Goal: Task Accomplishment & Management: Manage account settings

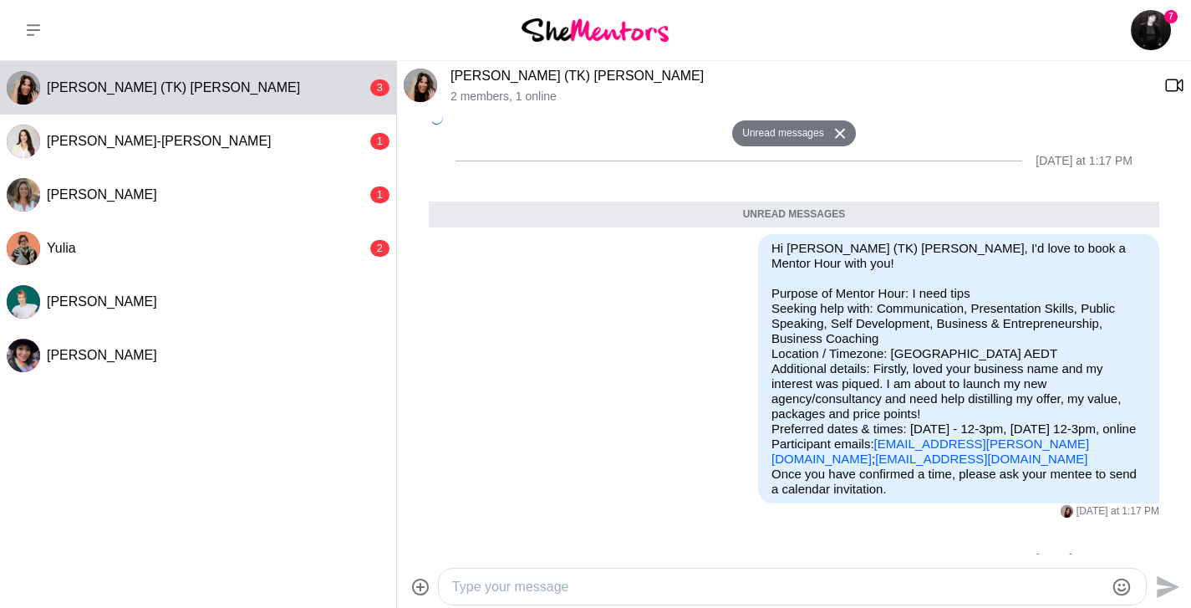
scroll to position [313, 0]
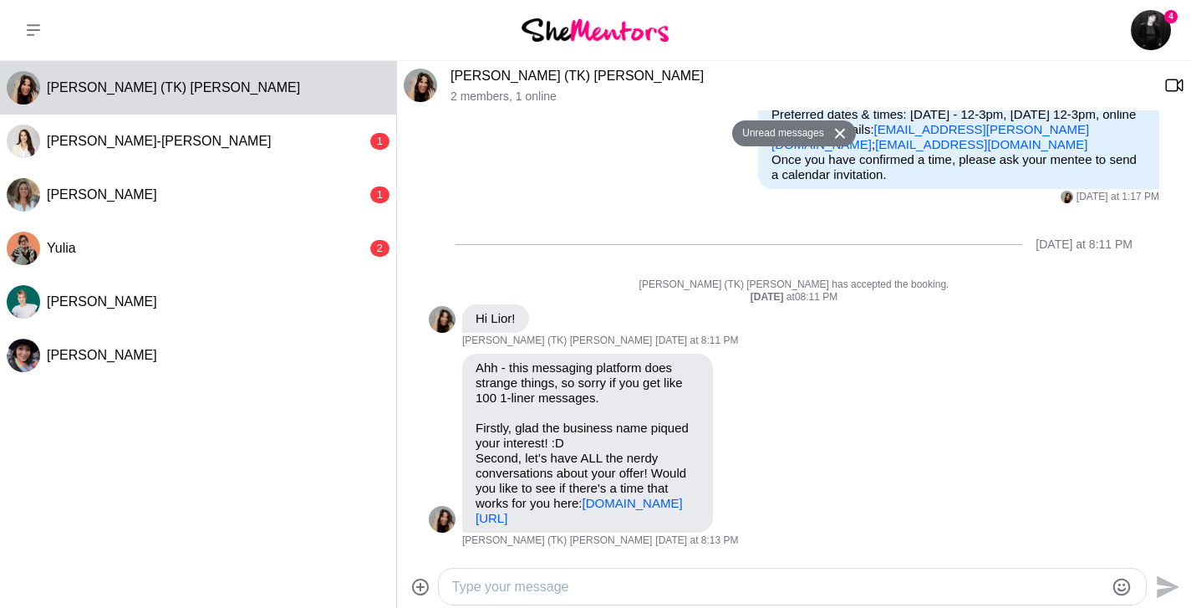
click at [577, 579] on textarea "Type your message" at bounding box center [778, 587] width 652 height 20
type textarea "Hey [PERSON_NAME],"
click at [540, 522] on link "[DOMAIN_NAME][URL]" at bounding box center [579, 510] width 207 height 29
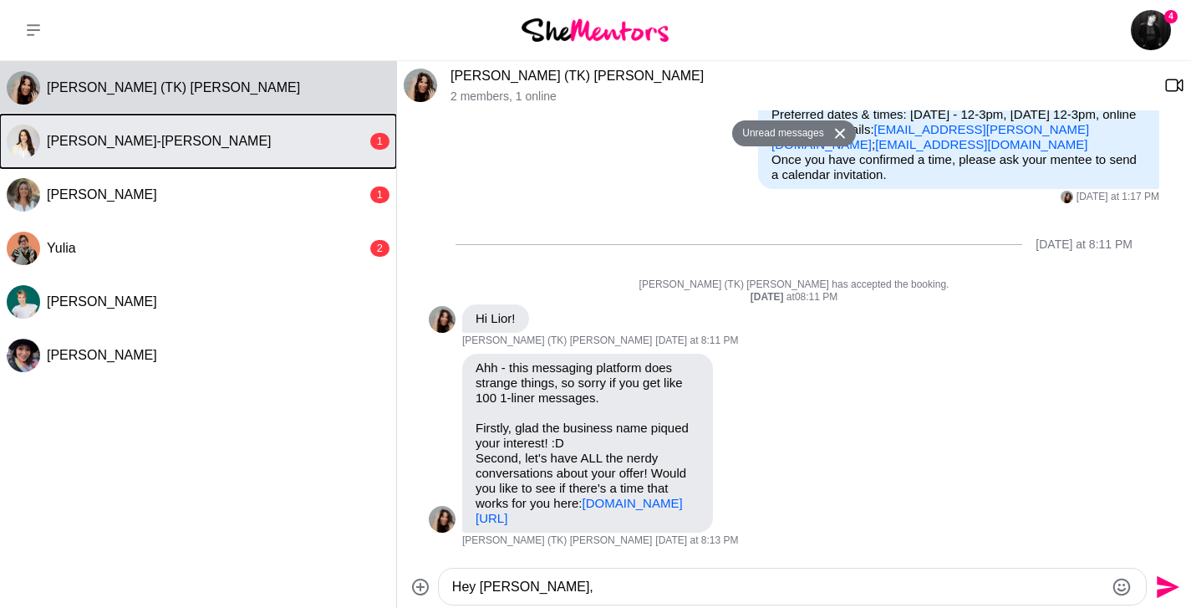
click at [314, 133] on div "[PERSON_NAME]-[PERSON_NAME]" at bounding box center [207, 141] width 320 height 17
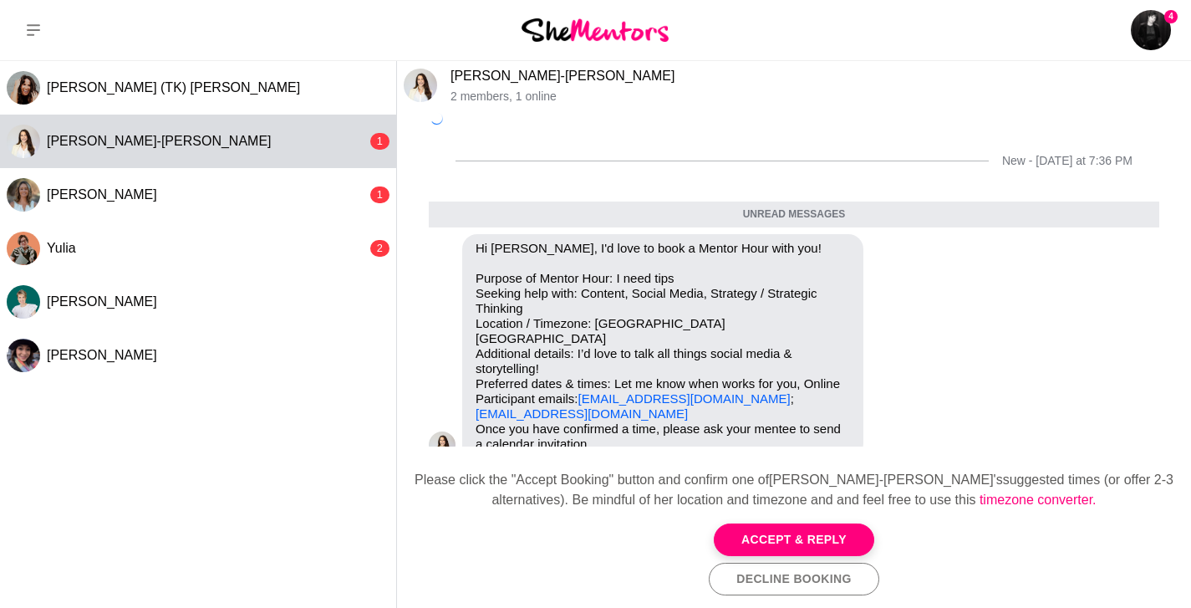
scroll to position [2, 0]
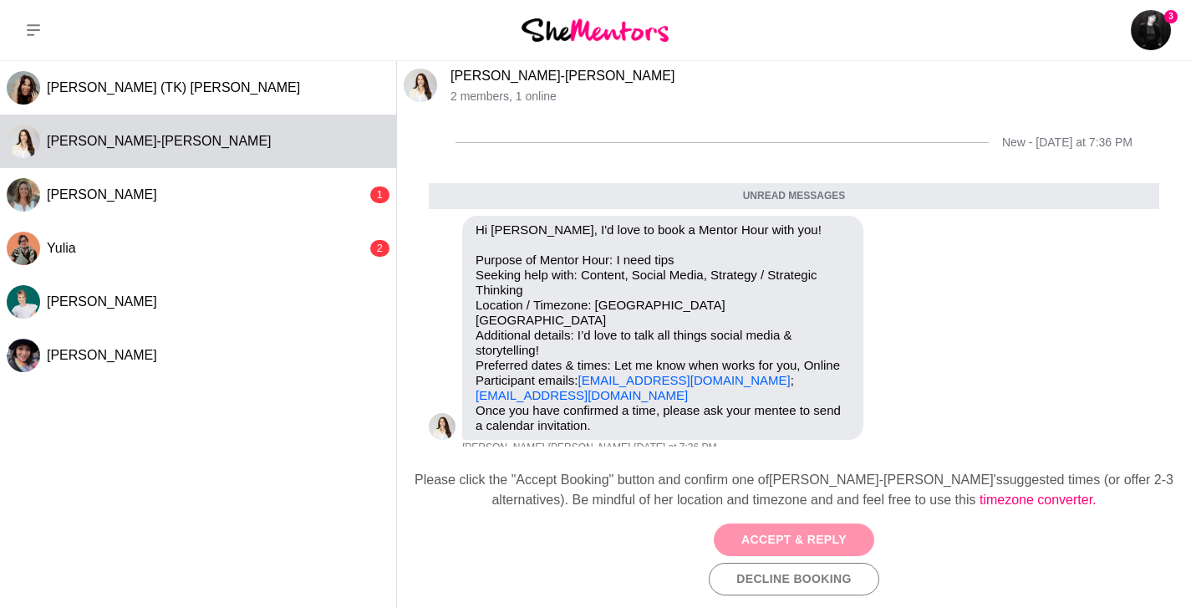
click at [760, 534] on button "Accept & Reply" at bounding box center [794, 539] width 161 height 33
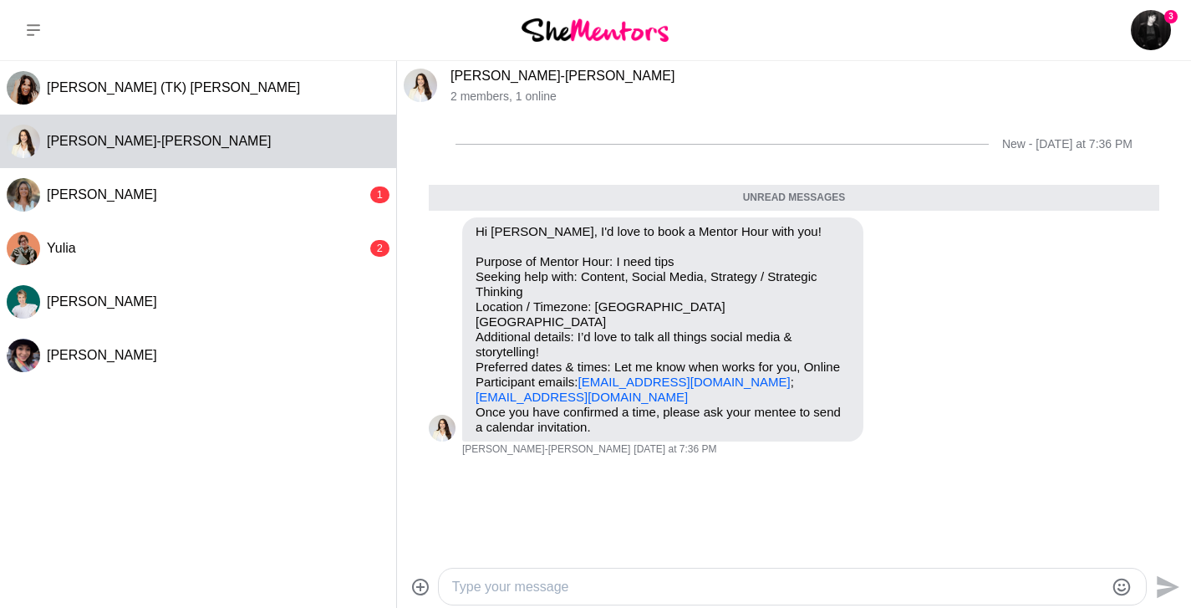
scroll to position [0, 0]
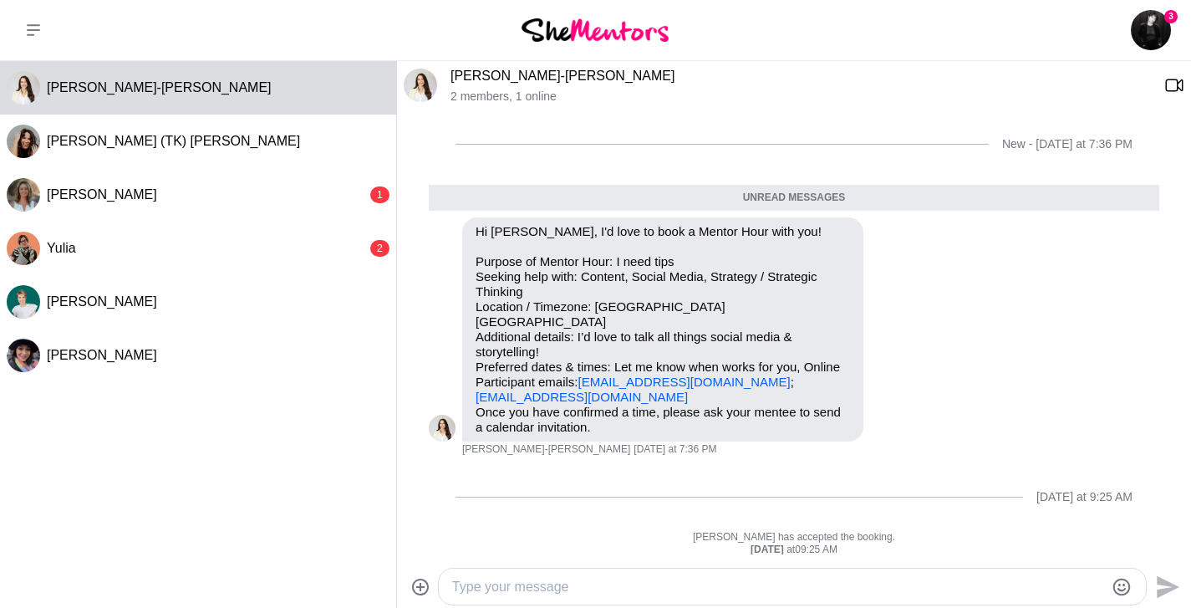
click at [576, 580] on textarea "Type your message" at bounding box center [778, 587] width 652 height 20
click at [460, 584] on textarea "I [PERSON_NAME]-" at bounding box center [778, 587] width 652 height 20
click at [538, 586] on textarea "Hi [PERSON_NAME]-" at bounding box center [778, 587] width 652 height 20
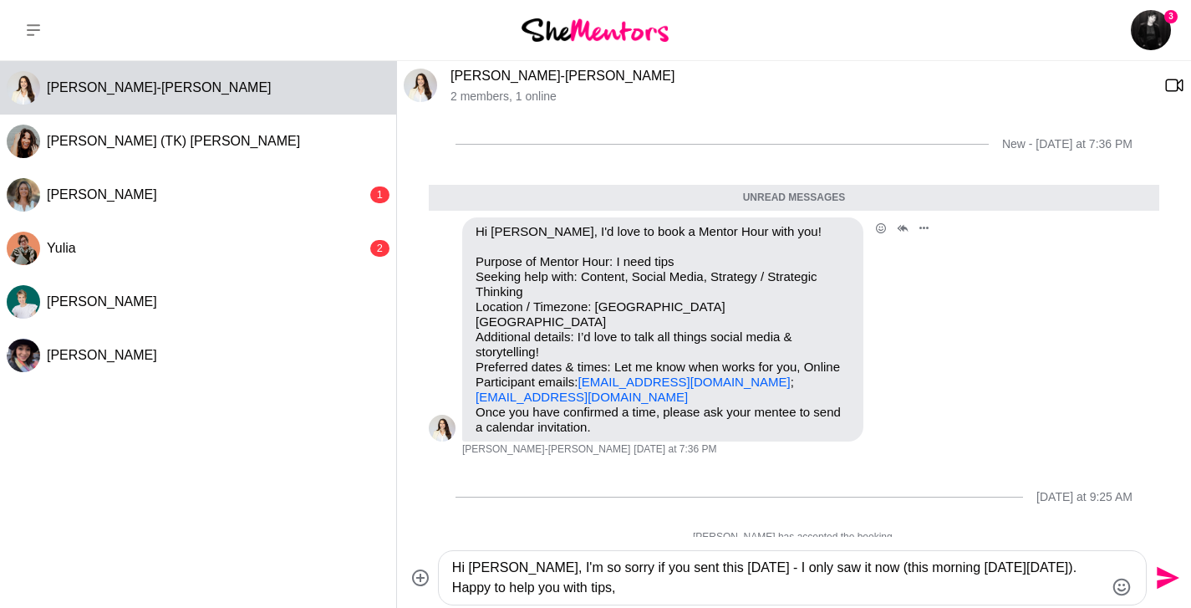
scroll to position [5, 0]
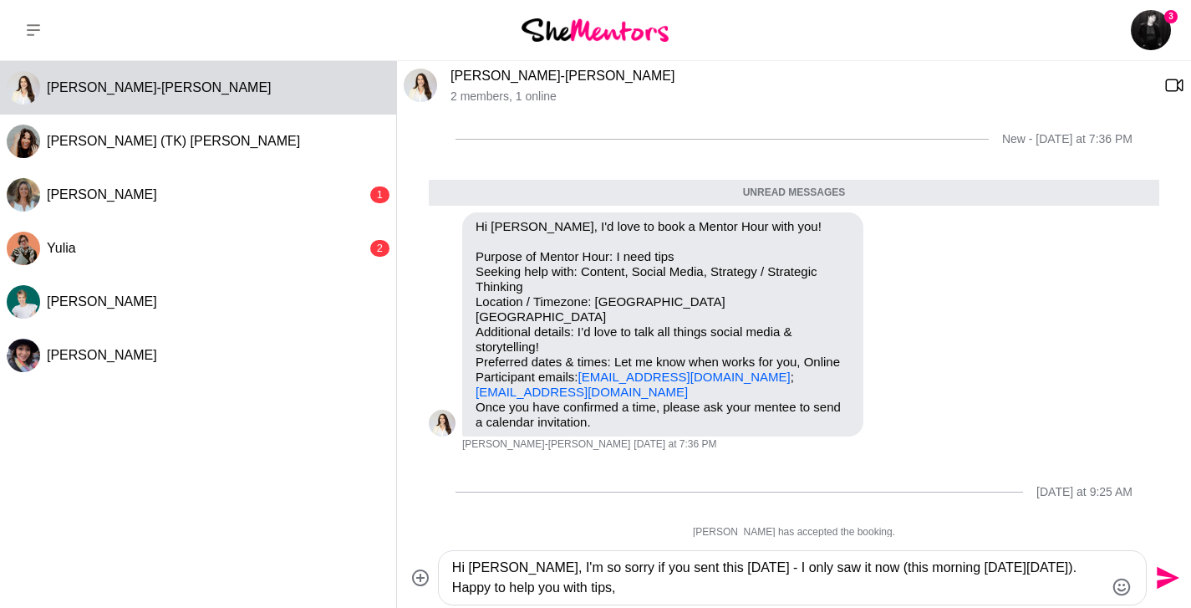
type textarea "Hi [PERSON_NAME], I'm so sorry if you sent this [DATE] - I only saw it now (thi…"
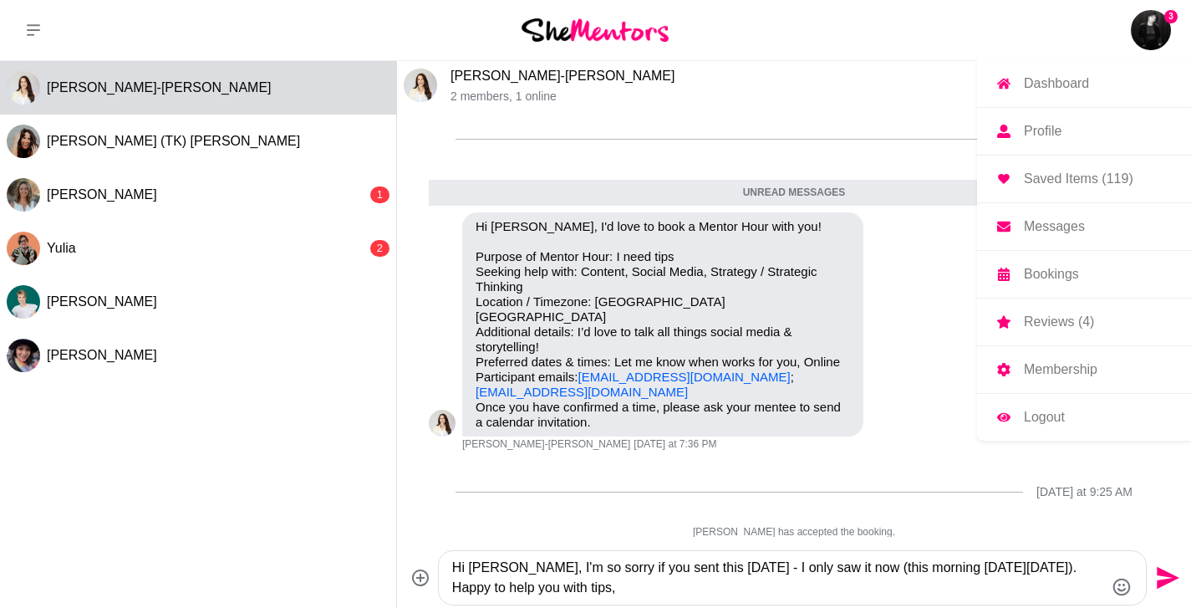
click at [1163, 24] on img at bounding box center [1151, 30] width 40 height 40
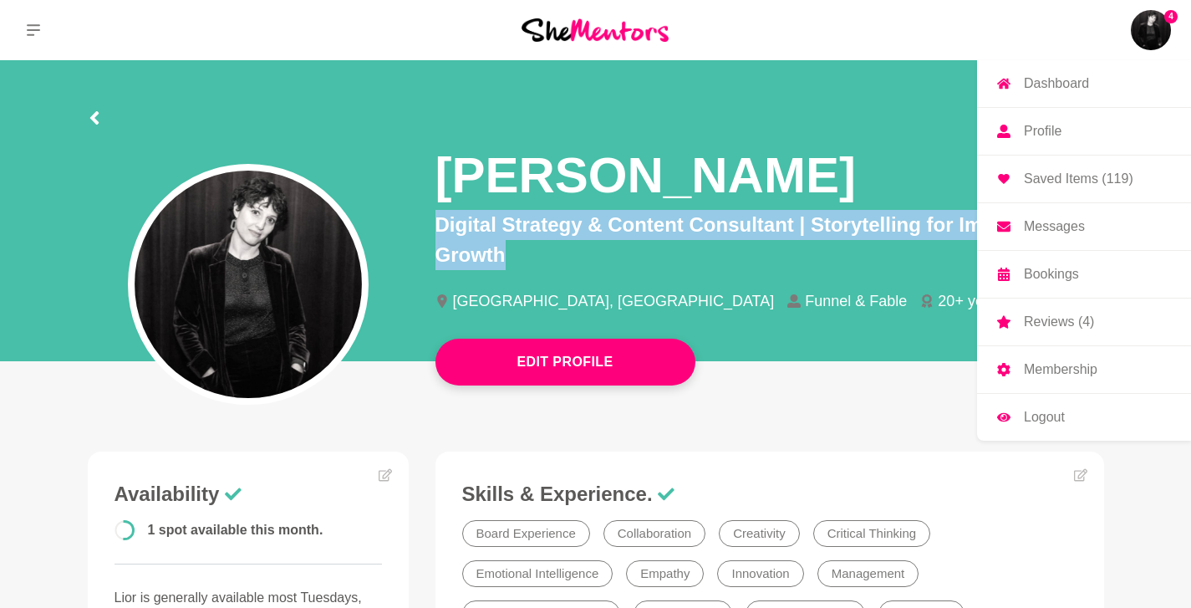
drag, startPoint x: 430, startPoint y: 223, endPoint x: 566, endPoint y: 273, distance: 144.9
click at [566, 273] on div "[PERSON_NAME] Digital Strategy & Content Consultant | Storytelling for Impact &…" at bounding box center [770, 234] width 696 height 208
copy p "Digital Strategy & Content Consultant | Storytelling for Impact & Growth"
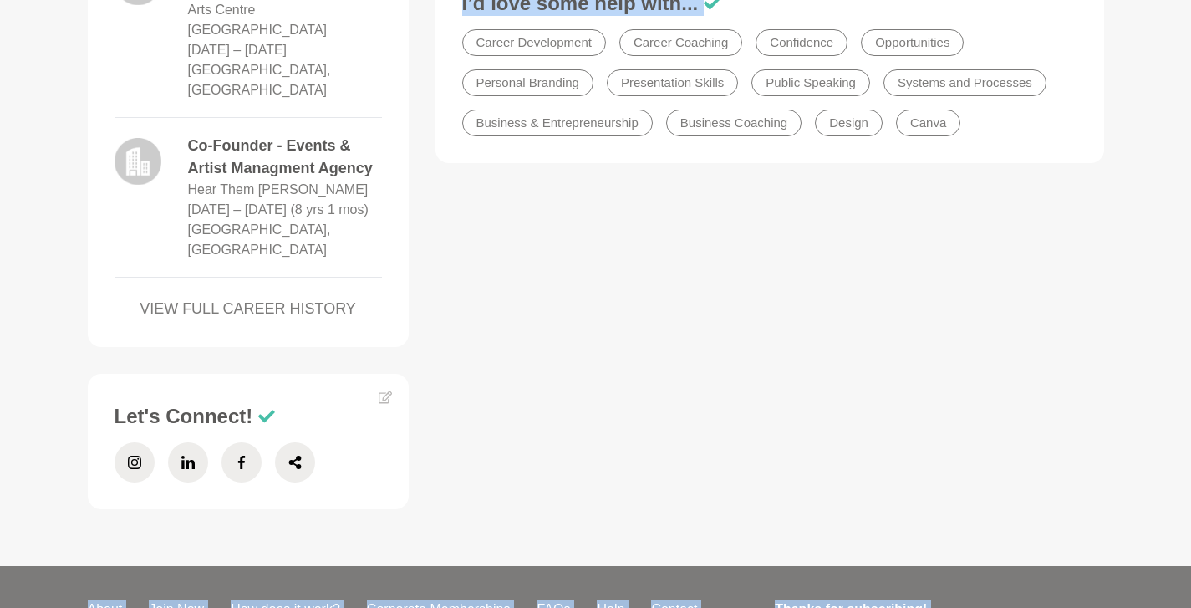
scroll to position [1464, 0]
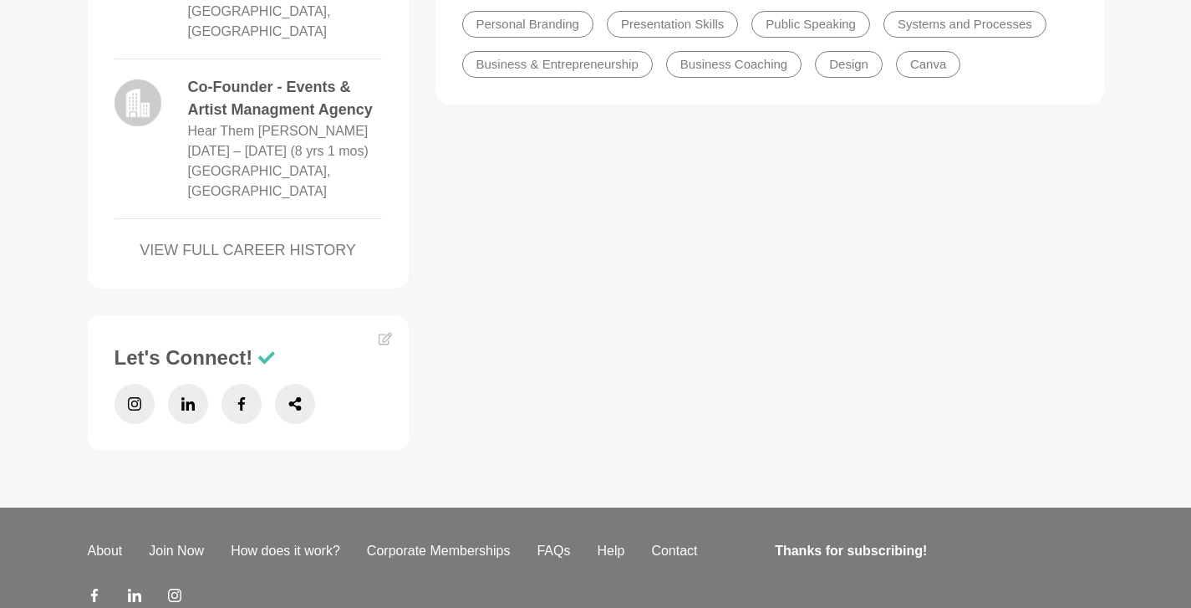
drag, startPoint x: 464, startPoint y: 275, endPoint x: 563, endPoint y: 227, distance: 110.3
copy div "Lo, ip dolo si Amet Consec-Adipi eli S doei 50 tempo in utlaboreet do Magnaal E…"
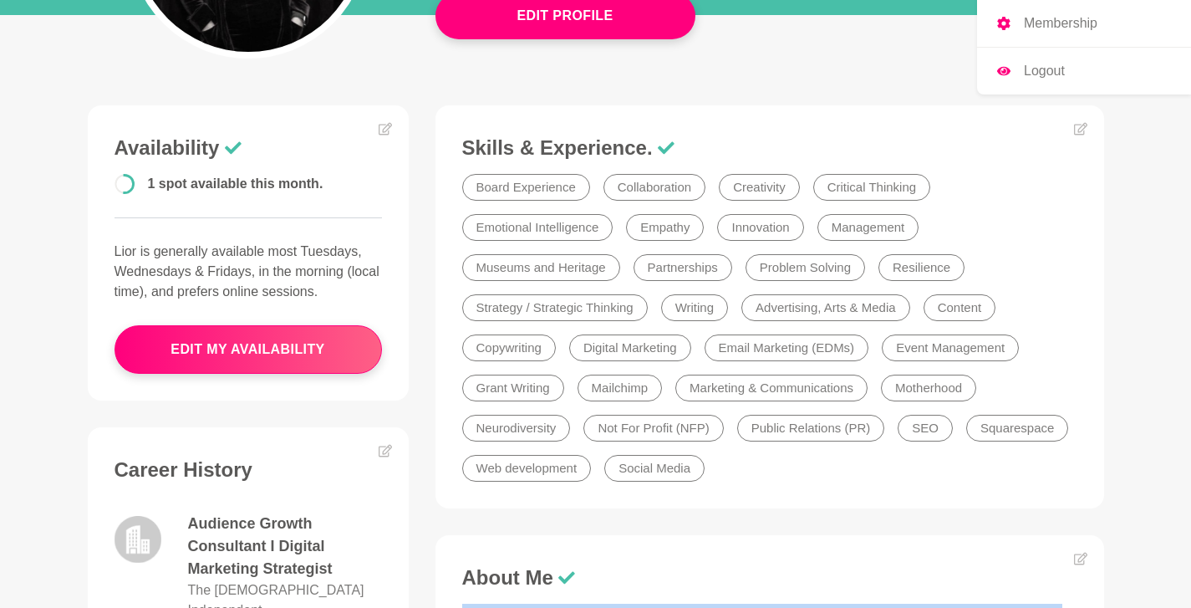
scroll to position [0, 0]
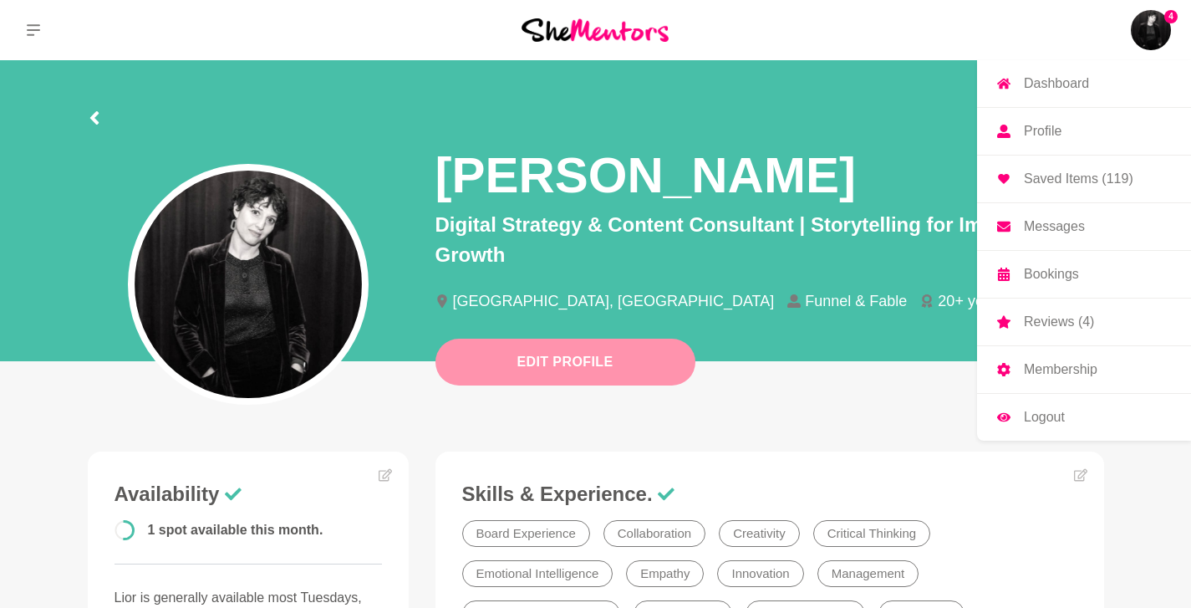
click at [608, 350] on button "Edit Profile" at bounding box center [566, 362] width 260 height 47
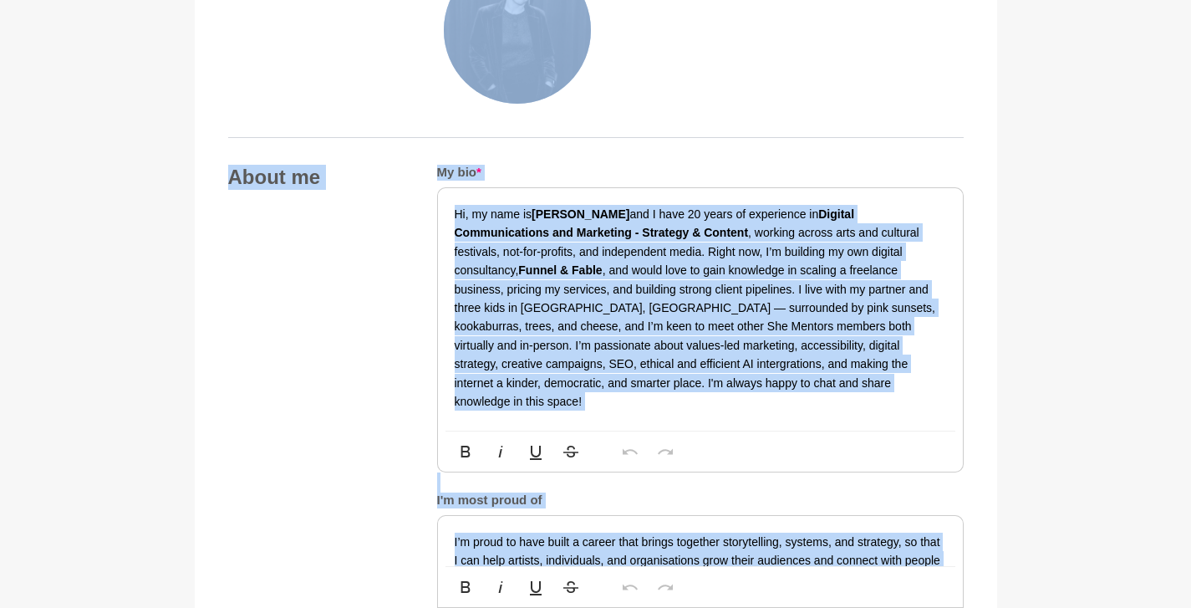
scroll to position [780, 0]
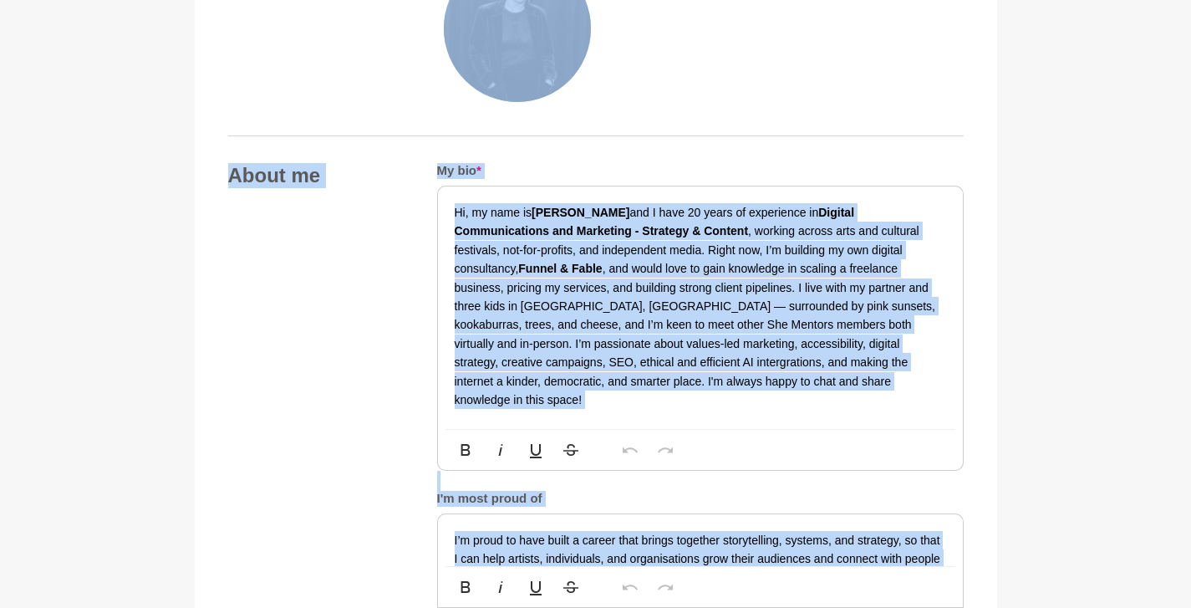
click at [605, 256] on p "Hi, my name is [PERSON_NAME] and I have 20 years of experience in Digital Commu…" at bounding box center [701, 306] width 492 height 206
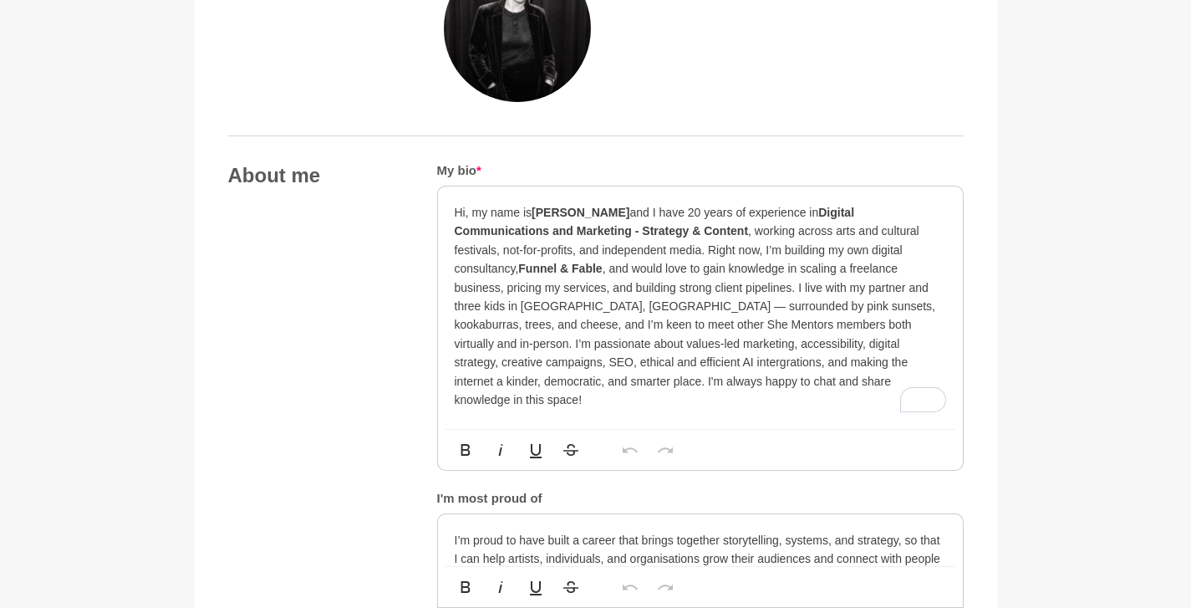
drag, startPoint x: 521, startPoint y: 269, endPoint x: 605, endPoint y: 273, distance: 84.5
click at [605, 273] on p "Hi, my name is [PERSON_NAME] and I have 20 years of experience in Digital Commu…" at bounding box center [701, 306] width 492 height 206
click at [922, 252] on p "Hi, my name is [PERSON_NAME] and I have 20 years of experience in Digital Commu…" at bounding box center [701, 306] width 492 height 206
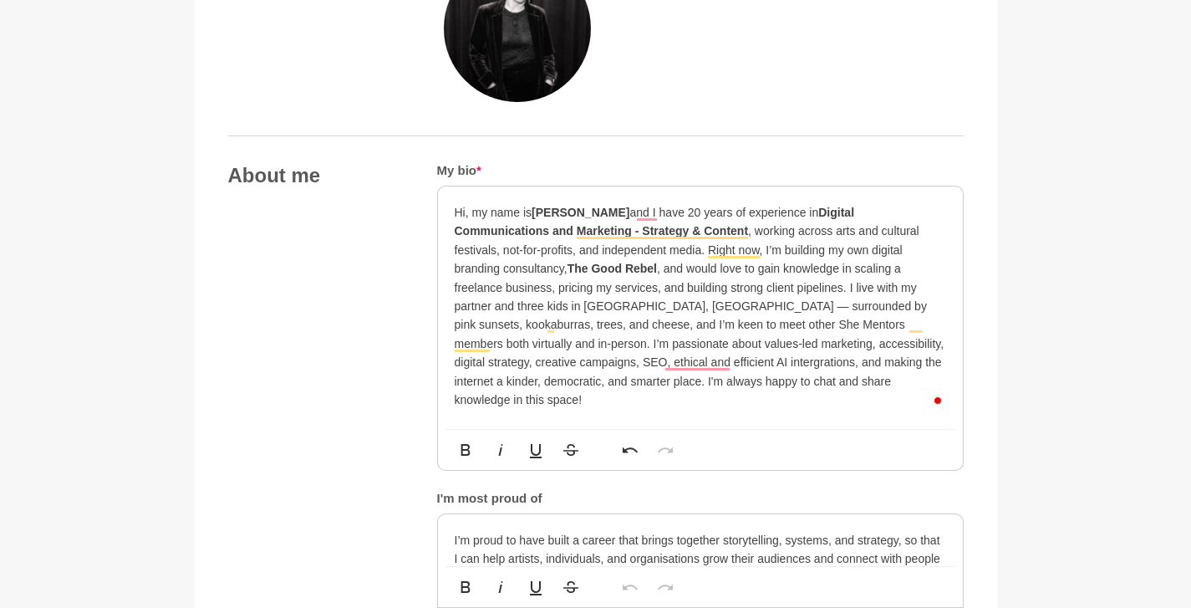
click at [477, 269] on p "Hi, my name is [PERSON_NAME] and I have 20 years of experience in Digital Commu…" at bounding box center [701, 306] width 492 height 206
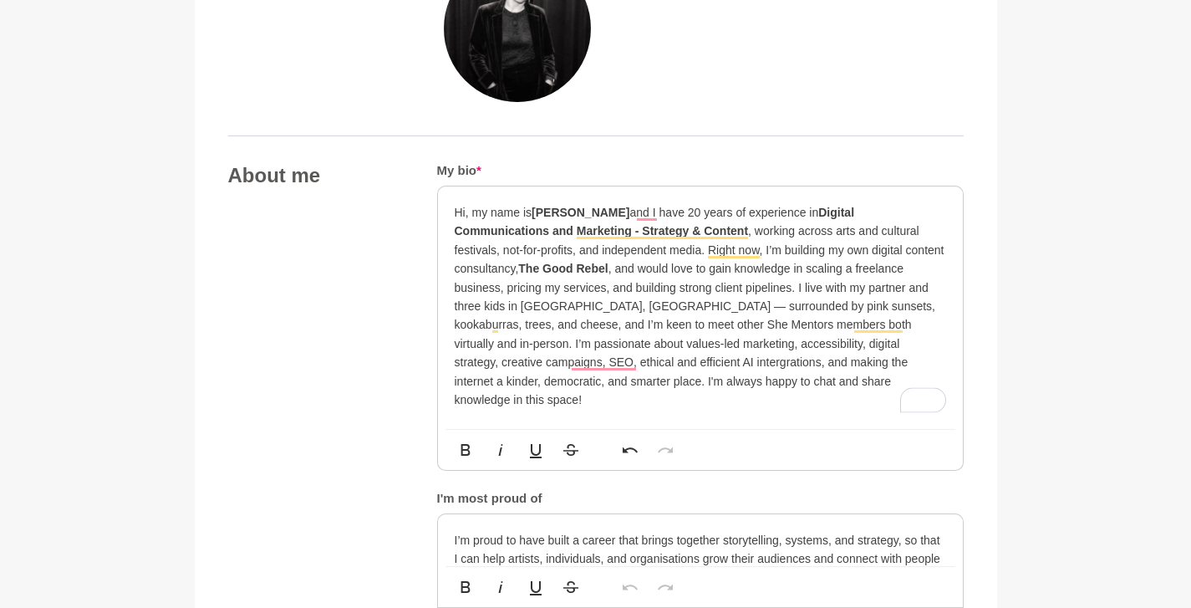
click at [616, 267] on p "Hi, my name is [PERSON_NAME] and I have 20 years of experience in Digital Commu…" at bounding box center [701, 306] width 492 height 206
click at [800, 252] on p "Hi, my name is [PERSON_NAME] and I have 20 years of experience in Digital Commu…" at bounding box center [701, 306] width 492 height 206
click at [653, 268] on strong "The Good Rebel." at bounding box center [606, 268] width 93 height 13
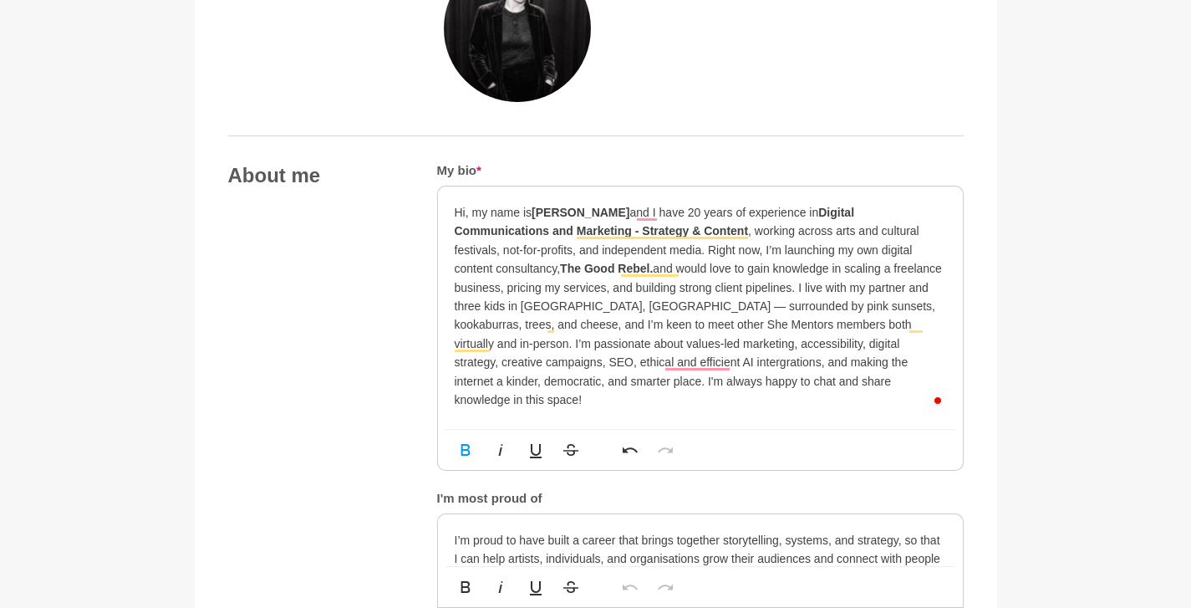
click at [558, 269] on p "Hi, my name is [PERSON_NAME] and I have 20 years of experience in Digital Commu…" at bounding box center [701, 306] width 492 height 206
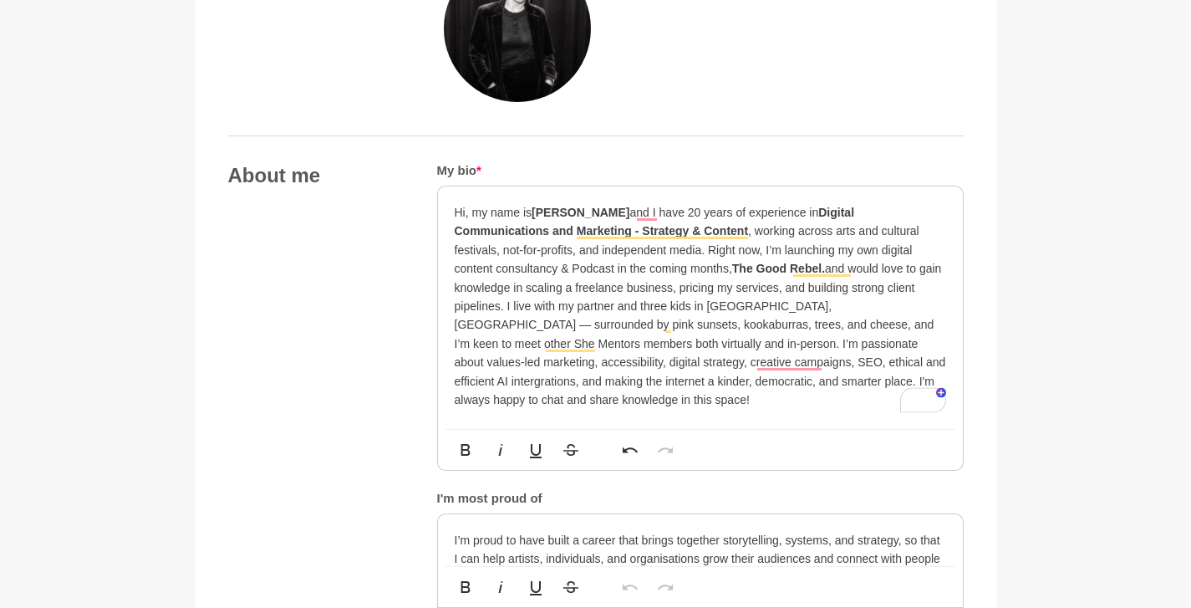
click at [843, 258] on p "Hi, my name is [PERSON_NAME] and I have 20 years of experience in Digital Commu…" at bounding box center [701, 306] width 492 height 206
click at [843, 273] on p "Hi, my name is [PERSON_NAME] and I have 20 years of experience in Digital Commu…" at bounding box center [701, 306] width 492 height 206
click at [837, 269] on p "Hi, my name is [PERSON_NAME] and I have 20 years of experience in Digital Commu…" at bounding box center [701, 306] width 492 height 206
click at [838, 269] on p "Hi, my name is [PERSON_NAME] and I have 20 years of experience in Digital Commu…" at bounding box center [701, 306] width 492 height 206
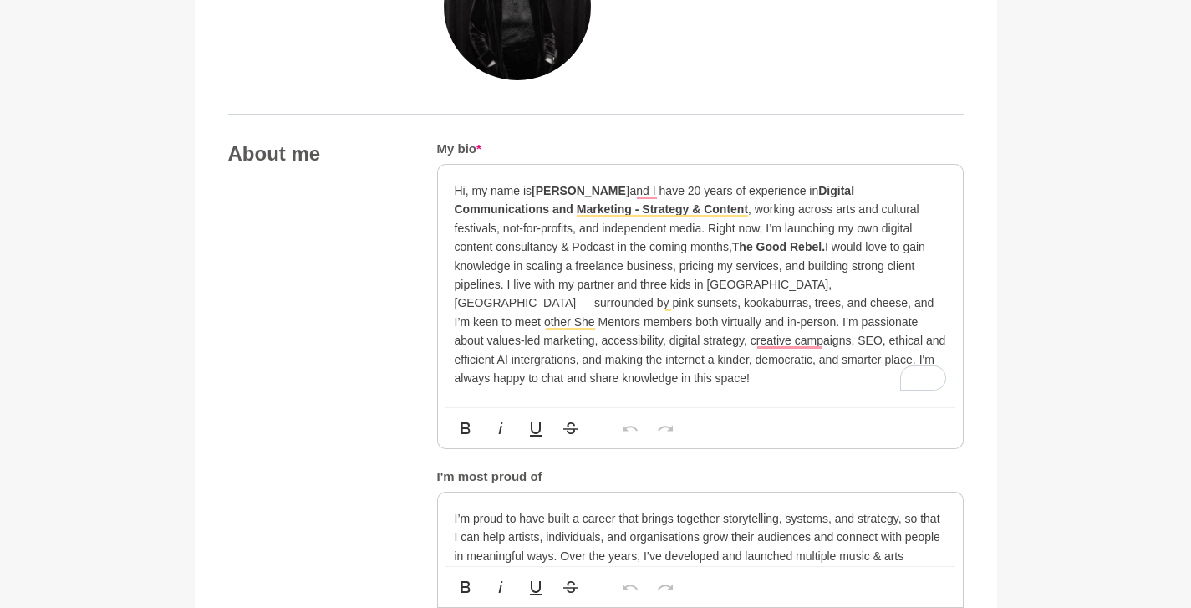
scroll to position [819, 0]
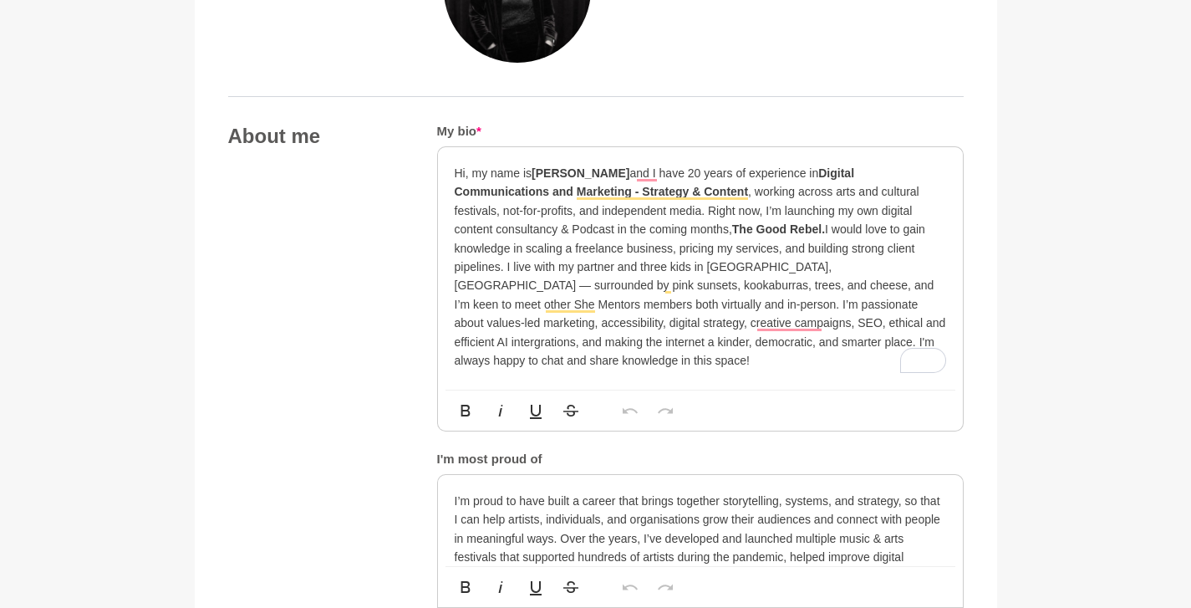
click at [506, 267] on p "Hi, my name is [PERSON_NAME] and I have 20 years of experience in Digital Commu…" at bounding box center [701, 267] width 492 height 206
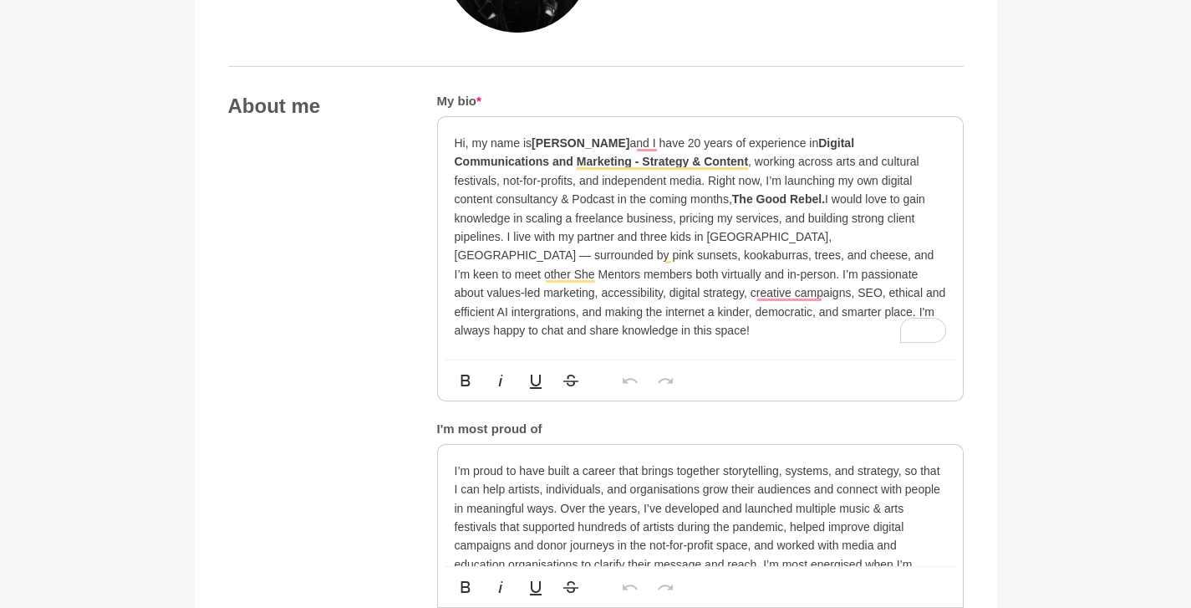
scroll to position [853, 0]
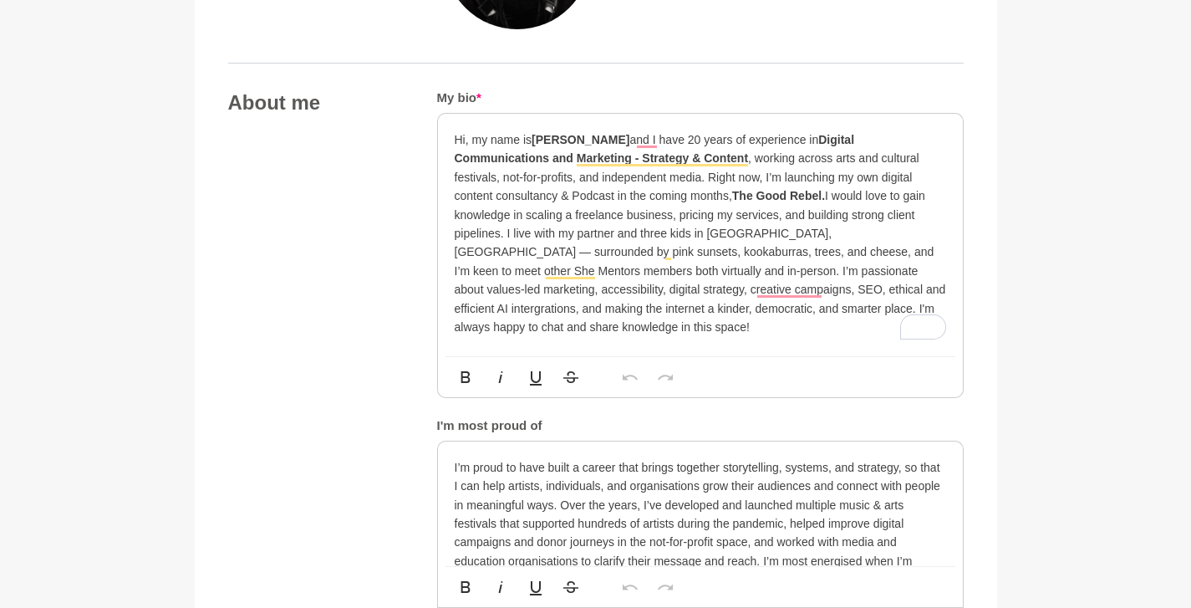
click at [671, 248] on p "Hi, my name is [PERSON_NAME] and I have 20 years of experience in Digital Commu…" at bounding box center [701, 233] width 492 height 206
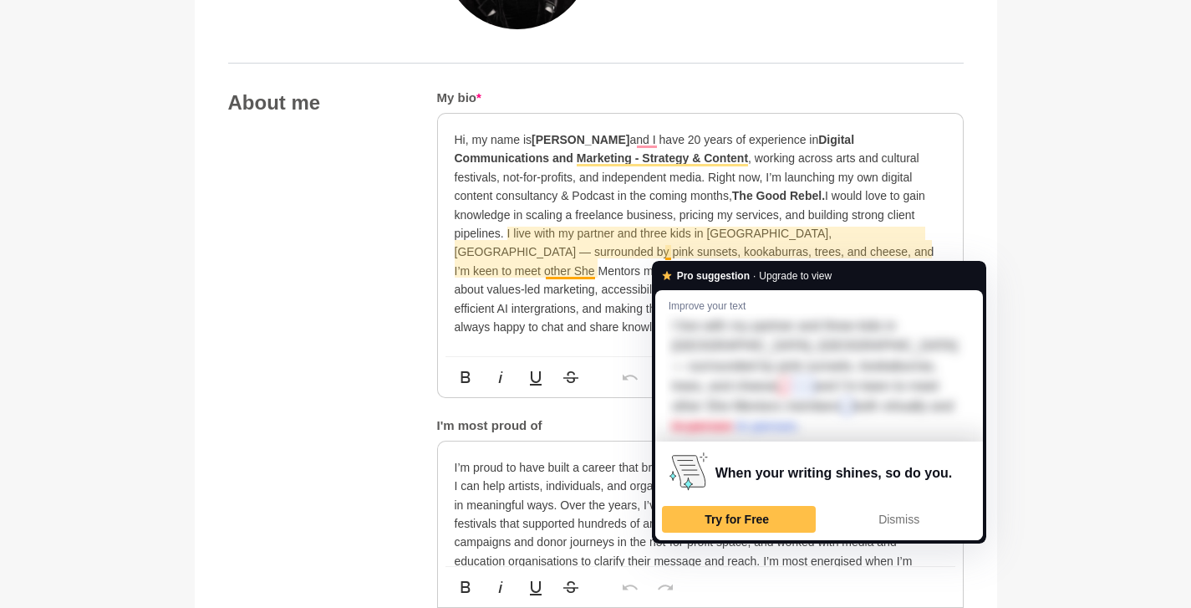
click at [884, 517] on span "Dismiss" at bounding box center [899, 518] width 41 height 13
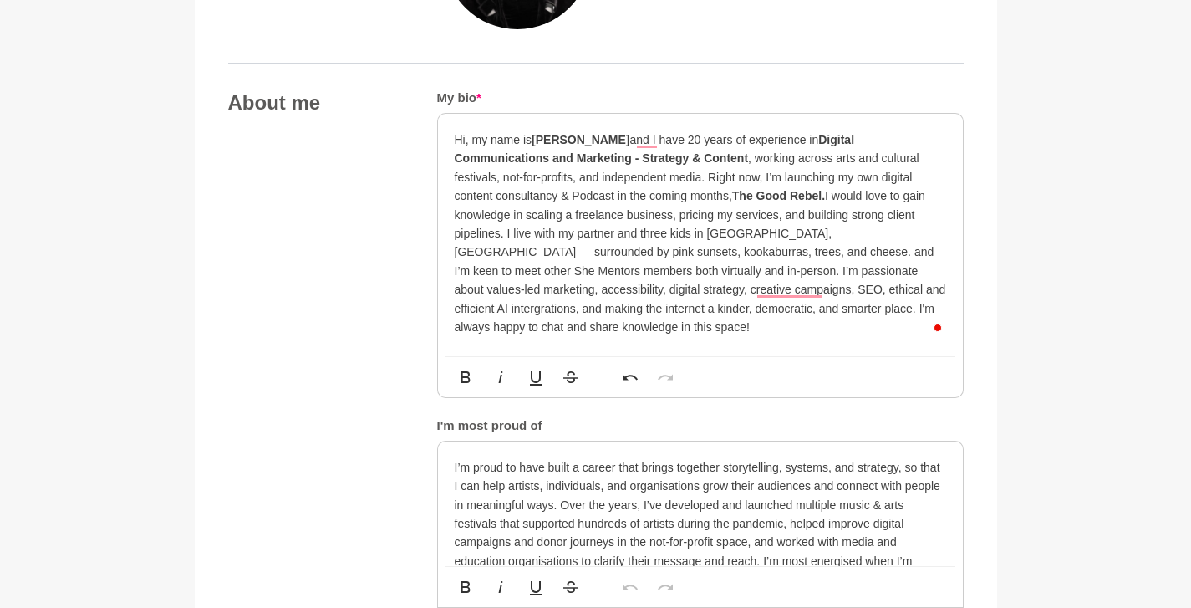
click at [676, 248] on p "Hi, my name is [PERSON_NAME] and I have 20 years of experience in Digital Commu…" at bounding box center [701, 233] width 492 height 206
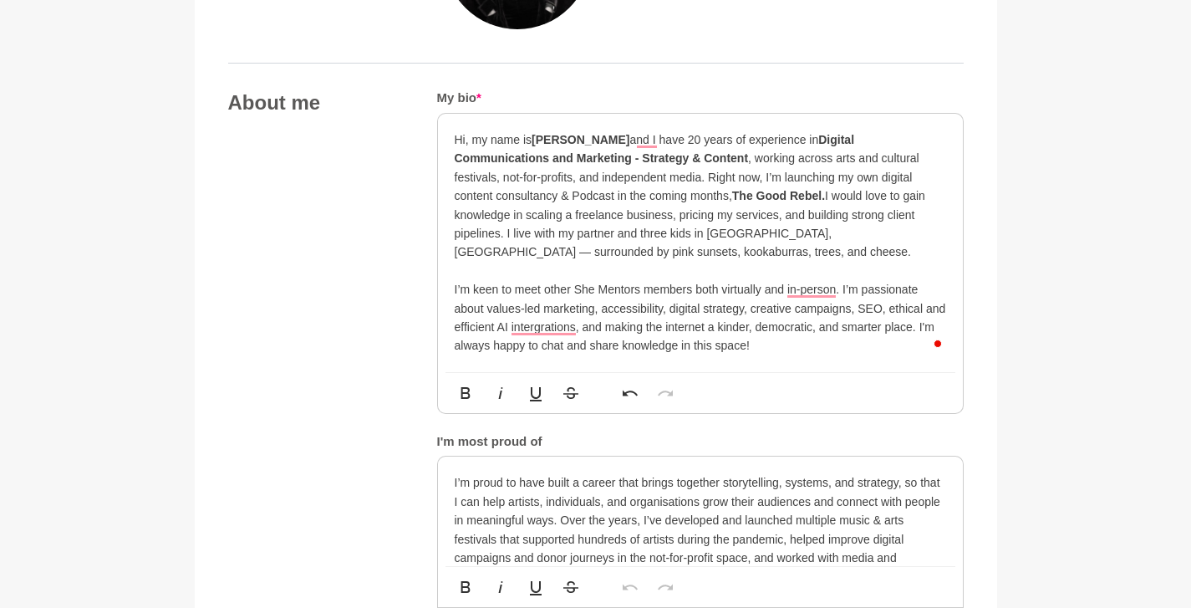
click at [841, 290] on p "Hi, my name is [PERSON_NAME] and I have 20 years of experience in Digital Commu…" at bounding box center [701, 242] width 492 height 225
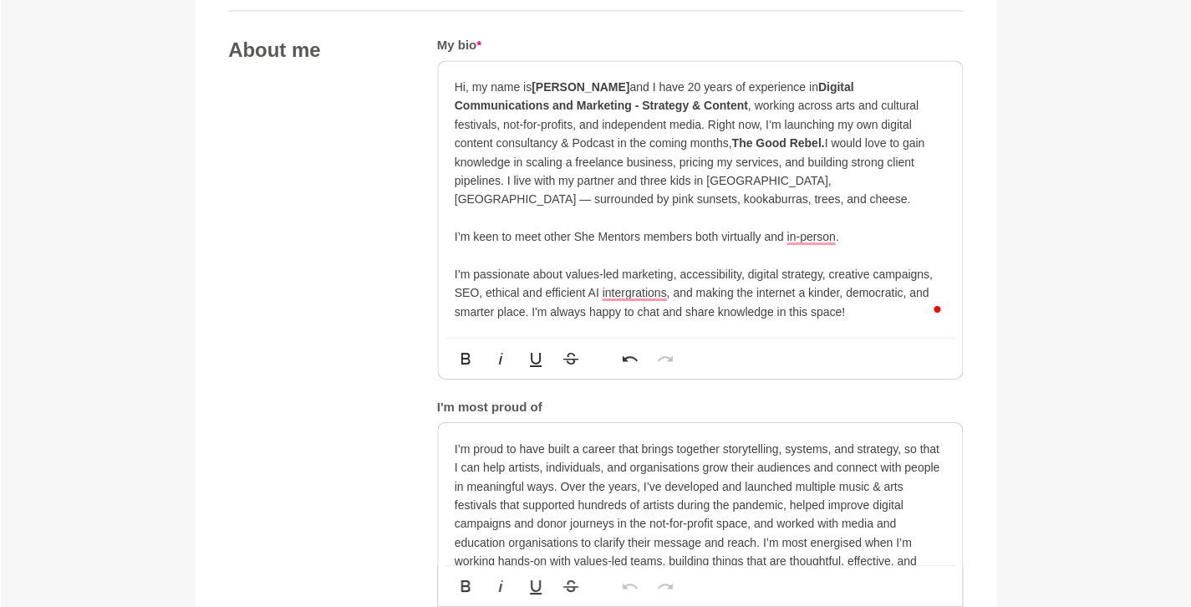
scroll to position [907, 0]
click at [567, 274] on p "Hi, my name is [PERSON_NAME] and I have 20 years of experience in Digital Commu…" at bounding box center [701, 197] width 492 height 243
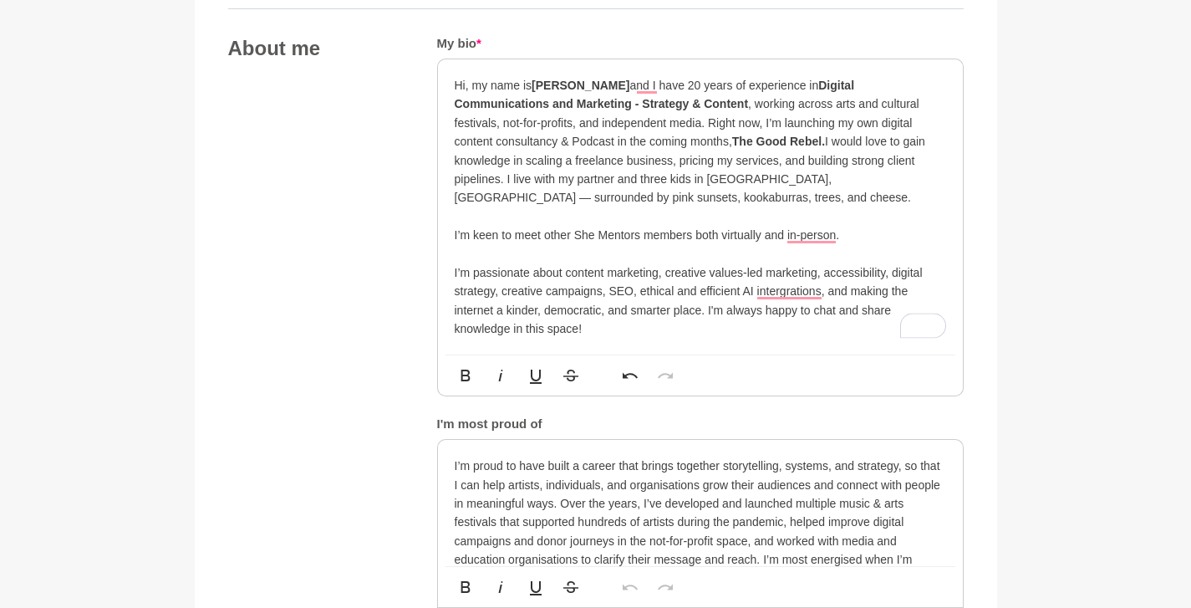
click at [567, 272] on p "Hi, my name is [PERSON_NAME] and I have 20 years of experience in Digital Commu…" at bounding box center [701, 207] width 492 height 262
click at [718, 275] on p "Hi, my name is [PERSON_NAME] and I have 20 years of experience in Digital Commu…" at bounding box center [701, 207] width 492 height 262
click at [719, 275] on p "Hi, my name is [PERSON_NAME] and I have 20 years of experience in Digital Commu…" at bounding box center [701, 207] width 492 height 262
click at [543, 292] on p "Hi, my name is [PERSON_NAME] and I have 20 years of experience in Digital Commu…" at bounding box center [701, 207] width 492 height 262
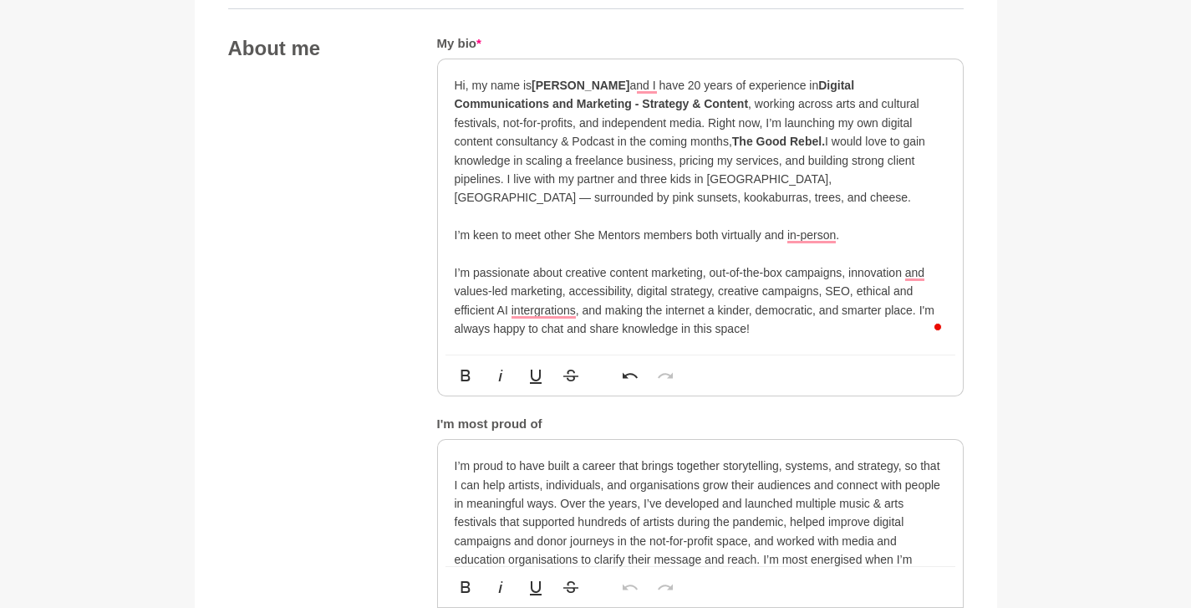
click at [929, 273] on p "Hi, my name is [PERSON_NAME] and I have 20 years of experience in Digital Commu…" at bounding box center [701, 207] width 492 height 262
click at [914, 272] on p "Hi, my name is [PERSON_NAME] and I have 20 years of experience in Digital Commu…" at bounding box center [701, 207] width 492 height 262
click at [546, 288] on p "Hi, my name is [PERSON_NAME] and I have 20 years of experience in Digital Commu…" at bounding box center [701, 207] width 492 height 262
click at [914, 278] on p "Hi, my name is [PERSON_NAME] and I have 20 years of experience in Digital Commu…" at bounding box center [701, 207] width 492 height 262
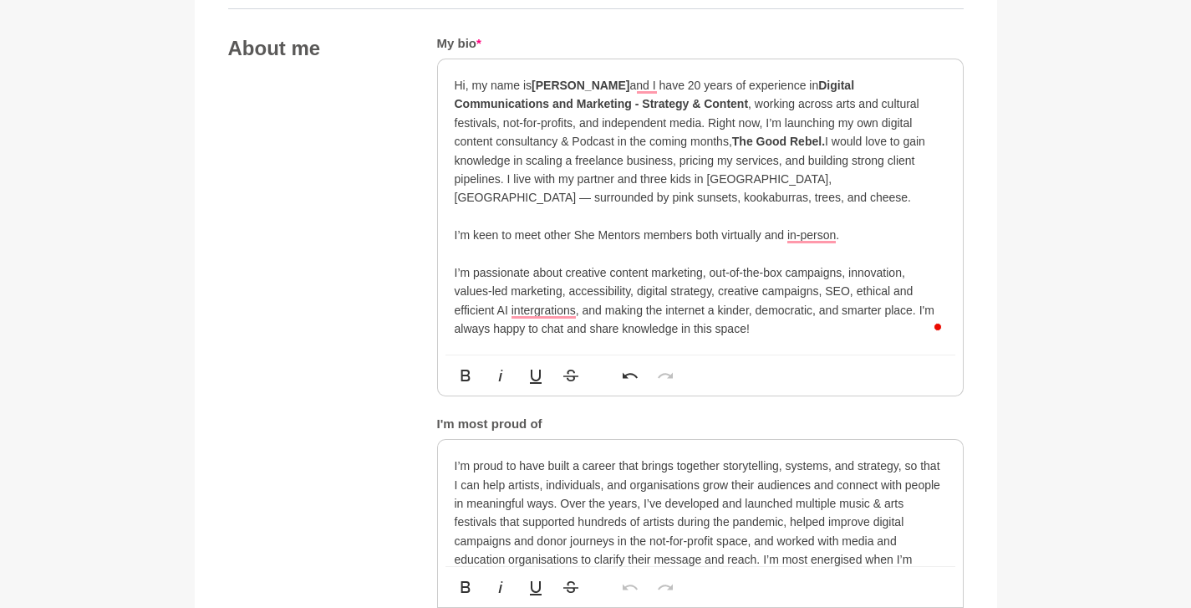
click at [533, 289] on p "Hi, my name is [PERSON_NAME] and I have 20 years of experience in Digital Commu…" at bounding box center [701, 207] width 492 height 262
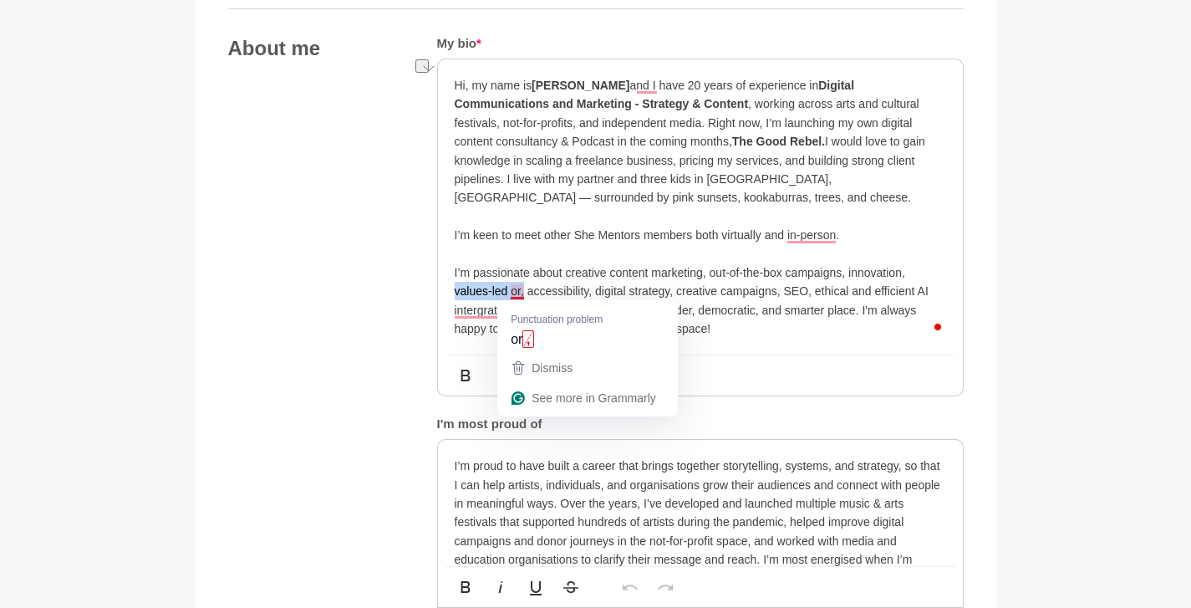
drag, startPoint x: 456, startPoint y: 292, endPoint x: 525, endPoint y: 295, distance: 69.5
click at [525, 295] on p "Hi, my name is [PERSON_NAME] and I have 20 years of experience in Digital Commu…" at bounding box center [701, 207] width 492 height 262
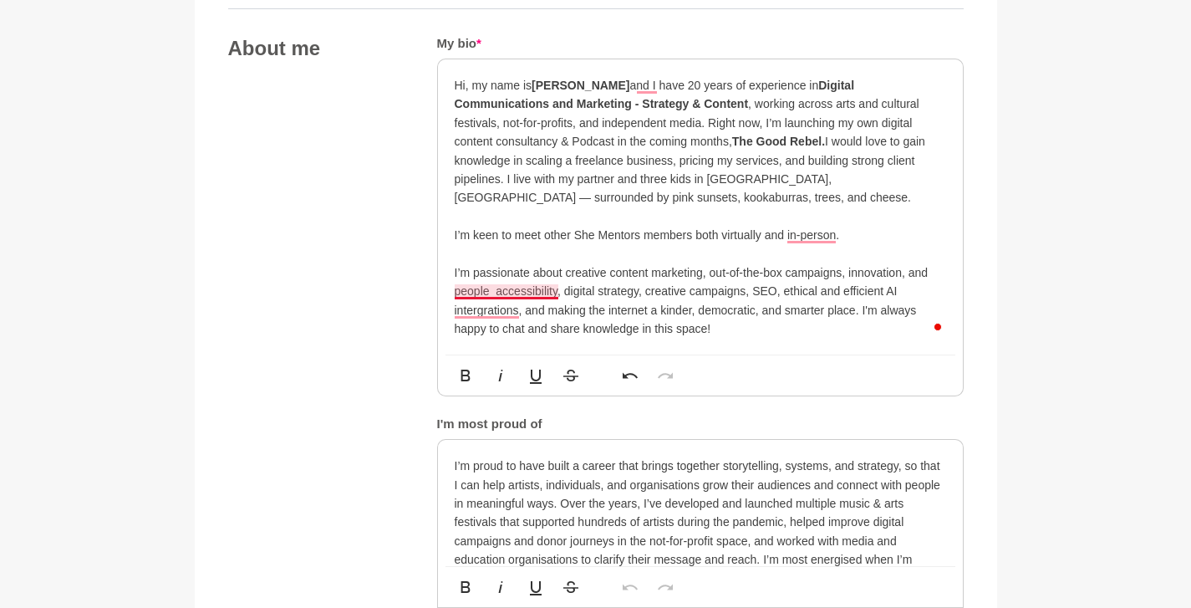
click at [457, 289] on p "Hi, my name is [PERSON_NAME] and I have 20 years of experience in Digital Commu…" at bounding box center [701, 207] width 492 height 262
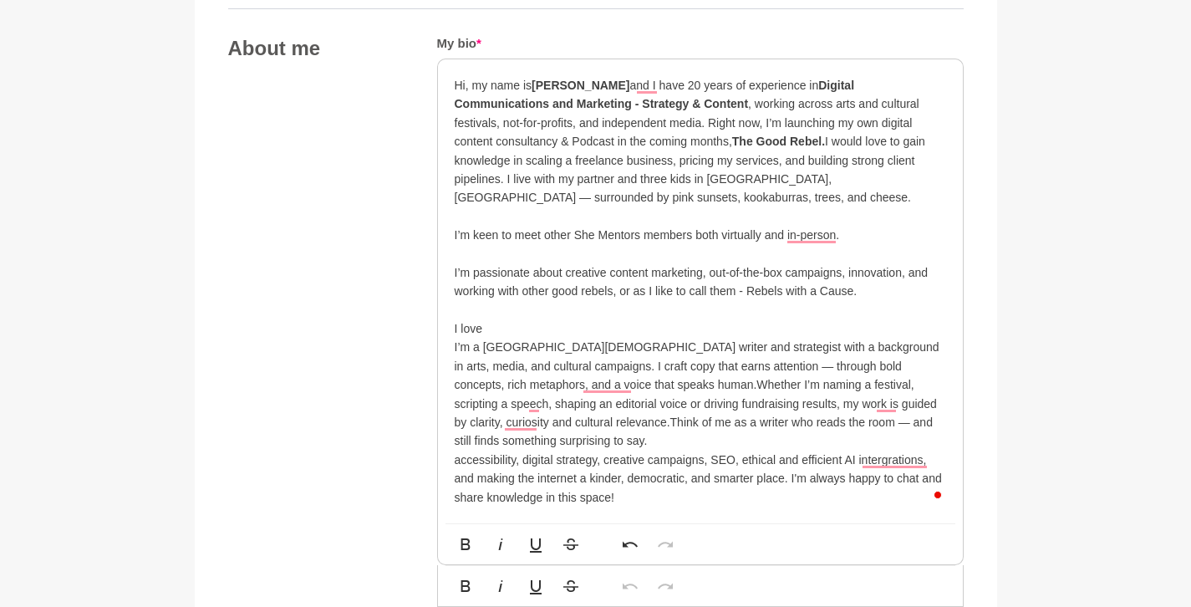
drag, startPoint x: 498, startPoint y: 329, endPoint x: 431, endPoint y: 329, distance: 66.9
click at [431, 329] on div "About me My bio * Hi, my name is [PERSON_NAME] and I have 20 years of experienc…" at bounding box center [596, 519] width 736 height 966
drag, startPoint x: 484, startPoint y: 346, endPoint x: 578, endPoint y: 348, distance: 93.6
click at [578, 348] on p "I’m a [GEOGRAPHIC_DATA][DEMOGRAPHIC_DATA] writer and strategist with a backgrou…" at bounding box center [701, 394] width 492 height 112
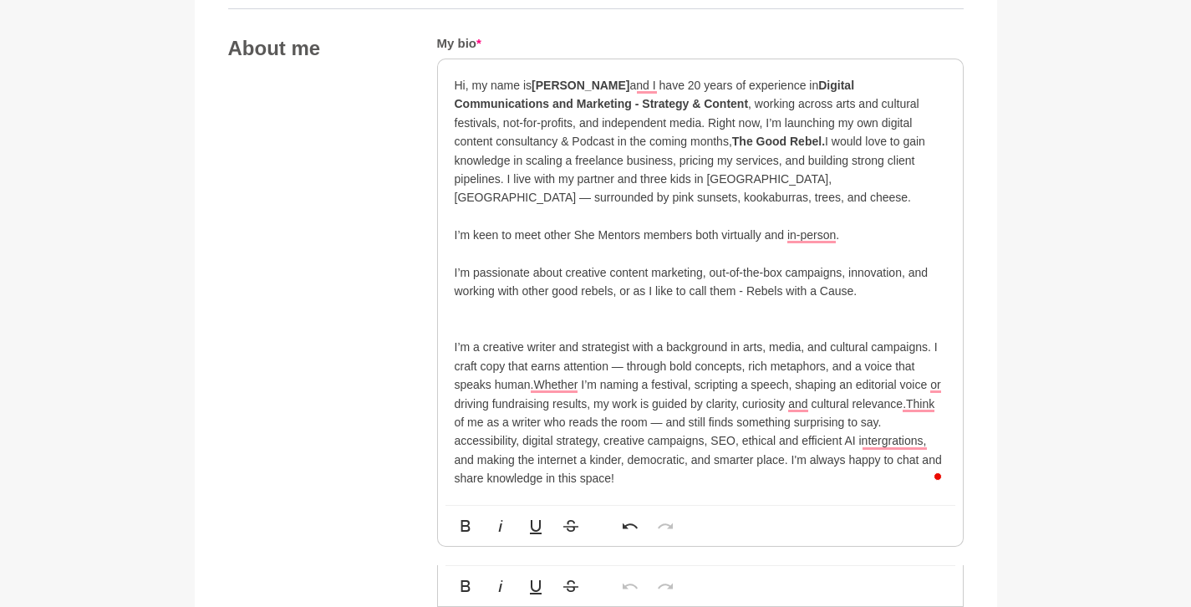
click at [582, 345] on p "I’m a creative writer and strategist with a background in arts, media, and cult…" at bounding box center [701, 385] width 492 height 94
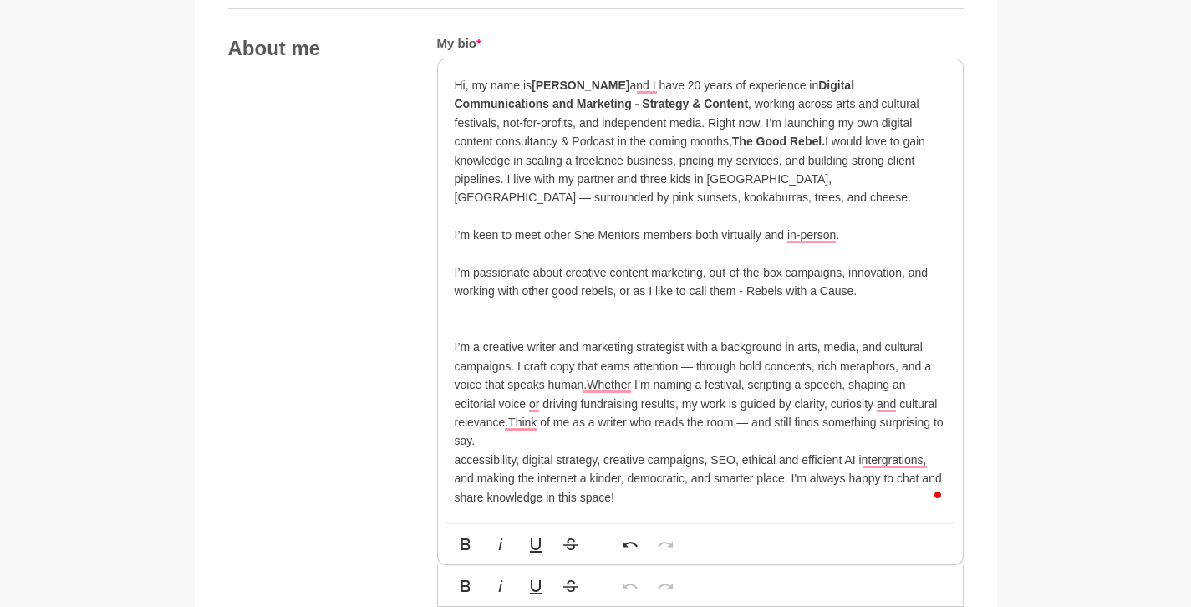
click at [484, 349] on p "I’m a creative writer and marketing strategist with a background in arts, media…" at bounding box center [701, 394] width 492 height 112
click at [694, 367] on p "I’m a creative writer and marketing strategist with a background in arts, media…" at bounding box center [701, 394] width 492 height 112
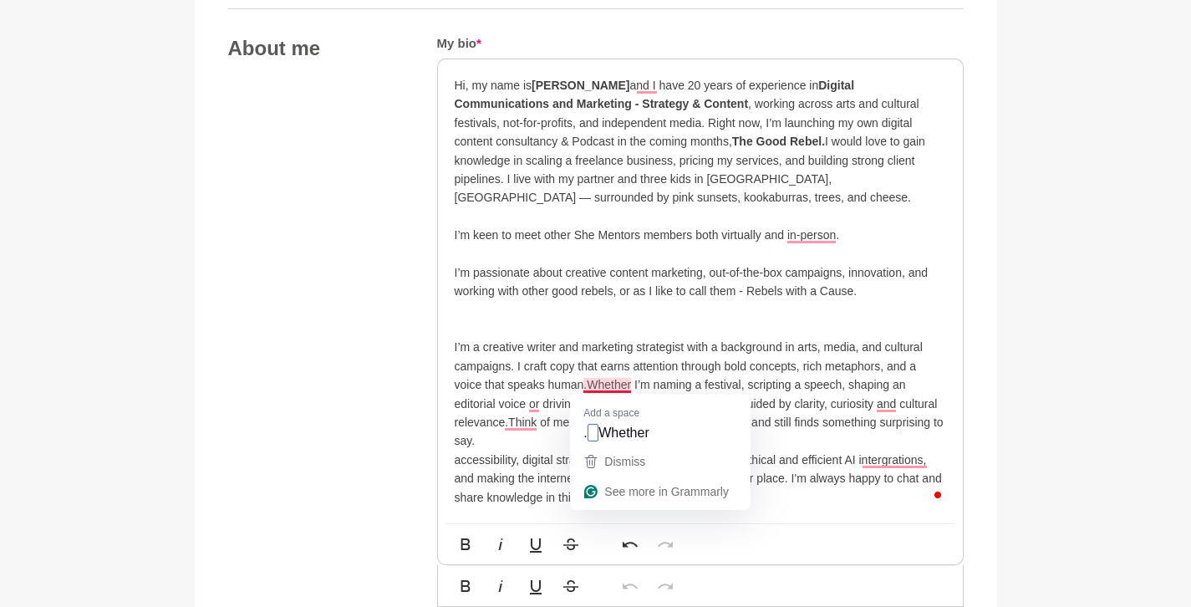
click at [591, 386] on p "I’m a creative writer and marketing strategist with a background in arts, media…" at bounding box center [701, 394] width 492 height 112
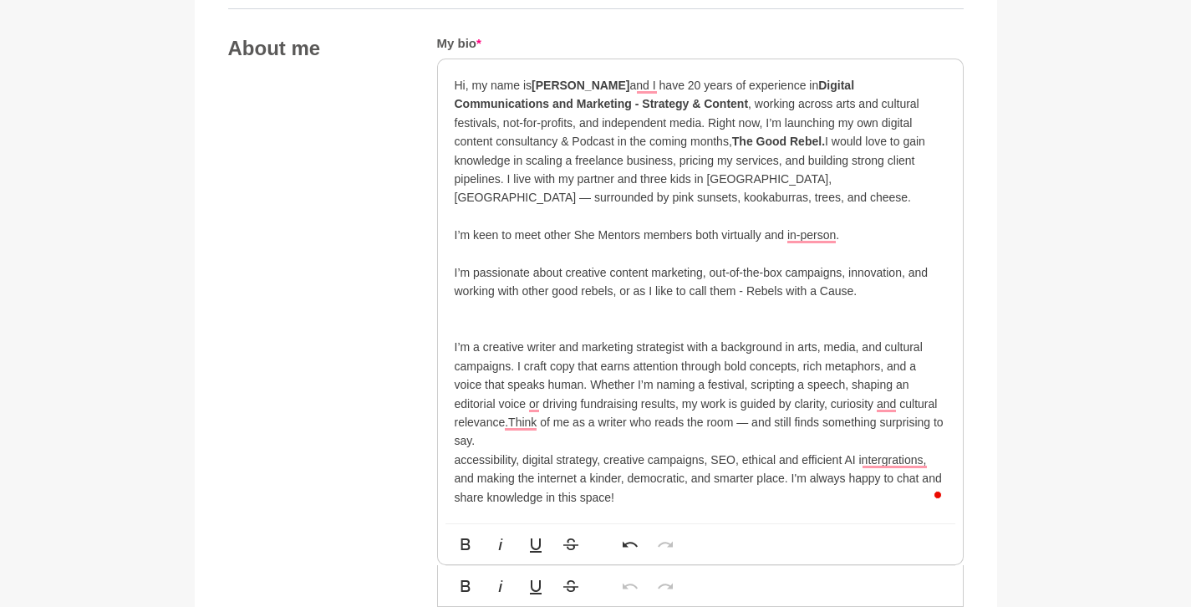
click at [511, 387] on p "I’m a creative writer and marketing strategist with a background in arts, media…" at bounding box center [701, 394] width 492 height 112
click at [468, 390] on p "I’m a creative writer and marketing strategist with a background in arts, media…" at bounding box center [701, 394] width 492 height 112
drag, startPoint x: 488, startPoint y: 388, endPoint x: 557, endPoint y: 388, distance: 68.6
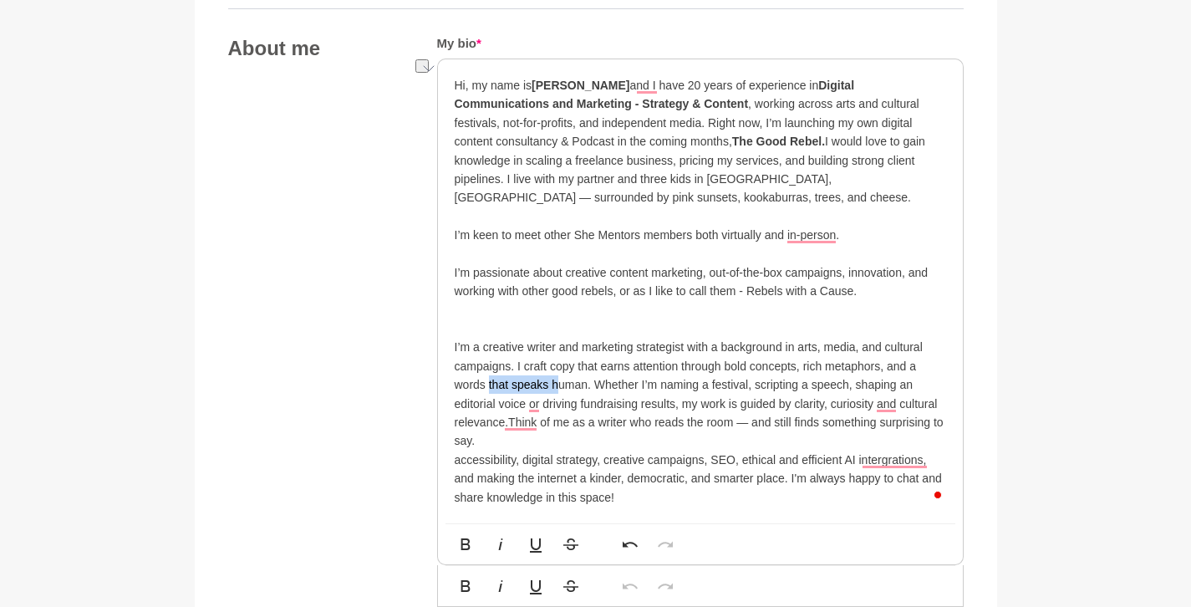
click at [557, 388] on p "I’m a creative writer and marketing strategist with a background in arts, media…" at bounding box center [701, 394] width 492 height 112
click at [925, 365] on p "I’m a creative writer and marketing strategist with a background in arts, media…" at bounding box center [701, 394] width 492 height 112
click at [517, 392] on p "I’m a creative writer and marketing strategist with a background in arts, media…" at bounding box center [701, 394] width 492 height 112
click at [517, 393] on p "I’m a creative writer and marketing strategist with a background in arts, media…" at bounding box center [701, 394] width 492 height 112
click at [570, 386] on p "I’m a creative writer and marketing strategist with a background in arts, media…" at bounding box center [701, 394] width 492 height 112
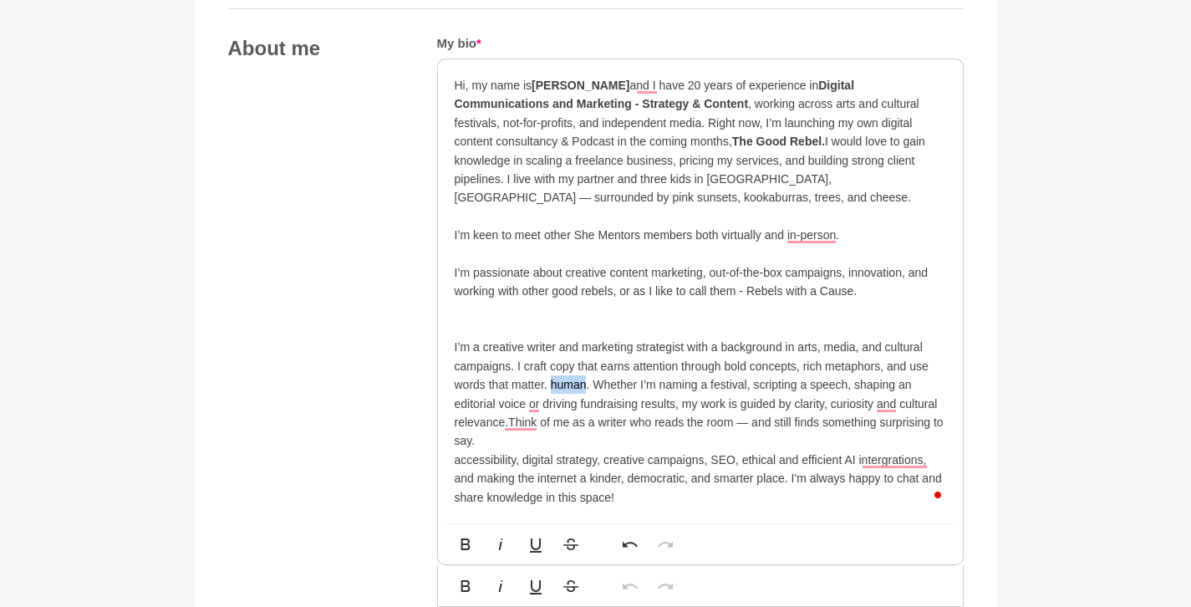
click at [570, 386] on p "I’m a creative writer and marketing strategist with a background in arts, media…" at bounding box center [701, 394] width 492 height 112
click at [550, 383] on p "I’m a creative writer and marketing strategist with a background in arts, media…" at bounding box center [701, 394] width 492 height 112
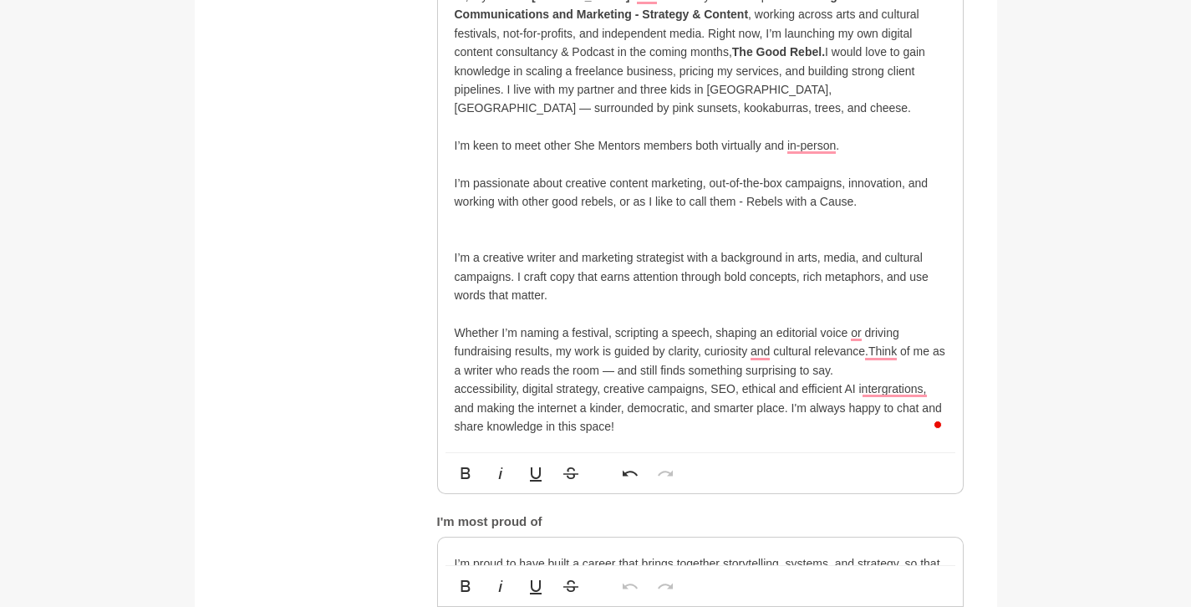
scroll to position [999, 0]
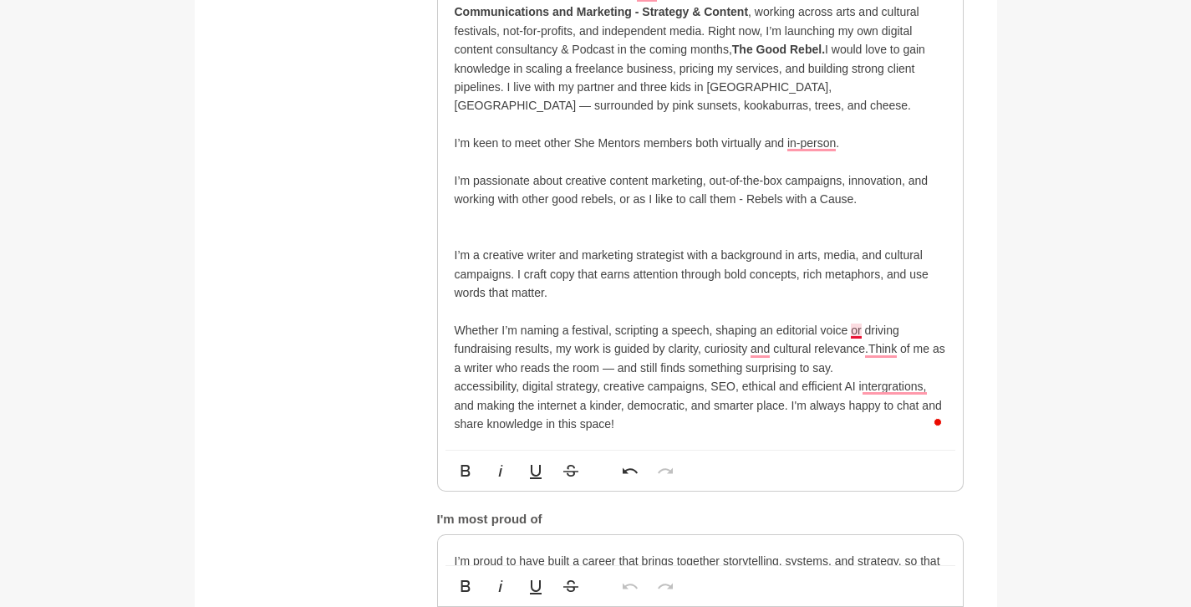
click at [856, 326] on p "Whether I’m naming a festival, scripting a speech, shaping an editorial voice o…" at bounding box center [701, 349] width 492 height 56
click at [569, 329] on p "Whether I’m naming a festival, scripting a speech, shaping an editorial voice, …" at bounding box center [701, 349] width 492 height 56
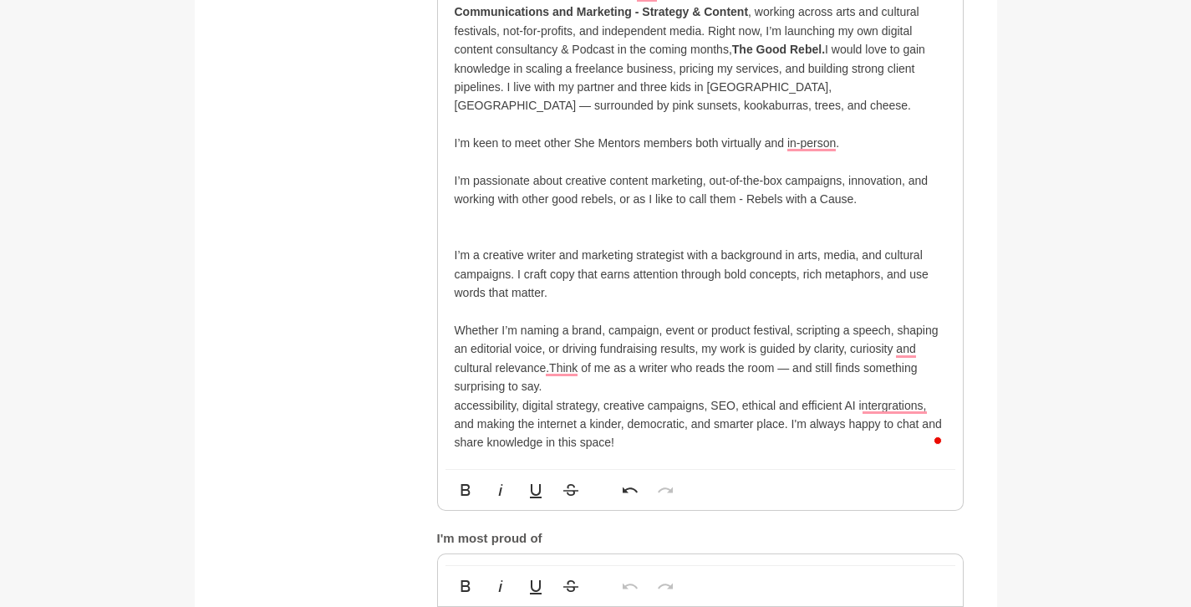
click at [765, 336] on p "Whether I’m naming a brand, campaign, event or product festival, scripting a sp…" at bounding box center [701, 358] width 492 height 75
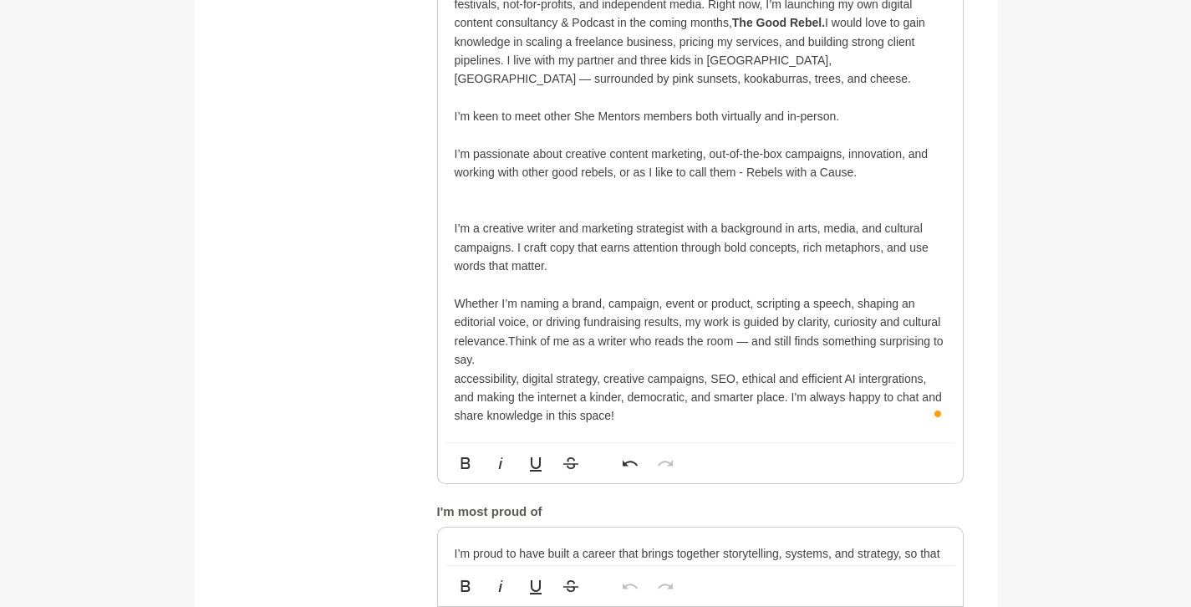
click at [512, 340] on p "Whether I’m naming a brand, campaign, event or product, scripting a speech, sha…" at bounding box center [701, 331] width 492 height 75
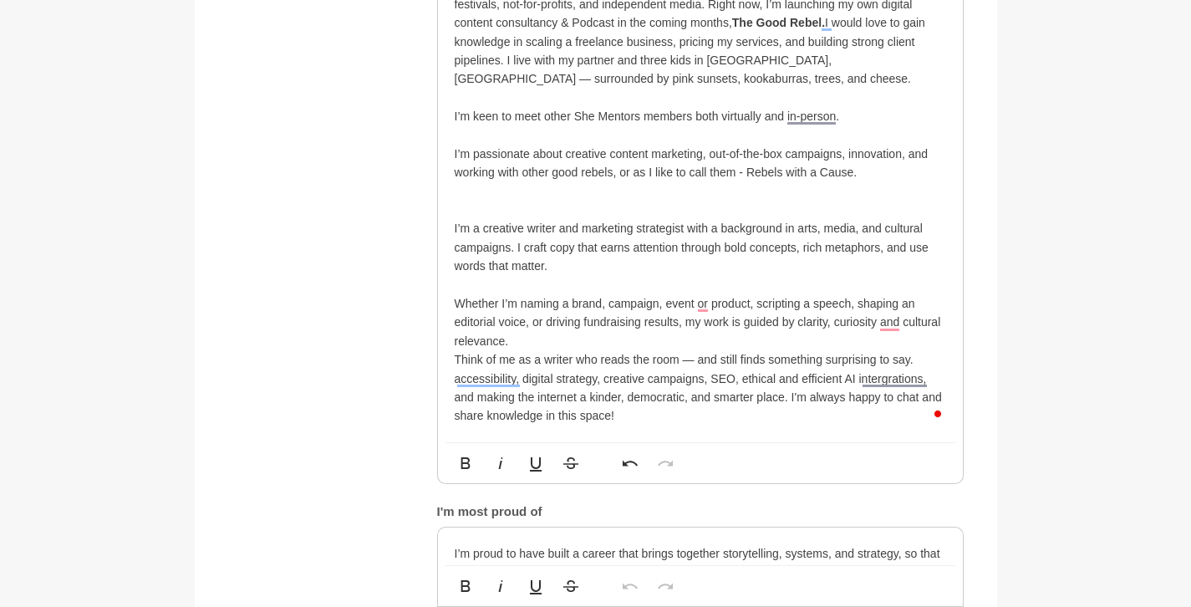
click at [559, 359] on p "Think of me as a writer who reads the room — and still finds something surprisi…" at bounding box center [701, 359] width 492 height 18
click at [706, 358] on p "Think of me as a creative who reads the room — and still finds something surpri…" at bounding box center [701, 359] width 492 height 18
click at [747, 357] on p "Think of me as a creative who reads the room and still finds something surprisi…" at bounding box center [701, 359] width 492 height 18
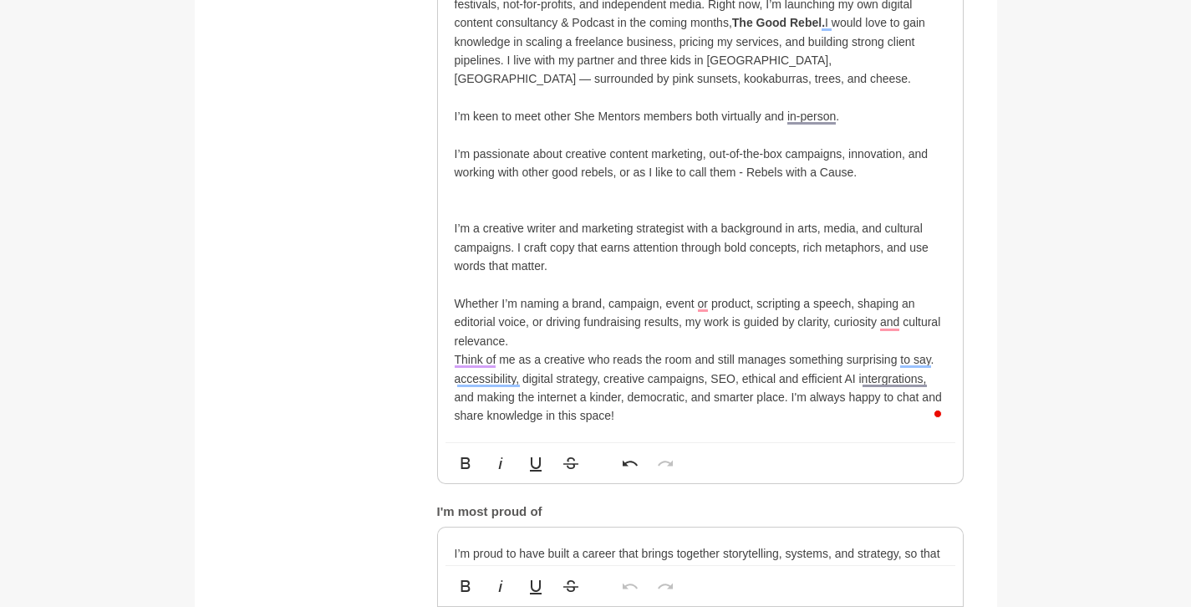
click at [795, 353] on p "Think of me as a creative who reads the room and still manages something surpri…" at bounding box center [701, 359] width 492 height 18
click at [795, 354] on p "Think of me as a creative who reads the room and still manages something surpri…" at bounding box center [701, 359] width 492 height 18
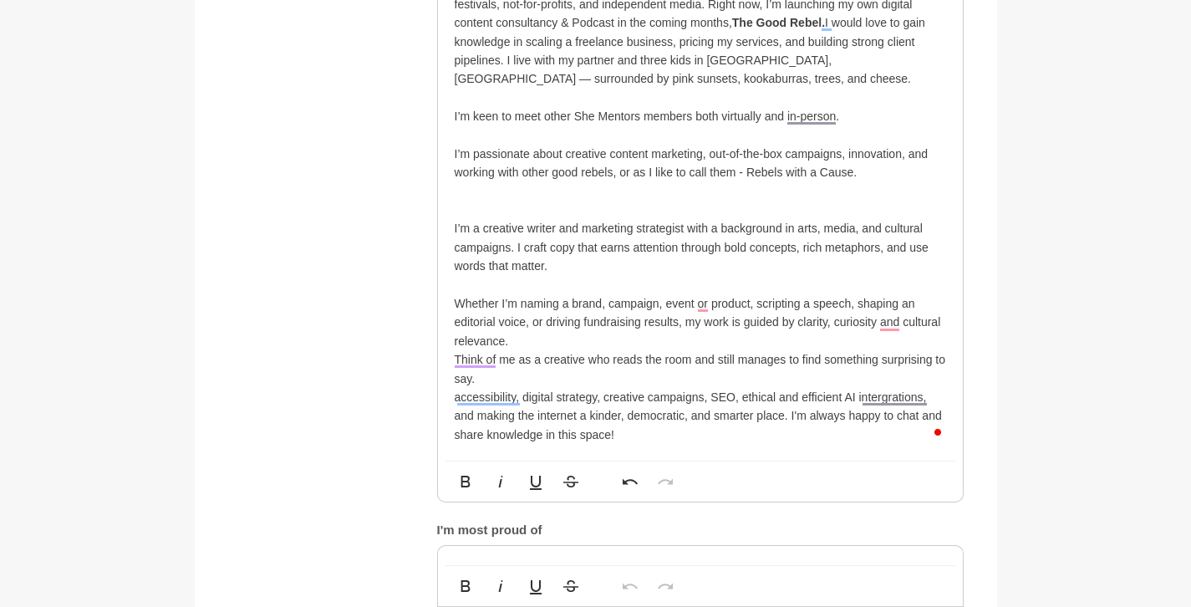
click at [912, 360] on p "Think of me as a creative who reads the room and still manages to find somethin…" at bounding box center [701, 369] width 492 height 38
click at [808, 362] on p "Think of me as a creative who reads the room and still manages to find somethin…" at bounding box center [701, 369] width 492 height 38
click at [884, 361] on p "Think of me as a creative who reads the room and still manages to see something…" at bounding box center [701, 369] width 492 height 38
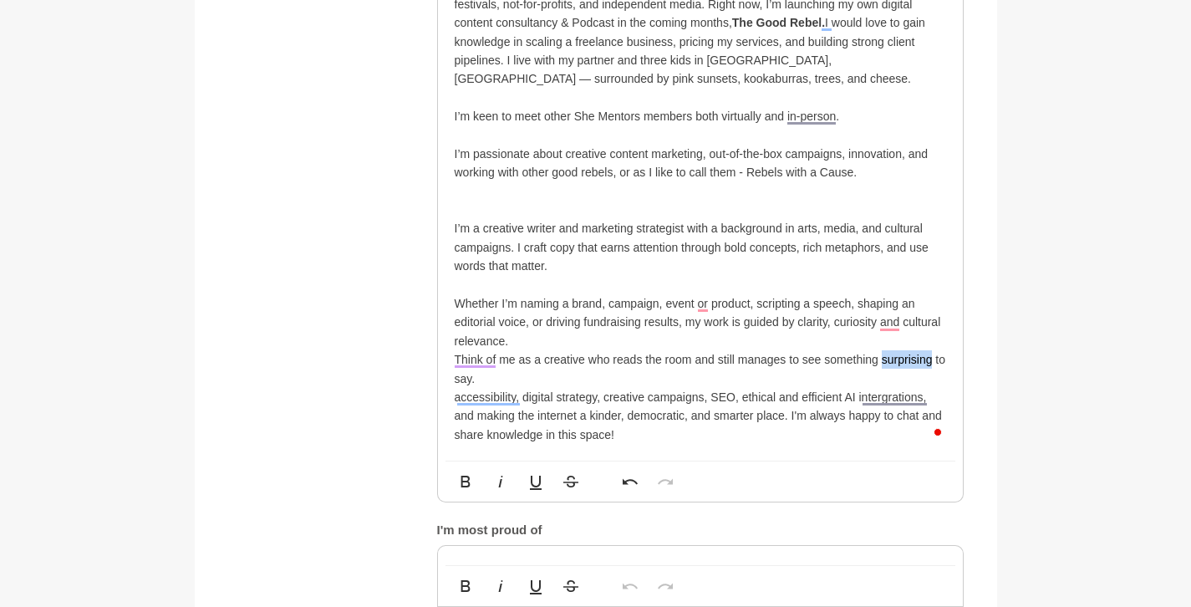
click at [884, 361] on p "Think of me as a creative who reads the room and still manages to see something…" at bounding box center [701, 369] width 492 height 38
click at [542, 364] on p "Think of me as a creative who reads the room and still manages to see something…" at bounding box center [701, 369] width 492 height 38
click at [579, 361] on p "Think of me as the creative who reads the room and still manages to see somethi…" at bounding box center [701, 369] width 492 height 38
click at [624, 359] on p "Think of me as the one in the who reads the room and still manages to see somet…" at bounding box center [701, 369] width 492 height 38
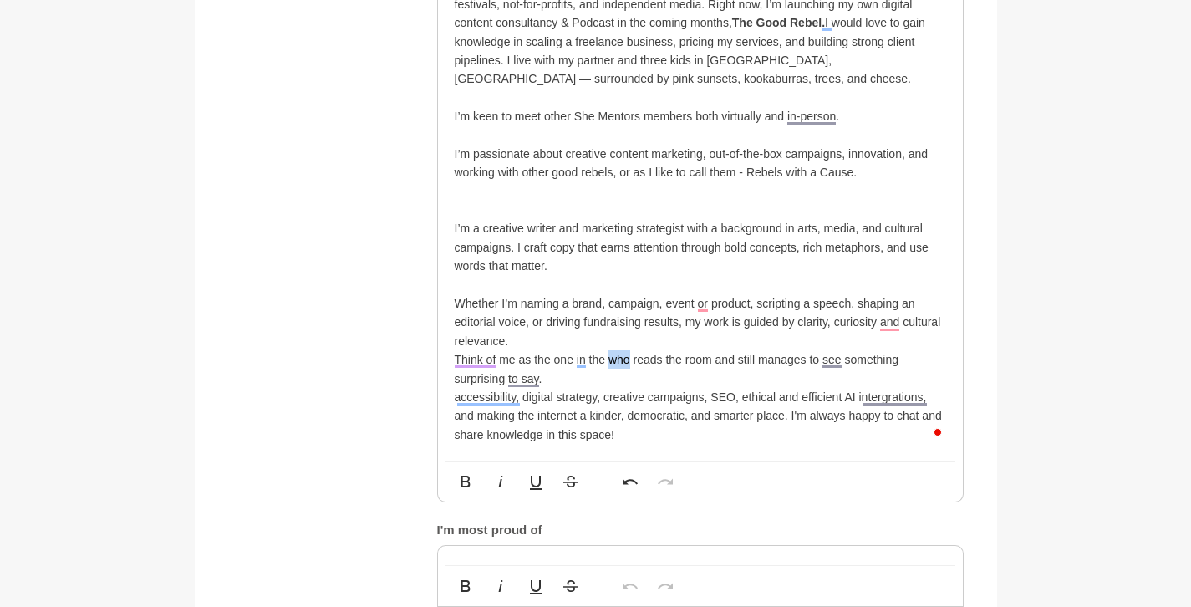
click at [624, 359] on p "Think of me as the one in the who reads the room and still manages to see somet…" at bounding box center [701, 369] width 492 height 38
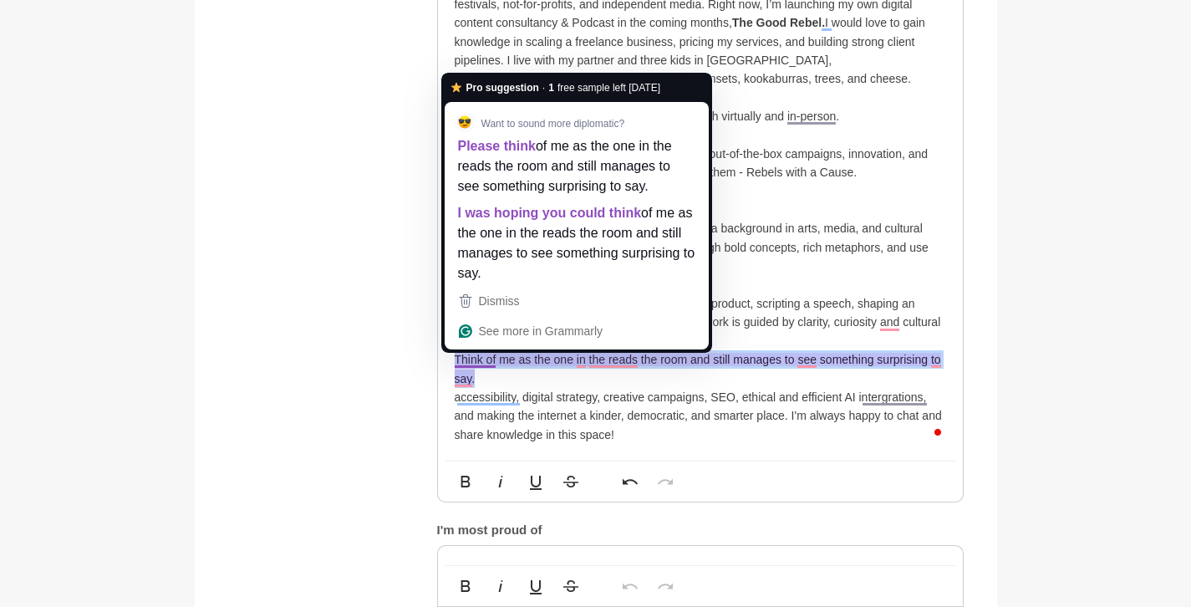
drag, startPoint x: 453, startPoint y: 363, endPoint x: 535, endPoint y: 369, distance: 82.1
click at [537, 374] on div "Hi, my name is [PERSON_NAME] and I have 20 years of experience in Digital Commu…" at bounding box center [700, 201] width 525 height 520
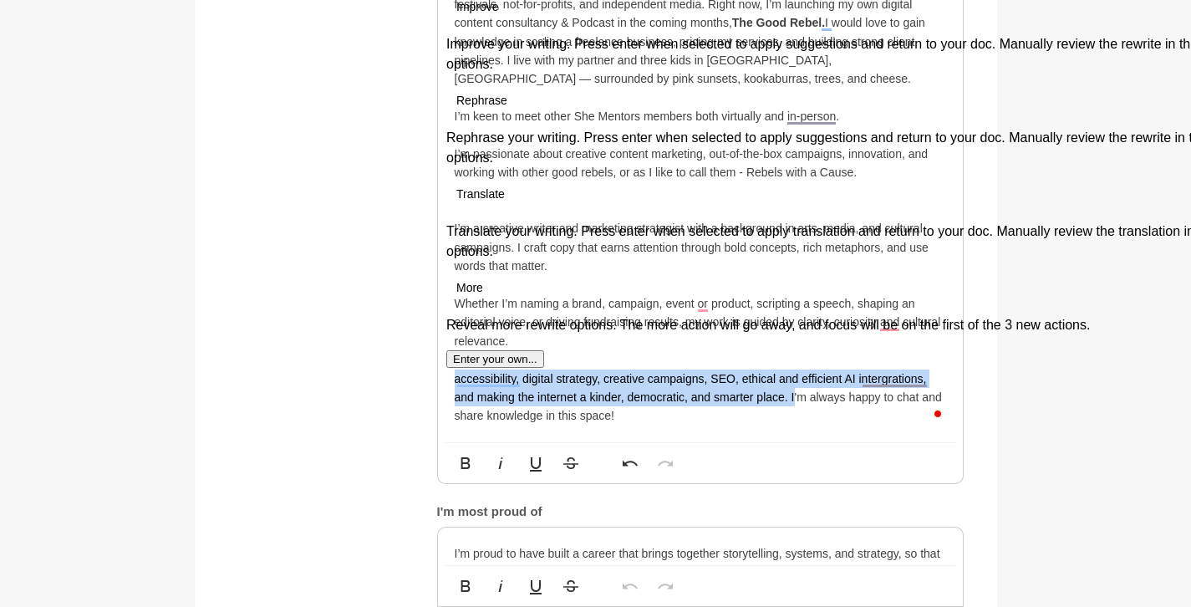
drag, startPoint x: 792, startPoint y: 400, endPoint x: 433, endPoint y: 380, distance: 359.2
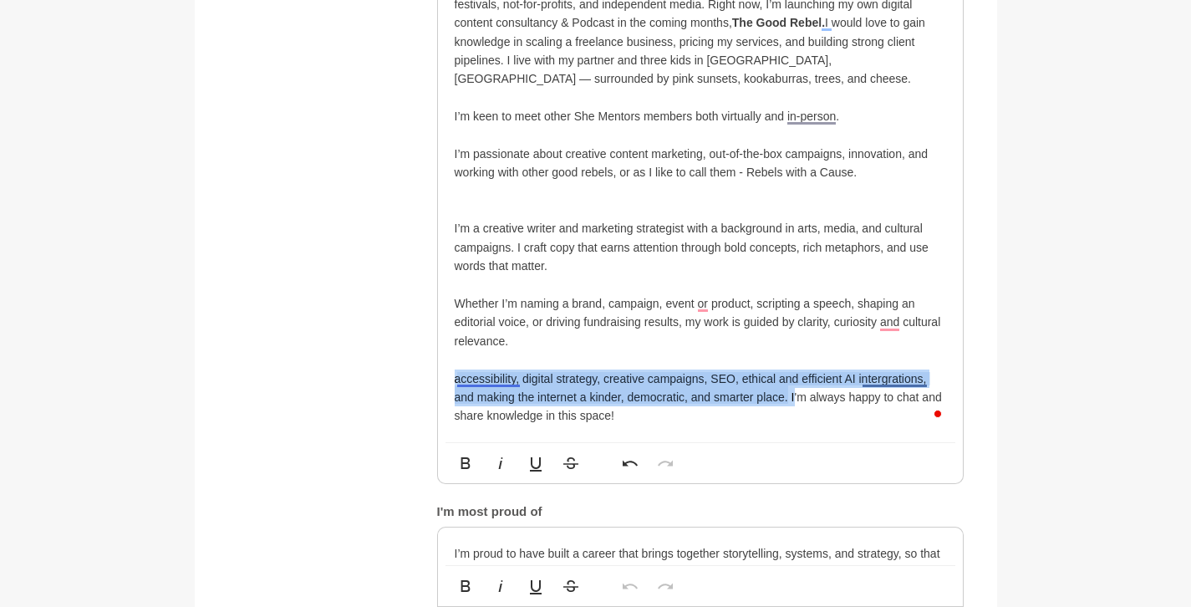
click at [515, 379] on p "accessibility, digital strategy, creative campaigns, SEO, ethical and efficient…" at bounding box center [701, 398] width 492 height 56
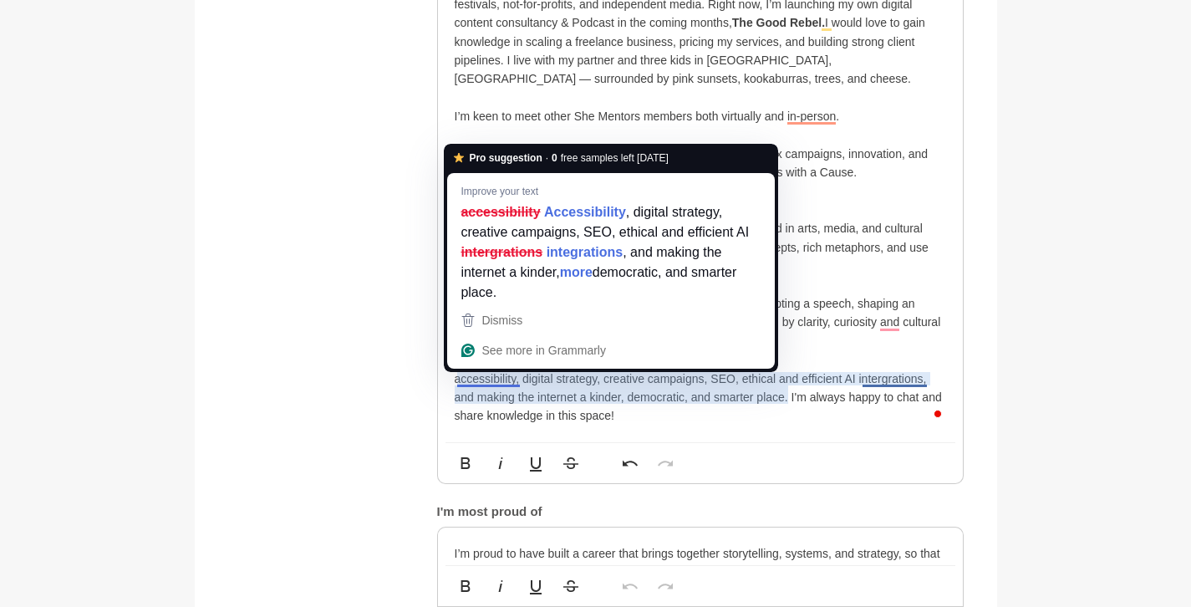
click at [808, 341] on p "Whether I’m naming a brand, campaign, event or product, scripting a speech, sha…" at bounding box center [701, 322] width 492 height 56
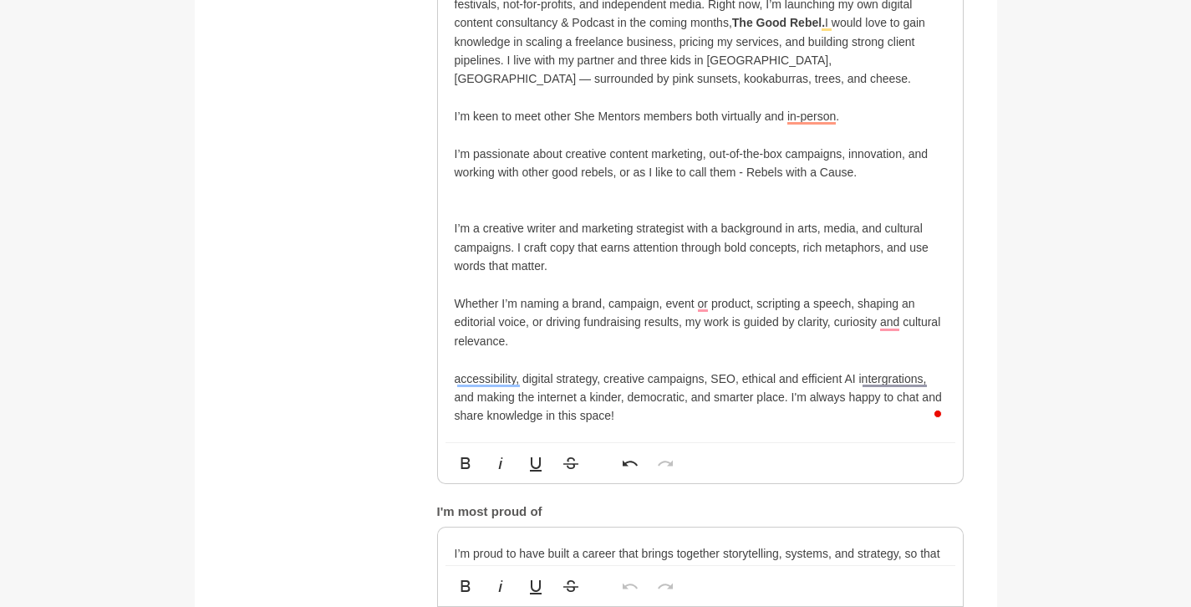
click at [569, 359] on p "To enrich screen reader interactions, please activate Accessibility in Grammarl…" at bounding box center [701, 359] width 492 height 18
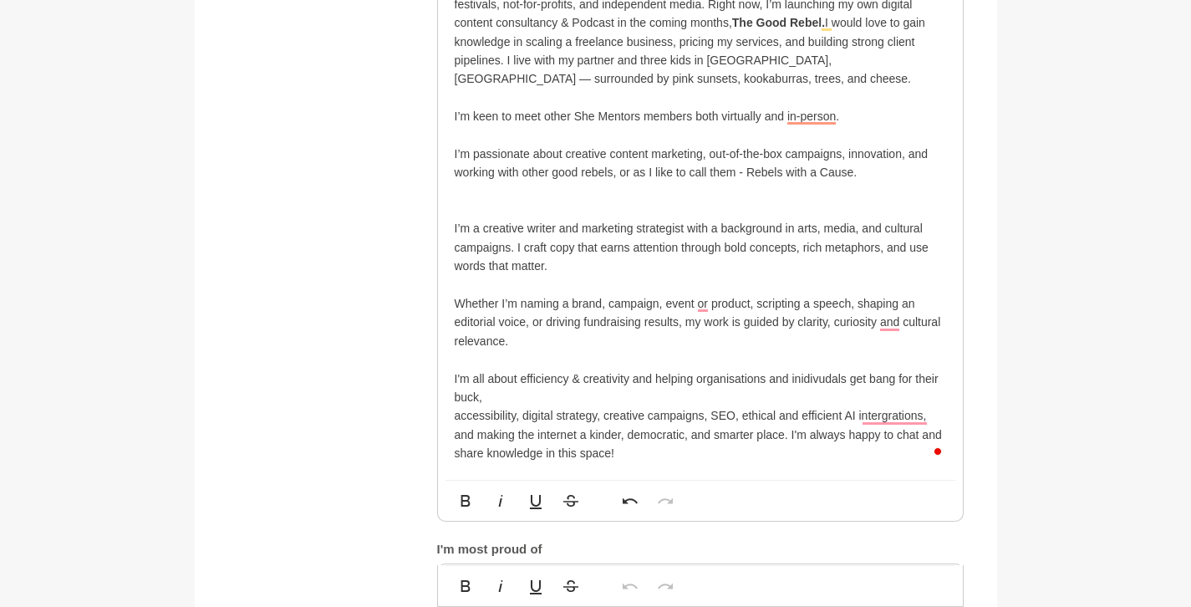
click at [698, 377] on p "I'm all about efficiency & creativity and helping organisations and inidivudals…" at bounding box center [701, 389] width 492 height 38
click at [833, 379] on p "I'm all about efficiency & creativity and helping good organisations and inidiv…" at bounding box center [701, 389] width 492 height 38
click at [527, 401] on p "I'm all about efficiency & creativity and helping good organisations and indivi…" at bounding box center [701, 389] width 492 height 38
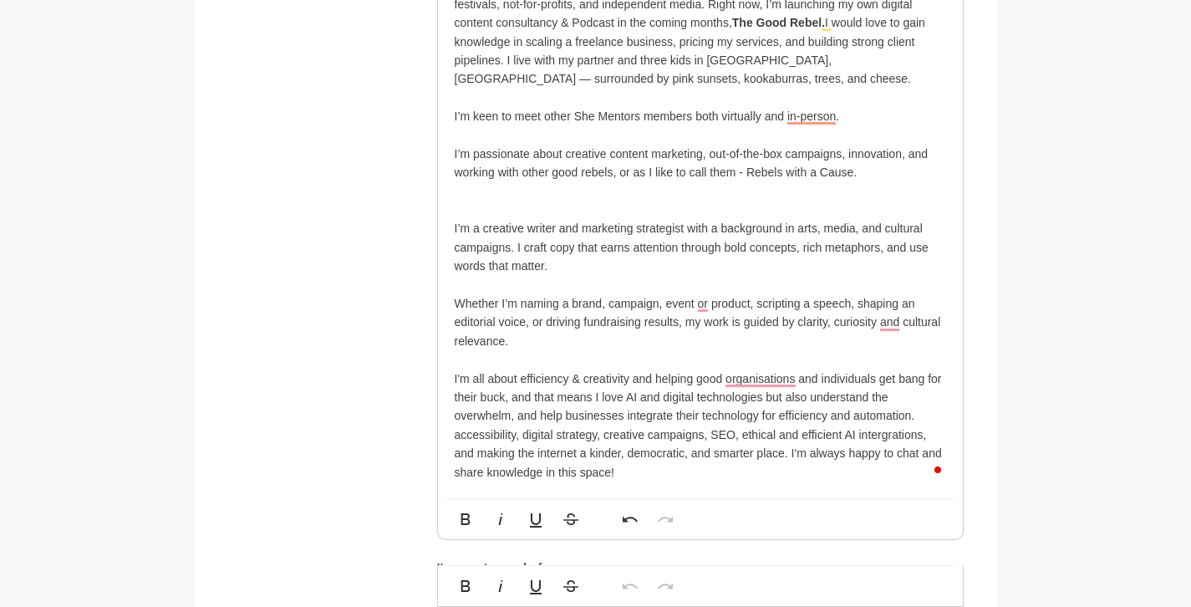
click at [646, 469] on p "accessibility, digital strategy, creative campaigns, SEO, ethical and efficient…" at bounding box center [701, 454] width 492 height 56
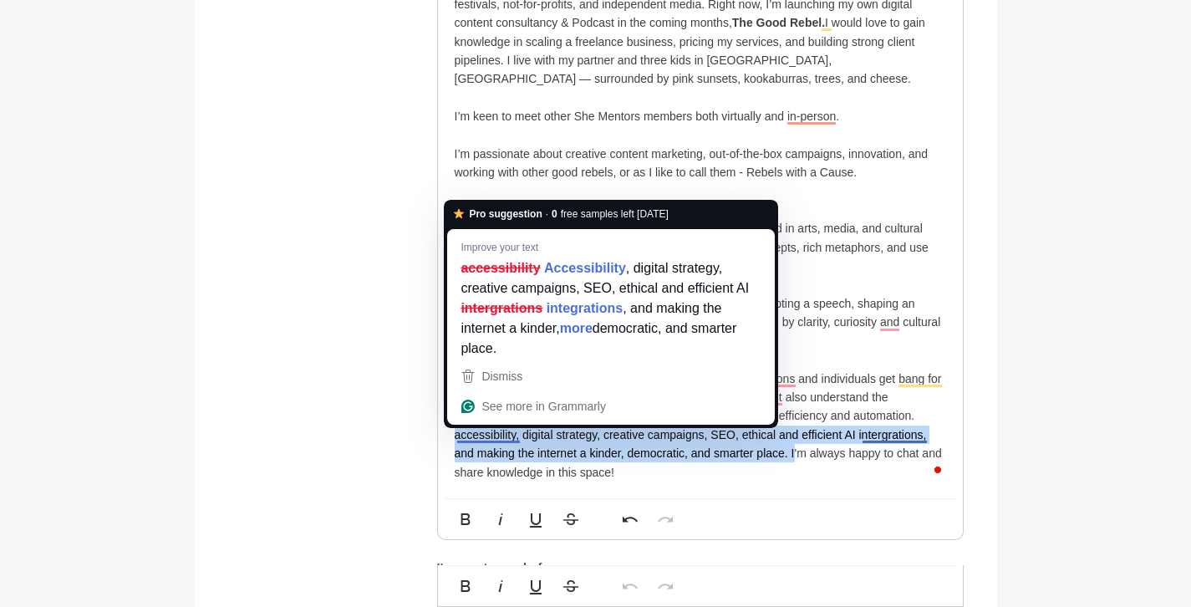
drag, startPoint x: 790, startPoint y: 456, endPoint x: 446, endPoint y: 440, distance: 344.8
click at [446, 440] on div "Hi, my name is [PERSON_NAME] and I have 20 years of experience in Digital Commu…" at bounding box center [700, 220] width 525 height 558
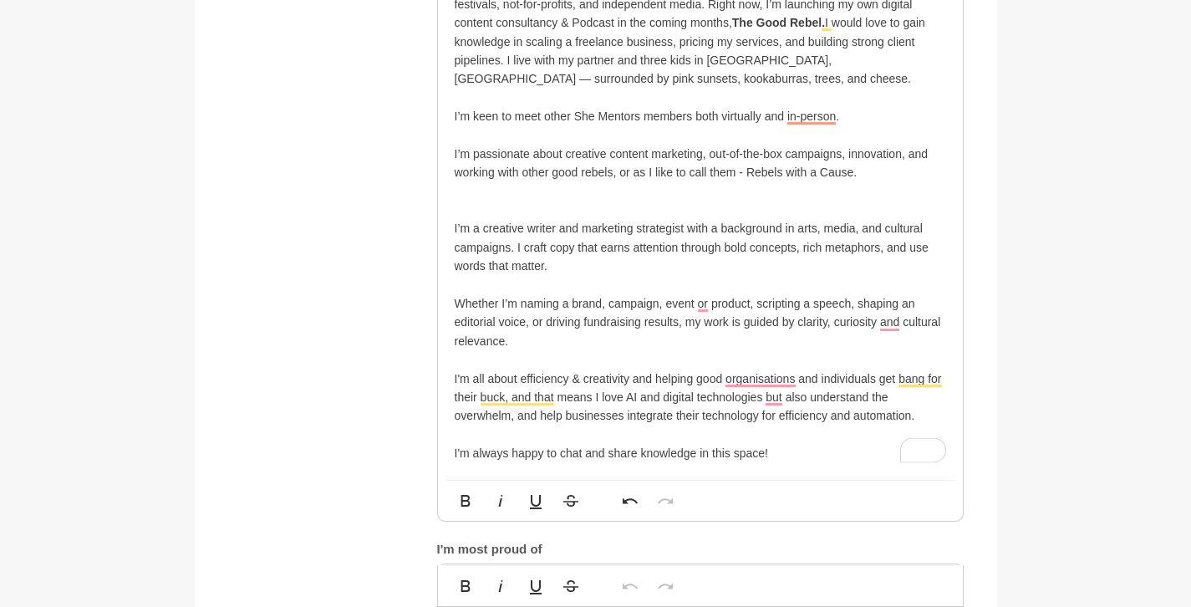
click at [502, 405] on p "I'm all about efficiency & creativity and helping good organisations and indivi…" at bounding box center [701, 398] width 492 height 56
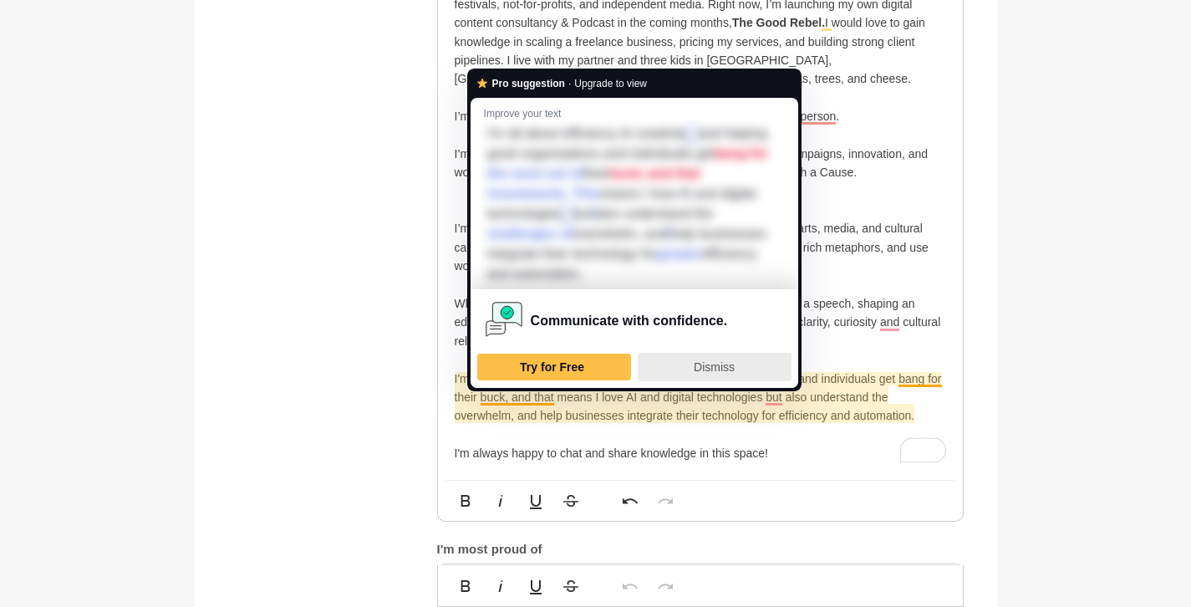
click at [701, 365] on span "Dismiss" at bounding box center [714, 366] width 41 height 13
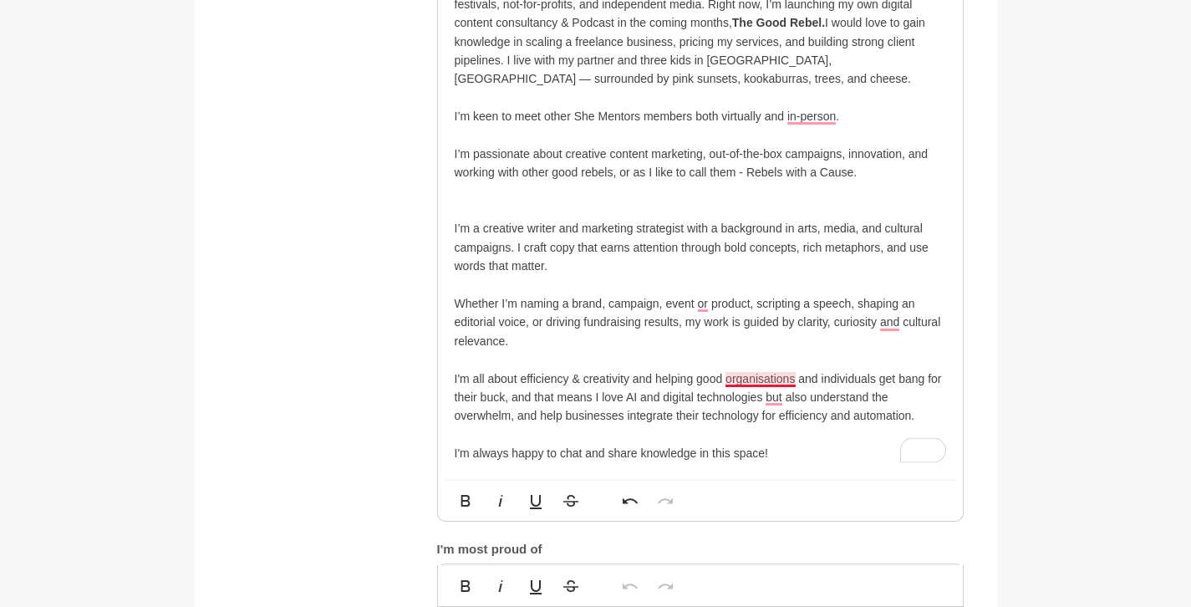
click at [769, 385] on p "I'm all about efficiency & creativity and helping good organisations and indivi…" at bounding box center [701, 398] width 492 height 56
click at [771, 397] on p "I'm all about efficiency & creativity and helping good organisations and indivi…" at bounding box center [701, 398] width 492 height 56
click at [889, 318] on p "Whether I’m naming a brand, campaign, event or product, scripting a speech, sha…" at bounding box center [701, 322] width 492 height 56
click at [813, 110] on p "Hi, my name is [PERSON_NAME] and I have 20 years of experience in Digital Commu…" at bounding box center [701, 88] width 492 height 262
click at [803, 114] on p "Hi, my name is [PERSON_NAME] and I have 20 years of experience in Digital Commu…" at bounding box center [701, 88] width 492 height 262
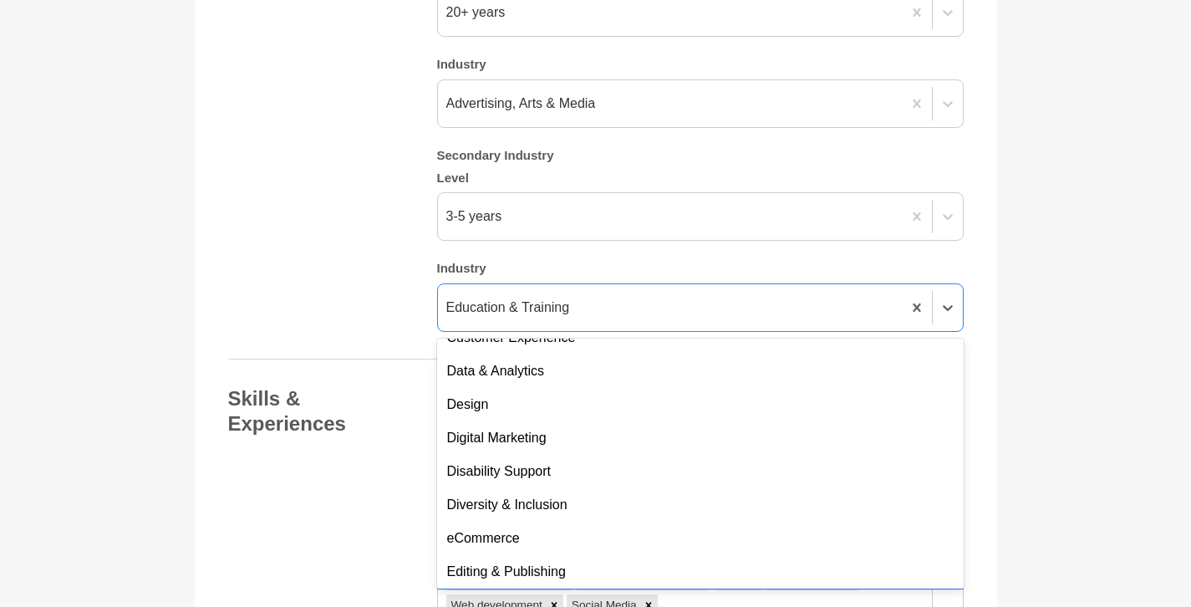
scroll to position [1047, 0]
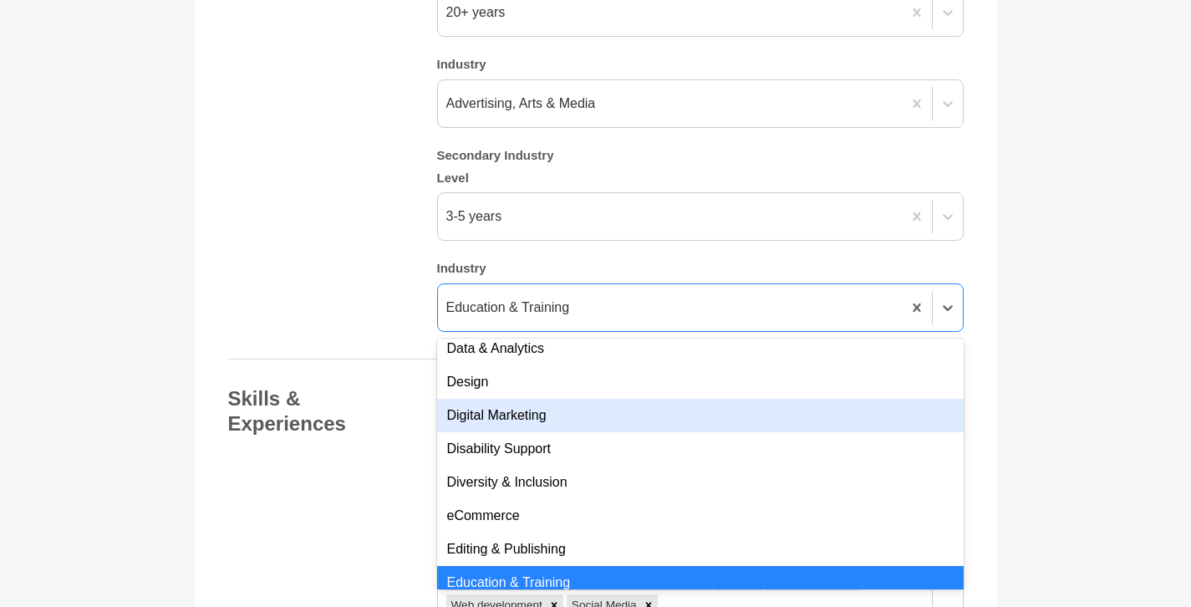
click at [706, 412] on div "Digital Marketing" at bounding box center [700, 415] width 527 height 33
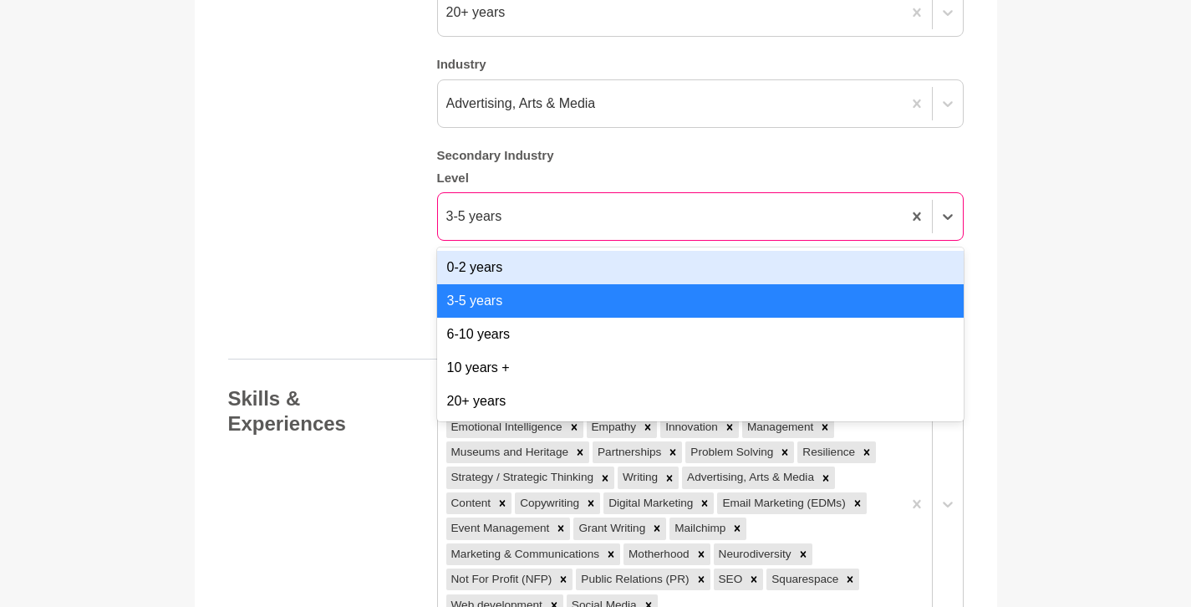
click at [748, 213] on div "3-5 years" at bounding box center [670, 216] width 464 height 30
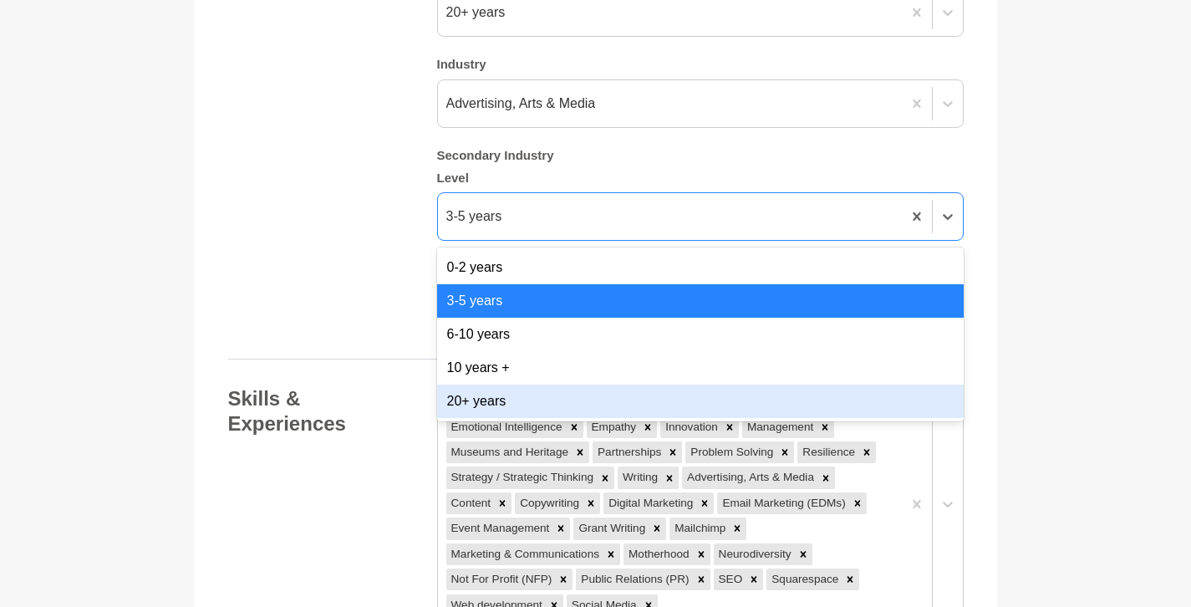
click at [685, 398] on div "20+ years" at bounding box center [700, 401] width 527 height 33
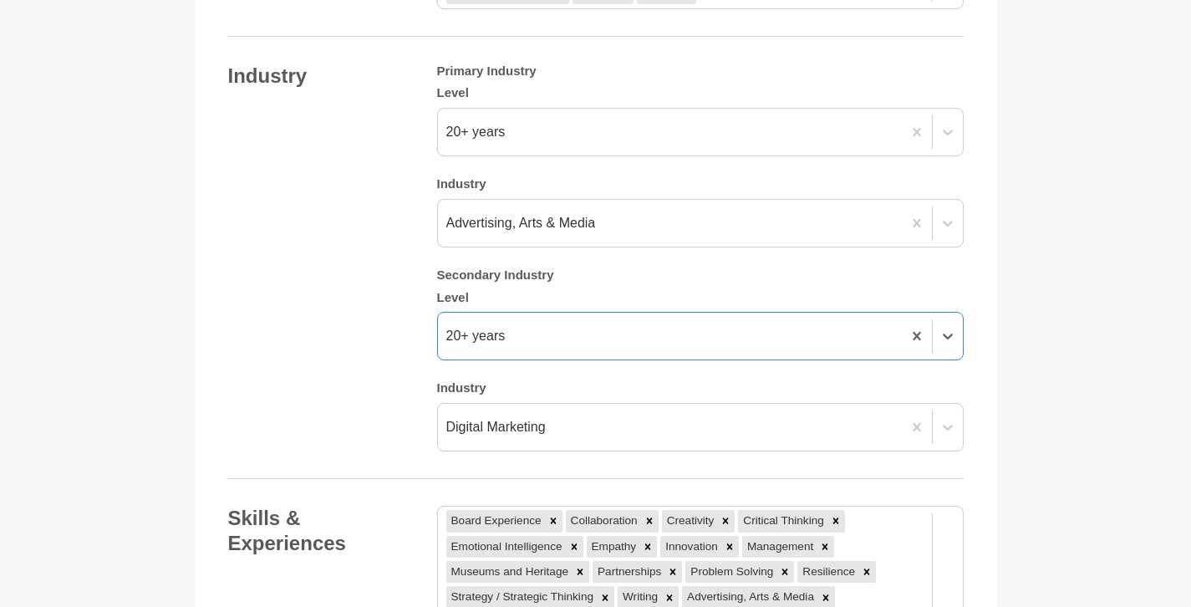
scroll to position [1974, 0]
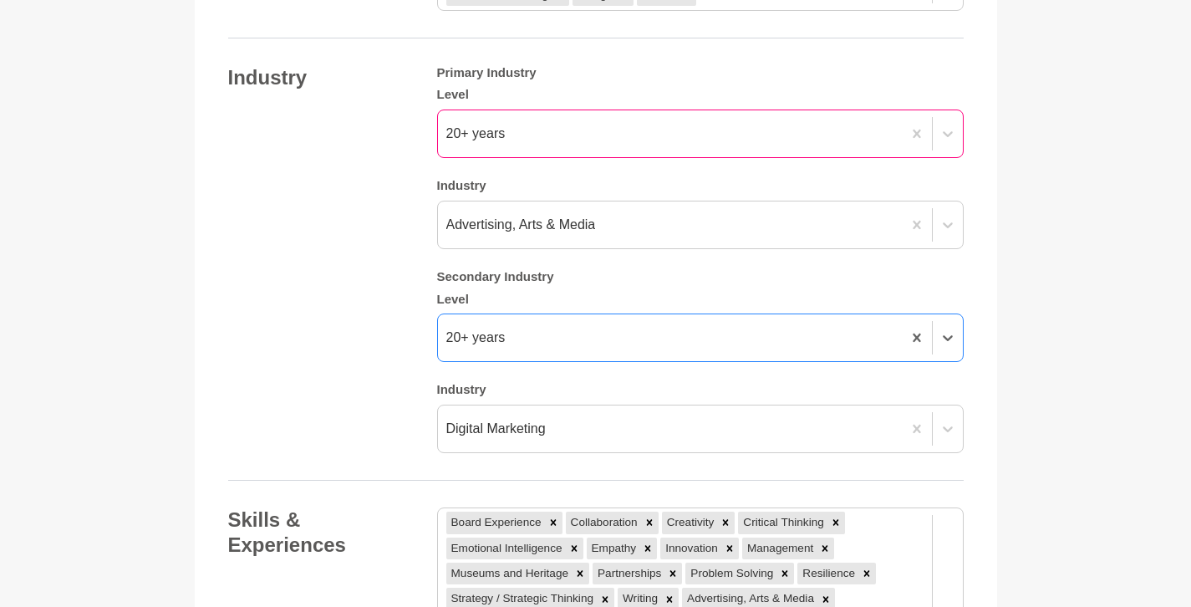
click at [716, 132] on div "20+ years" at bounding box center [670, 134] width 464 height 30
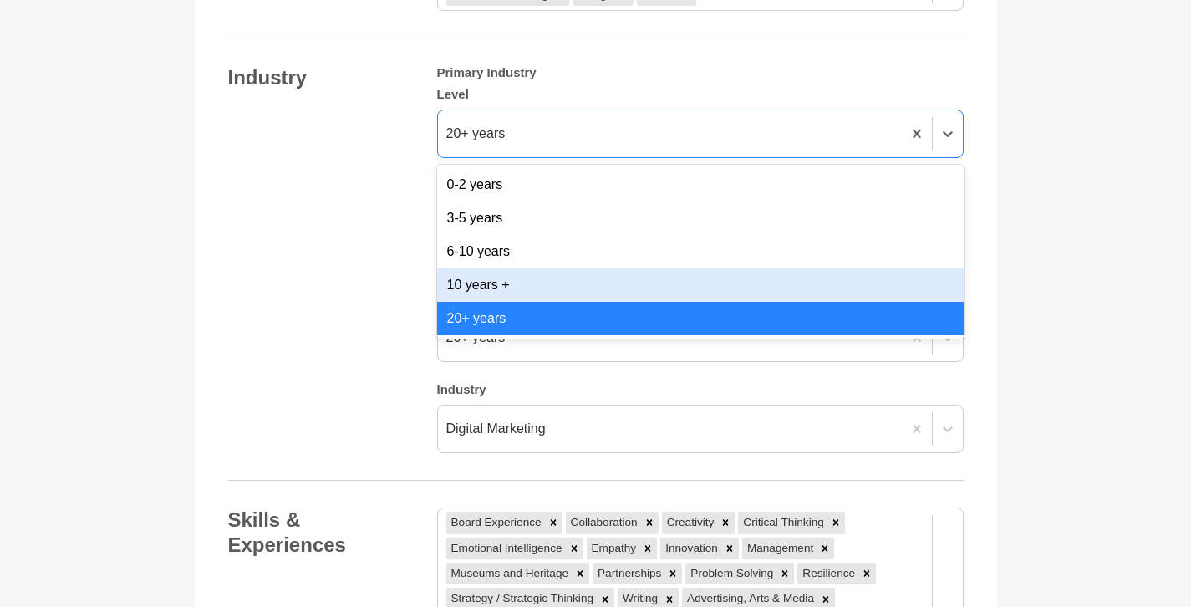
click at [395, 247] on div "Industry Primary Industry Level option 10 years + focused, 4 of 5. 5 results av…" at bounding box center [596, 259] width 736 height 389
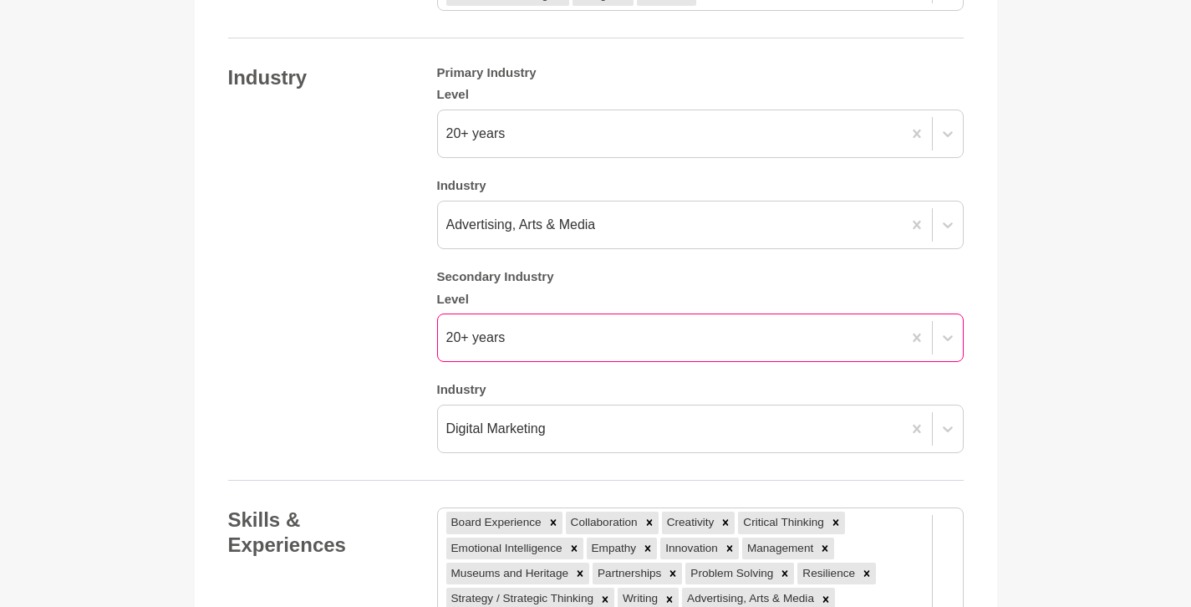
scroll to position [2103, 0]
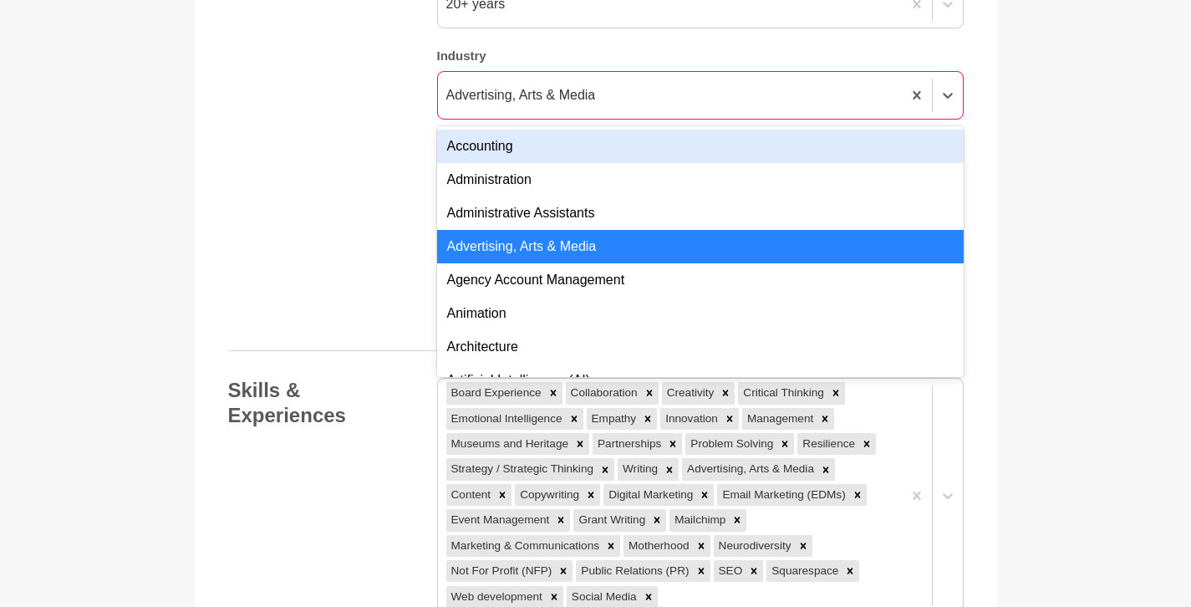
click at [674, 103] on div "Advertising, Arts & Media" at bounding box center [670, 95] width 464 height 30
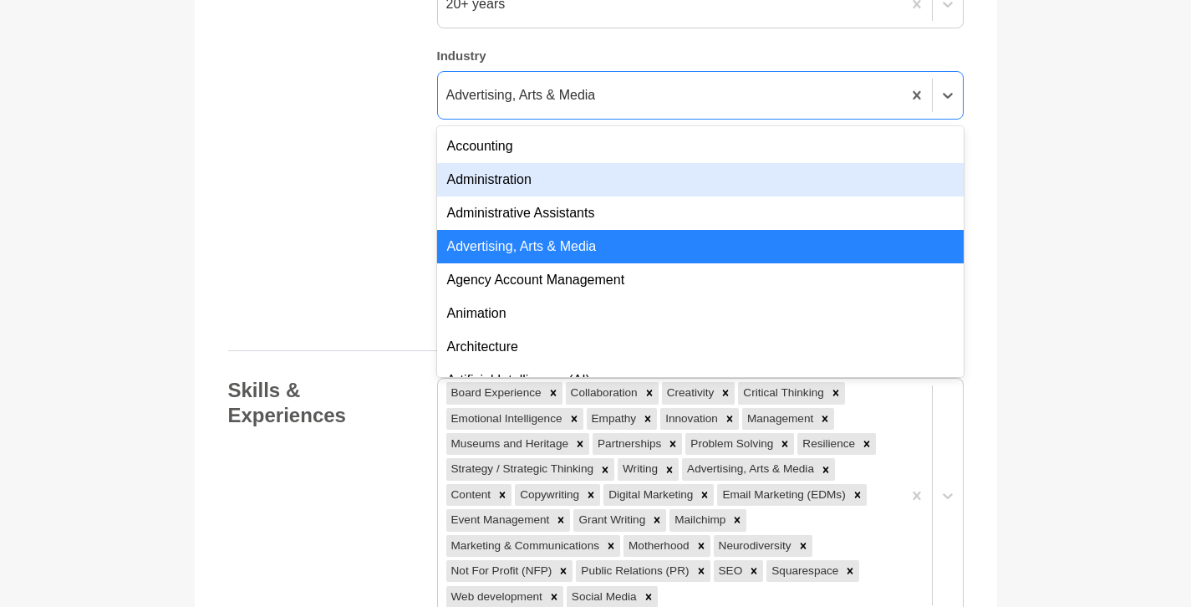
click at [323, 206] on div "Industry Primary Industry Level 20+ years Industry option Administration focuse…" at bounding box center [596, 130] width 736 height 389
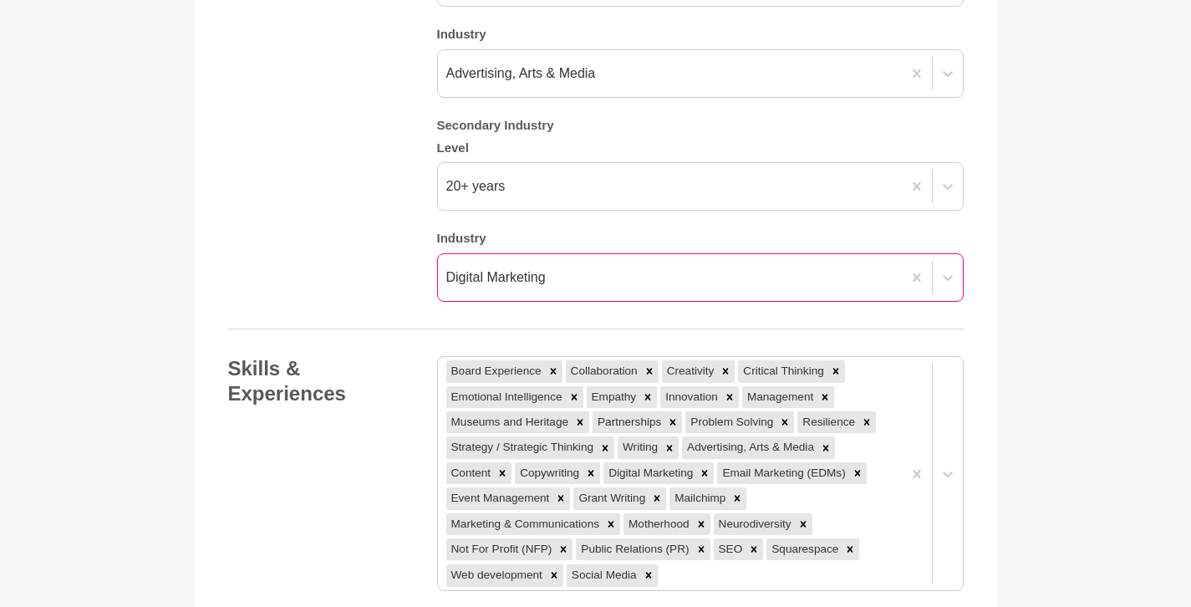
scroll to position [2106, 0]
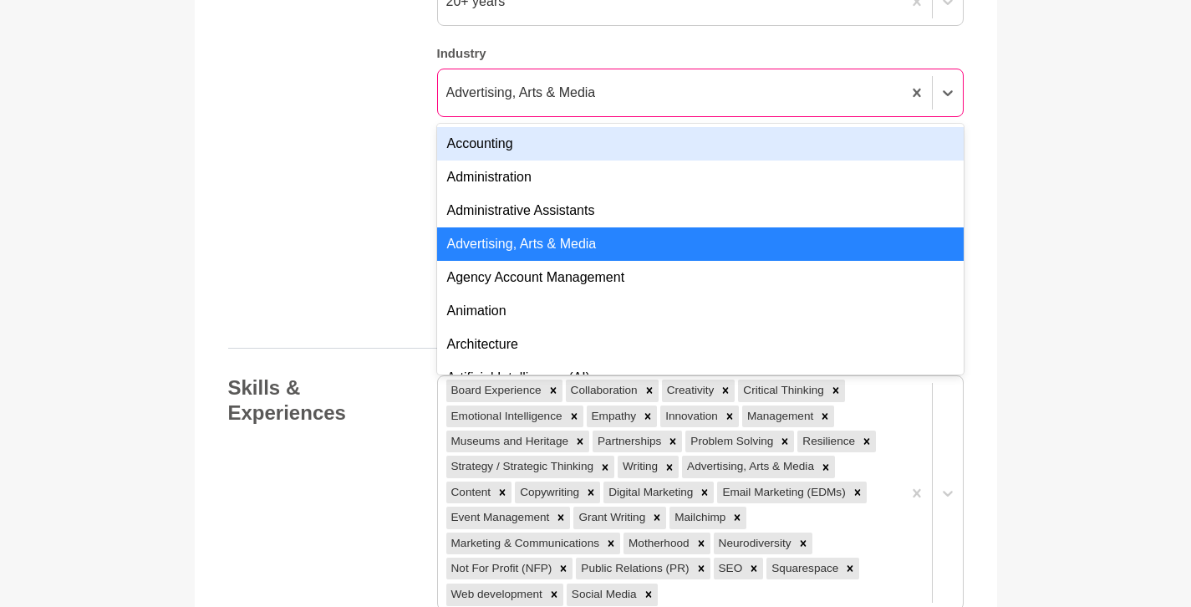
click at [643, 86] on div "Advertising, Arts & Media" at bounding box center [670, 93] width 464 height 30
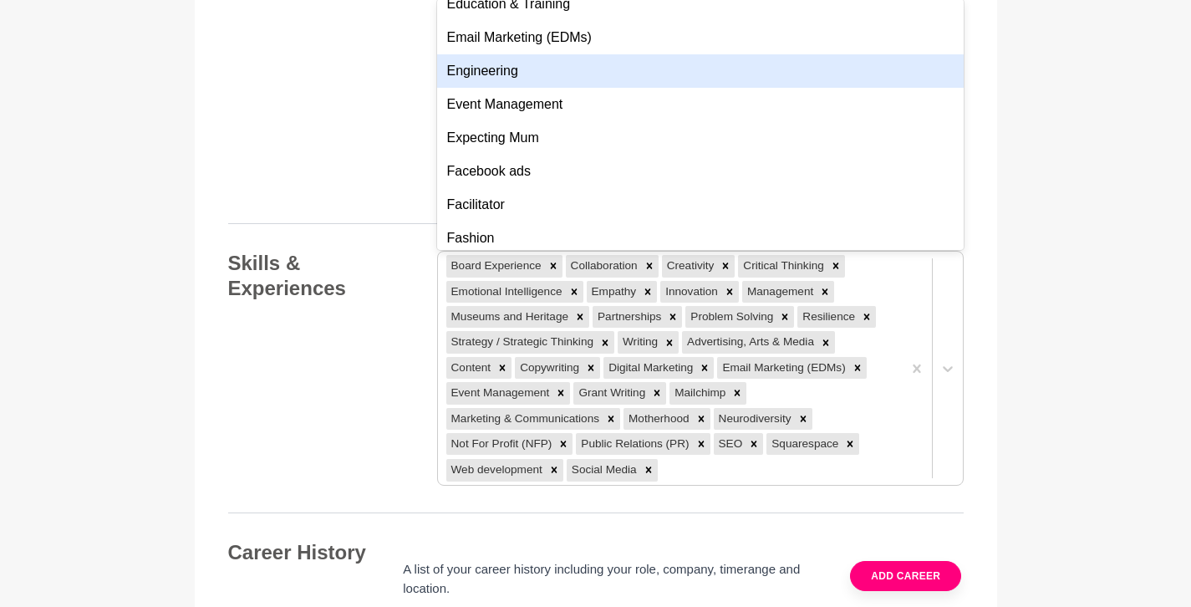
scroll to position [1297, 0]
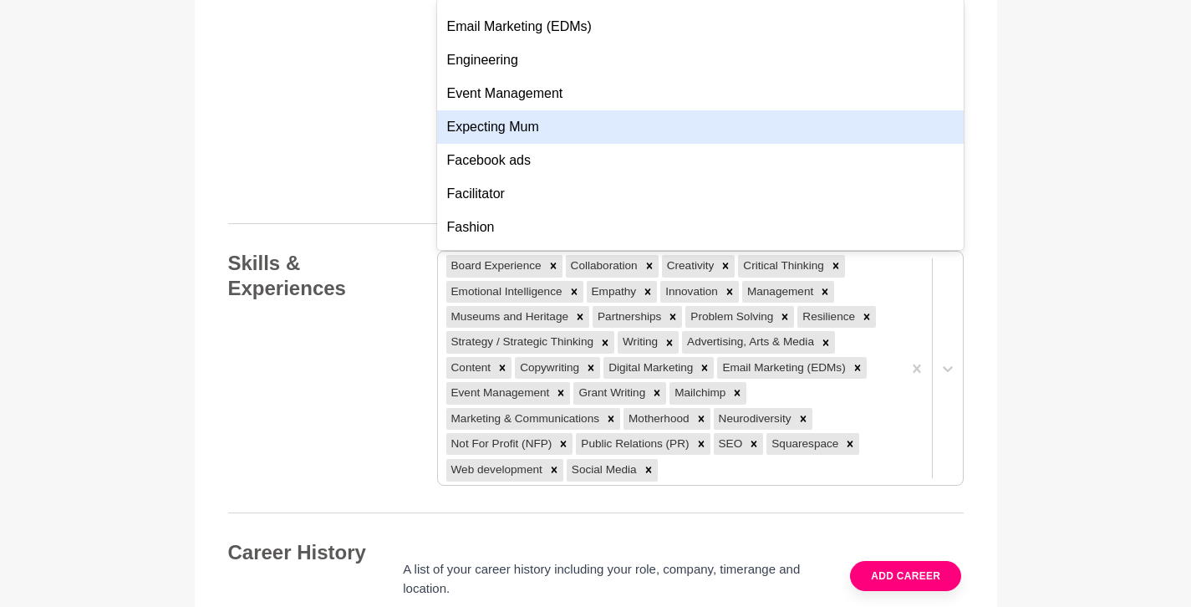
click at [292, 121] on div "Industry Primary Industry Level 20+ years Industry option Expecting Mum focused…" at bounding box center [596, 3] width 736 height 389
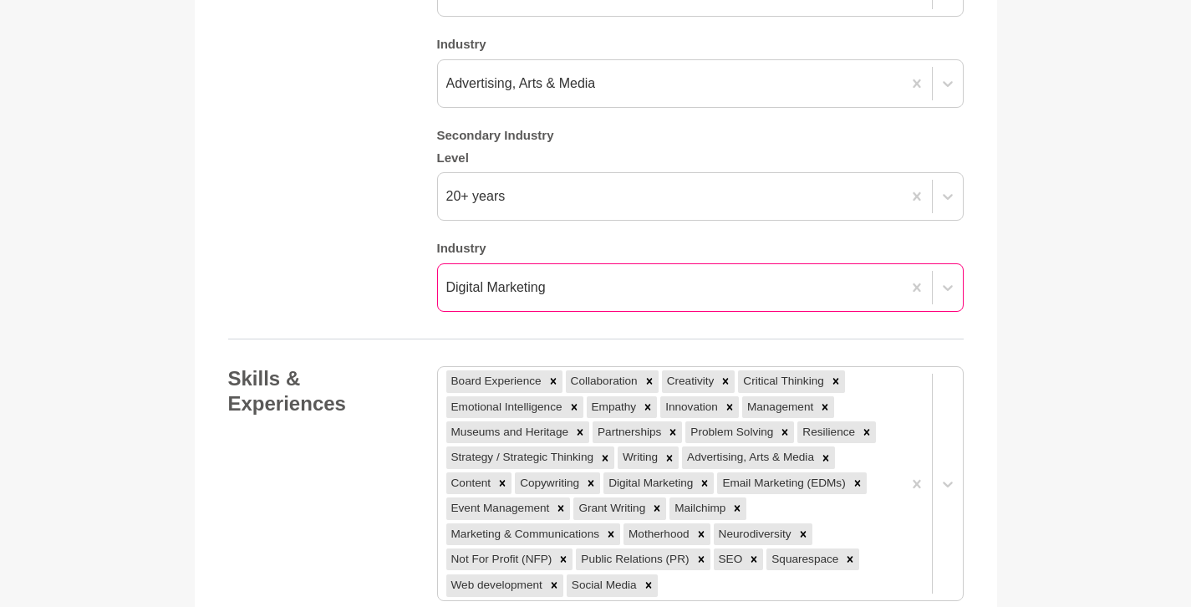
scroll to position [2113, 0]
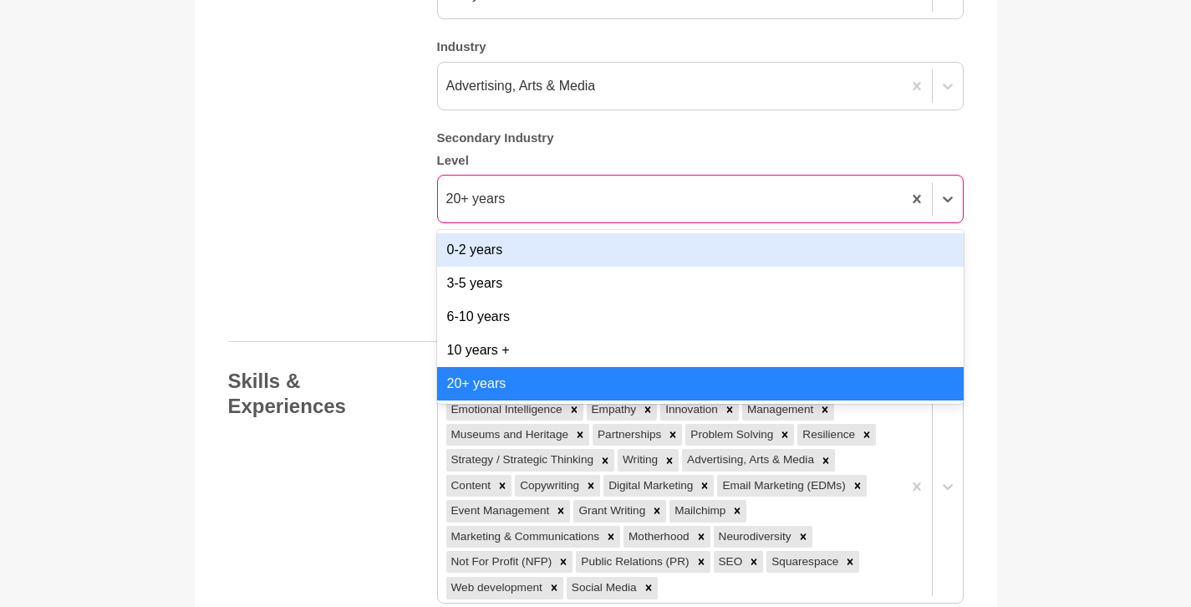
click at [690, 208] on div "20+ years" at bounding box center [670, 199] width 464 height 30
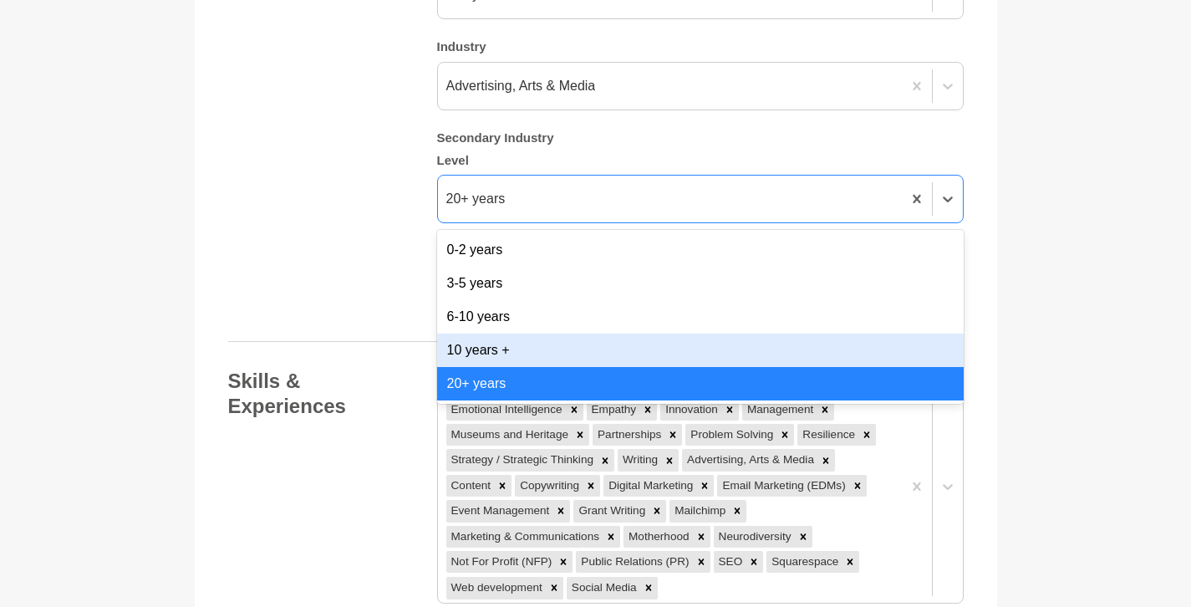
click at [595, 340] on div "10 years +" at bounding box center [700, 350] width 527 height 33
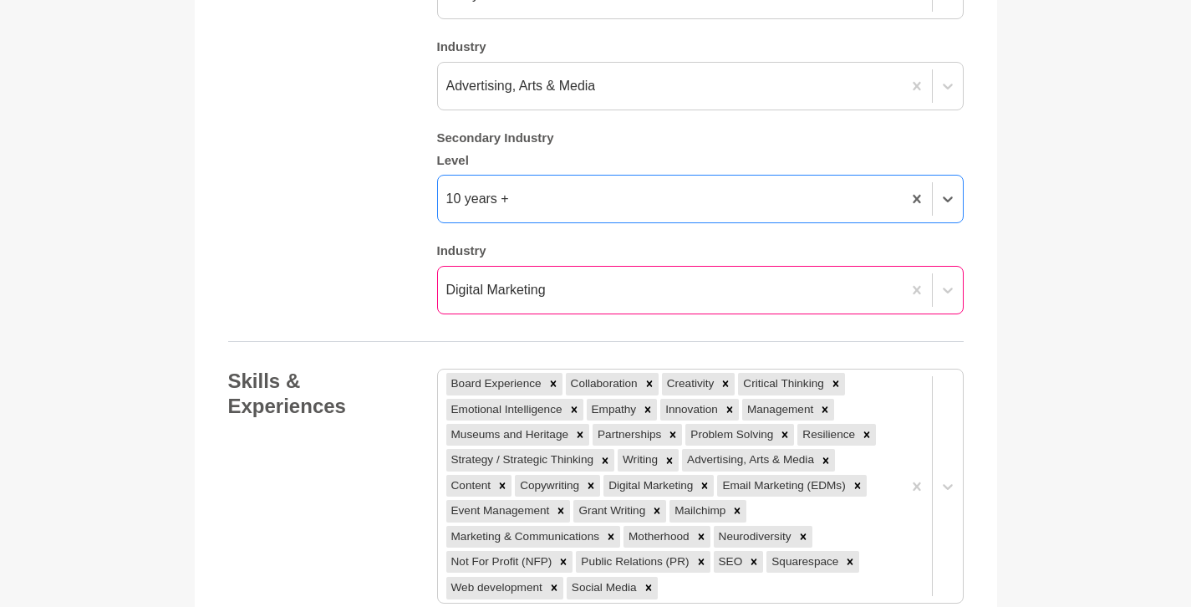
click at [594, 291] on div "Digital Marketing" at bounding box center [670, 290] width 464 height 30
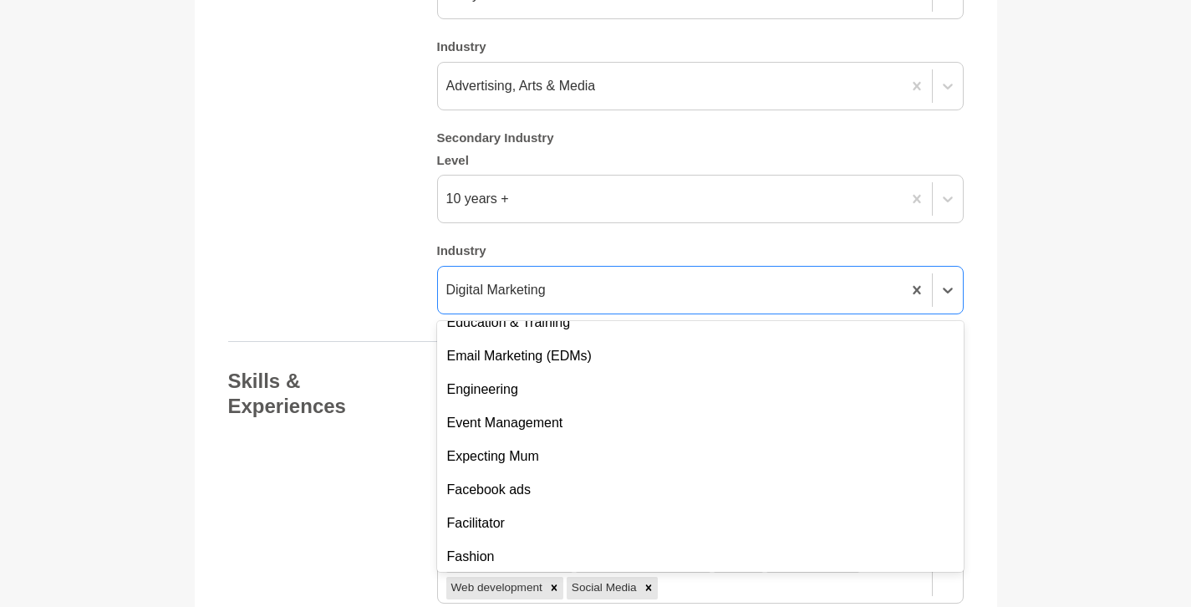
scroll to position [1287, 0]
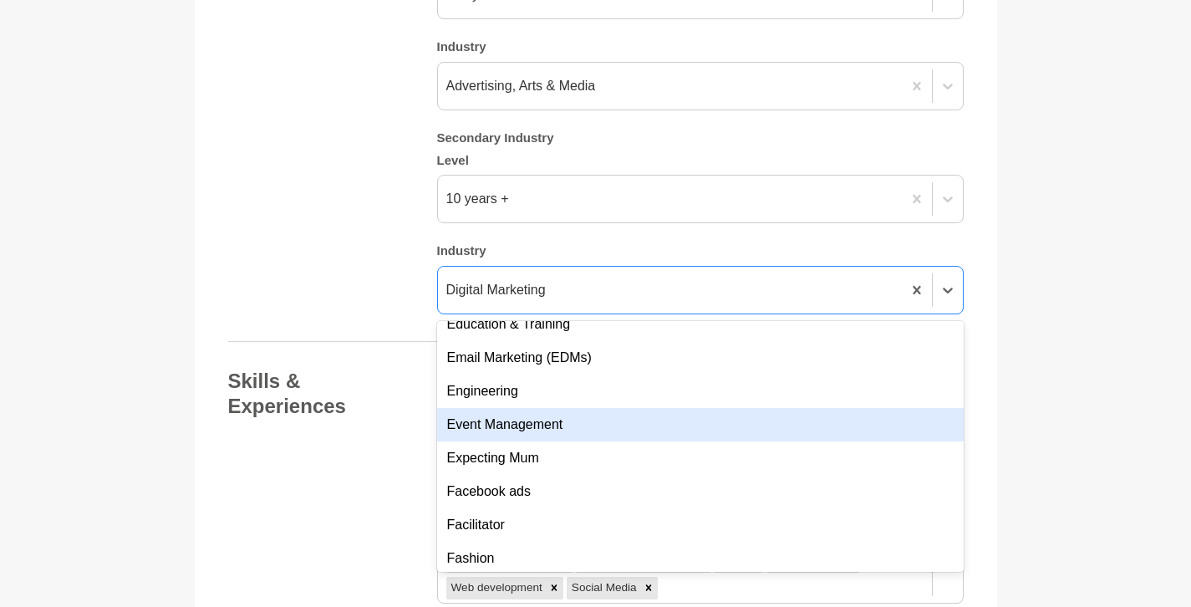
click at [584, 433] on div "Event Management" at bounding box center [700, 424] width 527 height 33
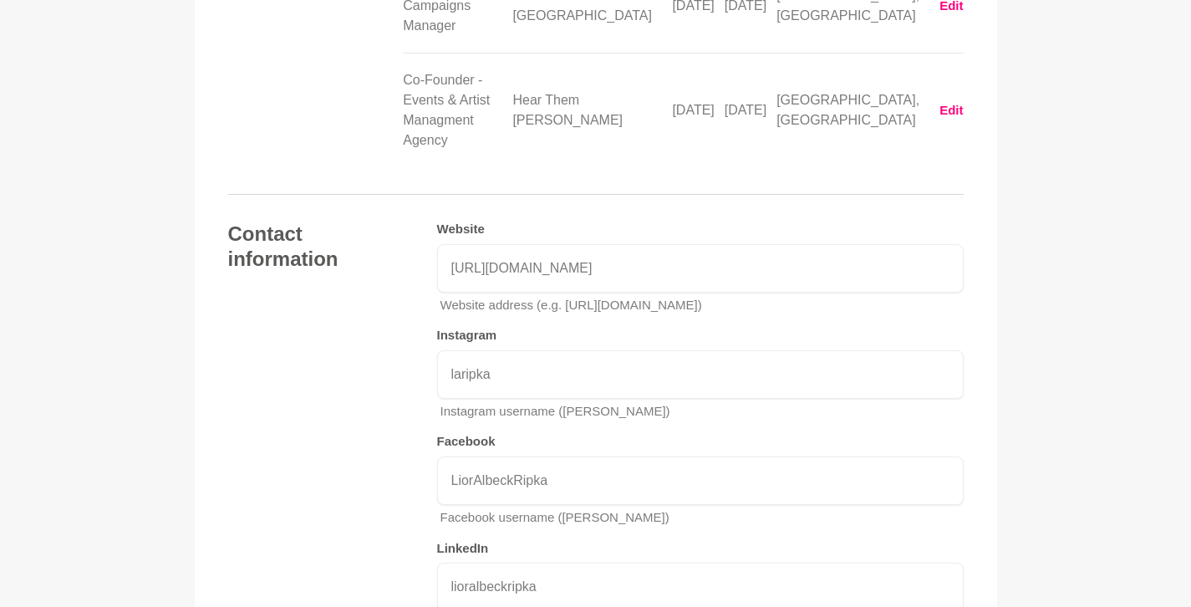
scroll to position [3300, 0]
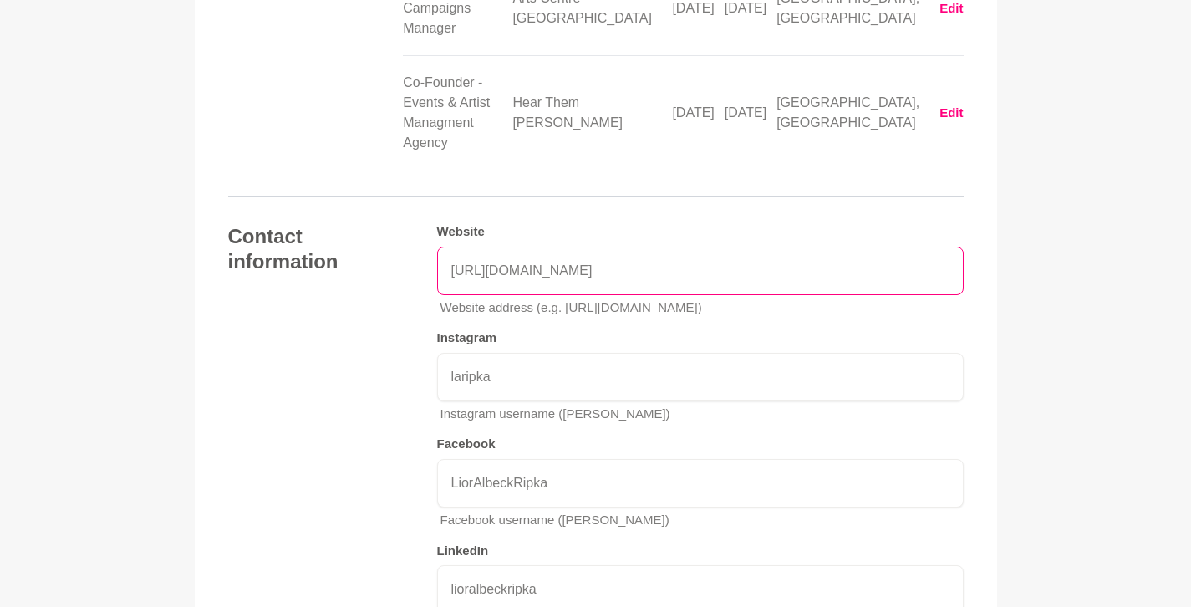
drag, startPoint x: 527, startPoint y: 130, endPoint x: 676, endPoint y: 133, distance: 149.7
click at [676, 247] on input "[URL][DOMAIN_NAME]" at bounding box center [700, 271] width 527 height 48
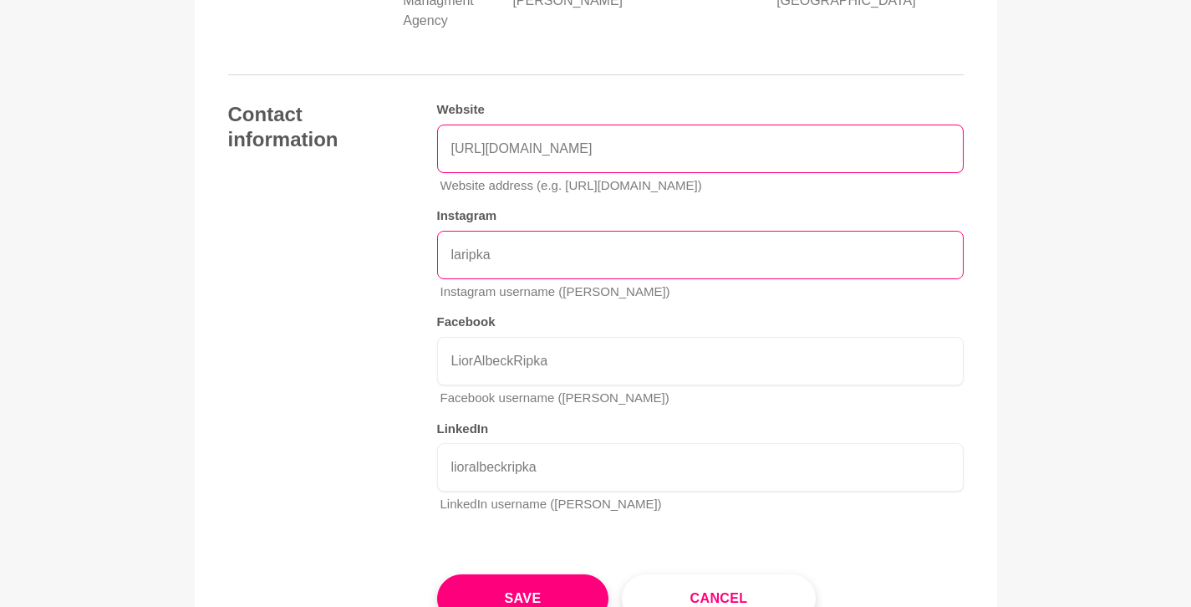
scroll to position [3423, 0]
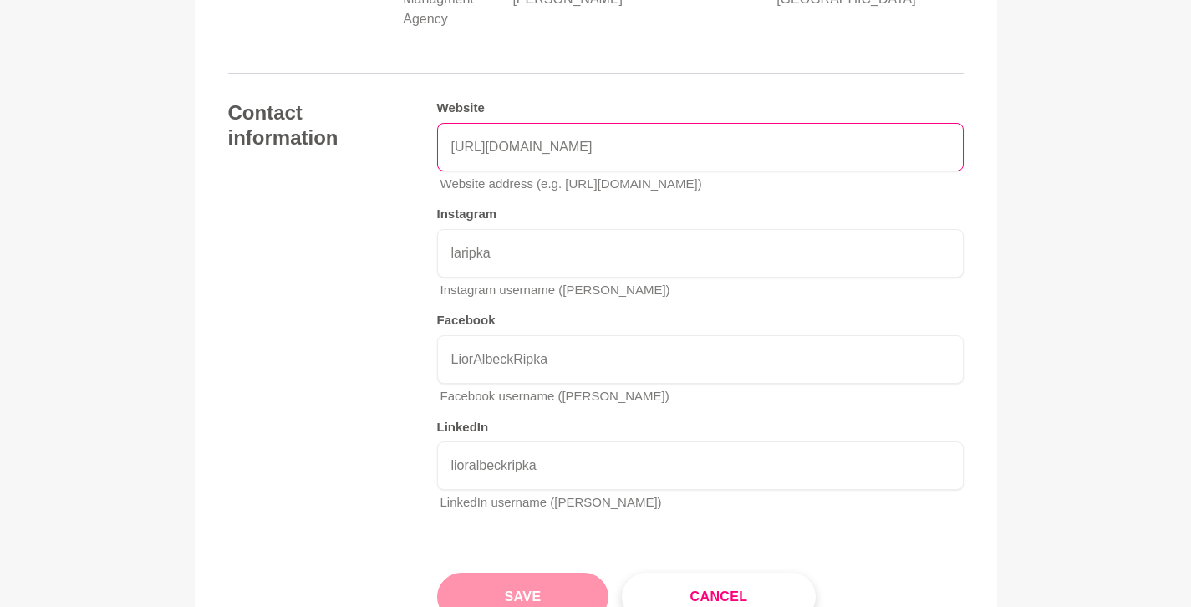
type input "https://www.thegoodrebel.studio"
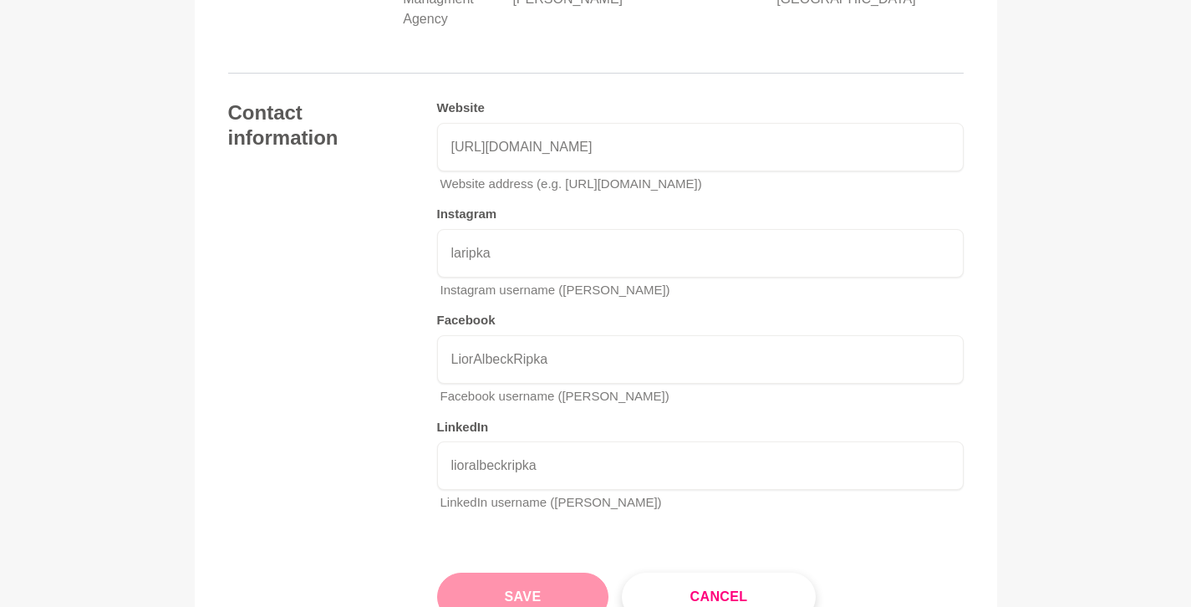
click at [538, 573] on button "Save" at bounding box center [523, 597] width 172 height 48
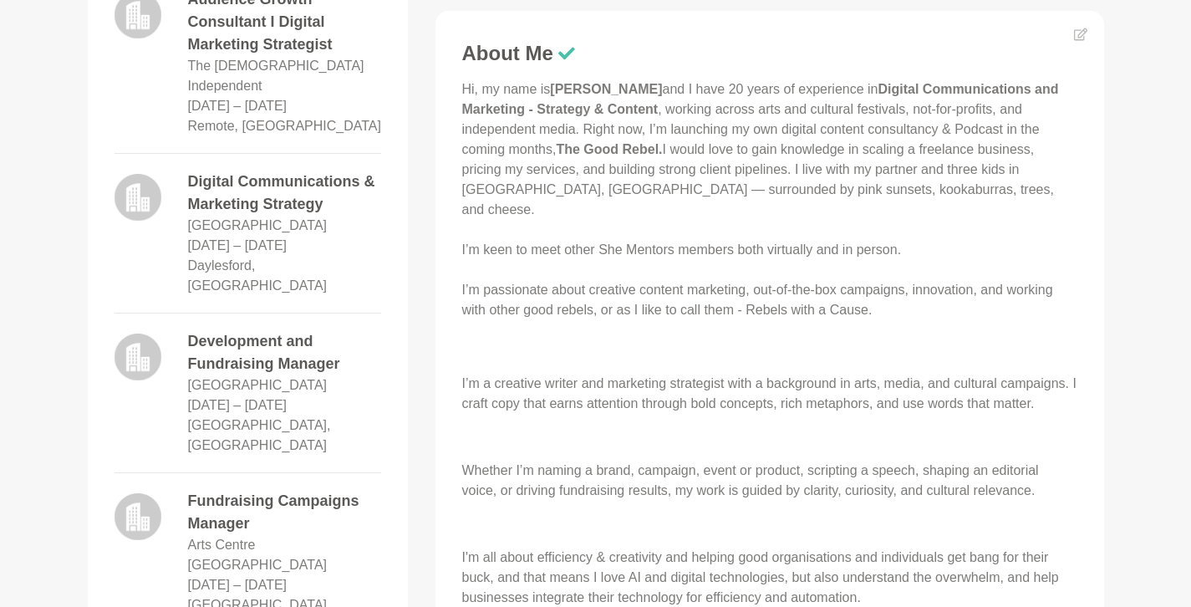
scroll to position [649, 0]
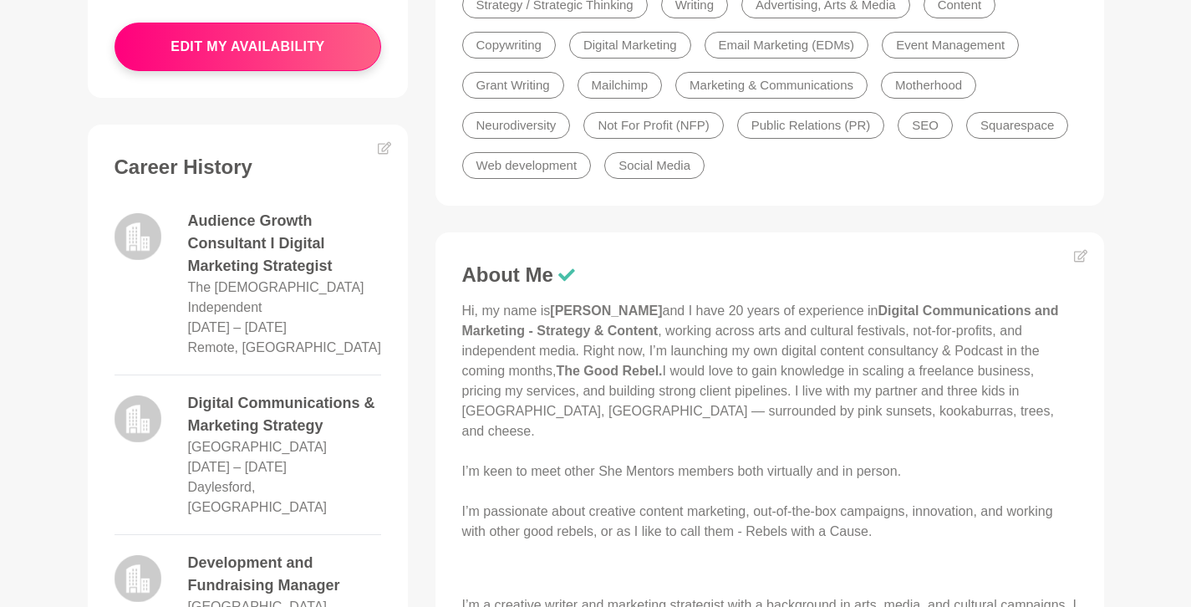
click at [1082, 251] on icon at bounding box center [1080, 255] width 13 height 13
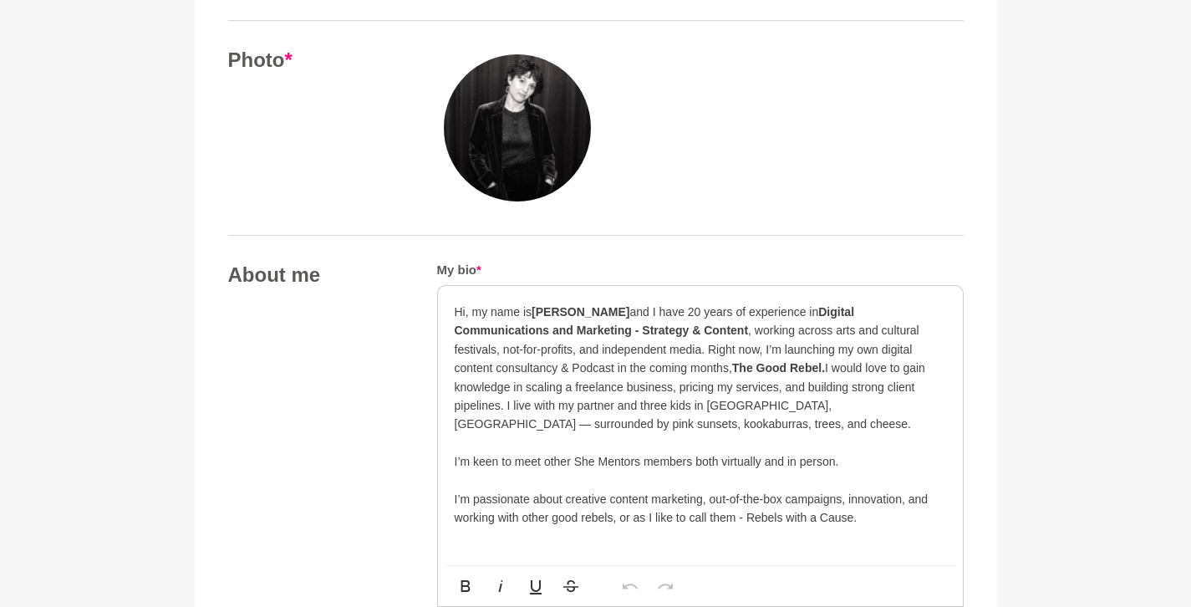
scroll to position [682, 0]
click at [709, 343] on p "Hi, my name is Lior Albeck-Ripka and I have 20 years of experience in Digital C…" at bounding box center [701, 432] width 492 height 262
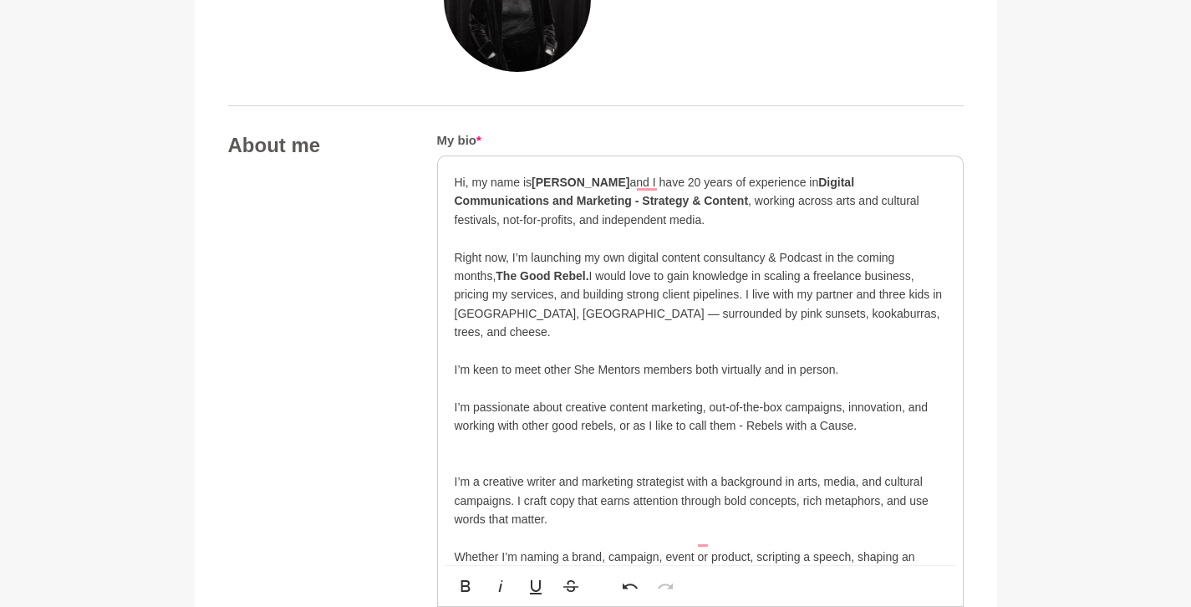
scroll to position [818, 0]
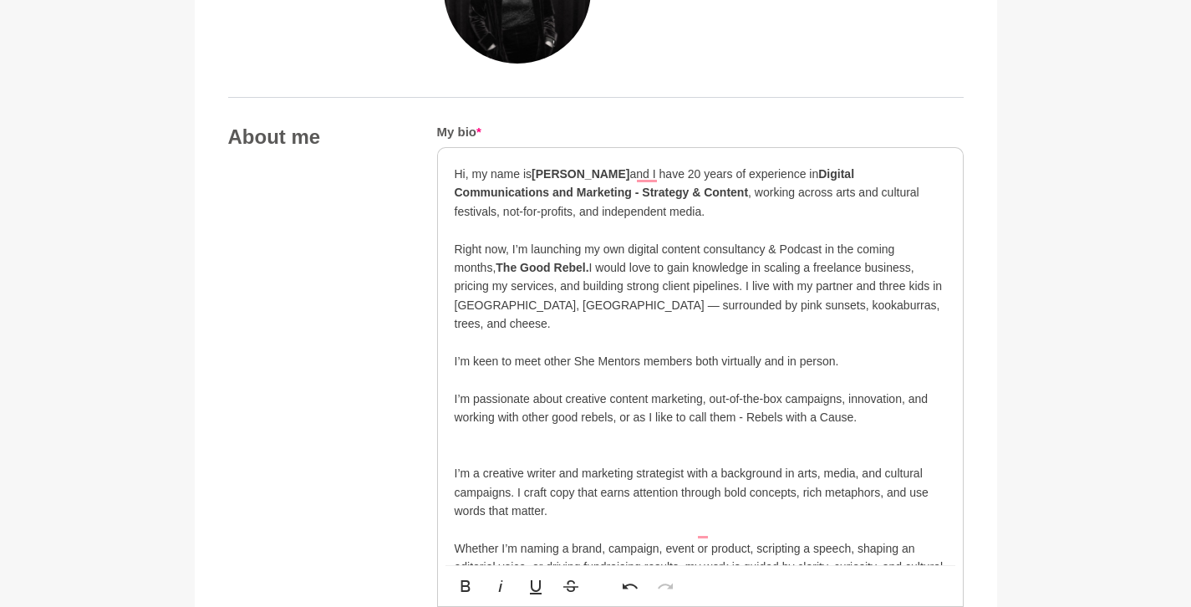
click at [451, 451] on div "Hi, my name is Lior Albeck-Ripka and I have 20 years of experience in Digital C…" at bounding box center [700, 436] width 525 height 576
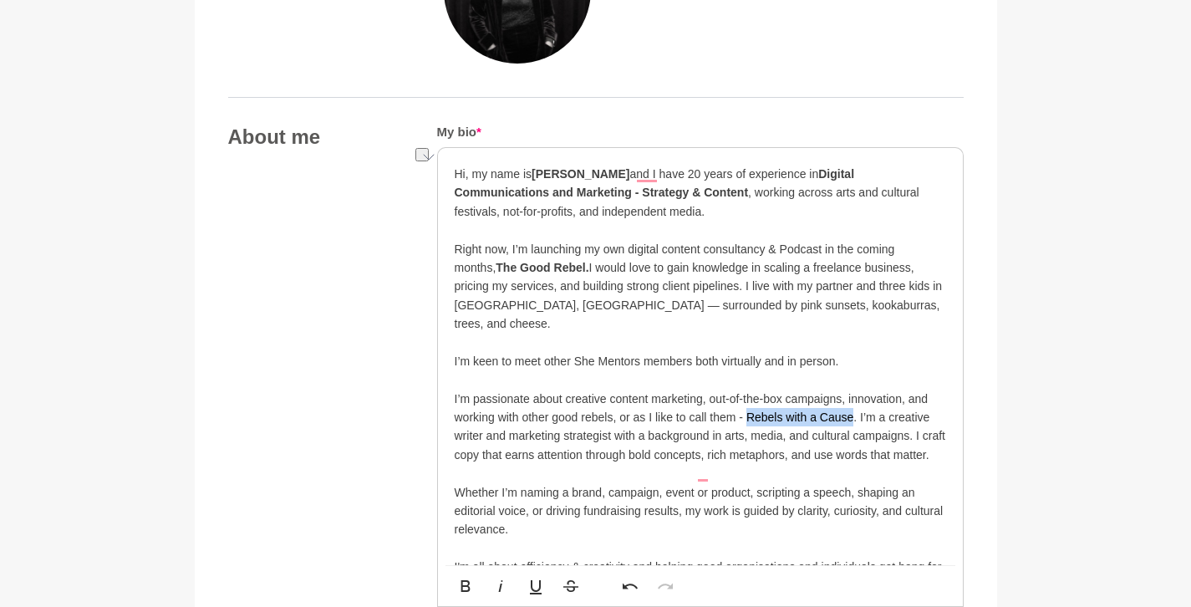
drag, startPoint x: 854, startPoint y: 401, endPoint x: 748, endPoint y: 401, distance: 106.2
click at [748, 401] on p "Hi, my name is Lior Albeck-Ripka and I have 20 years of experience in Digital C…" at bounding box center [701, 314] width 492 height 299
click at [870, 408] on p "Hi, my name is Lior Albeck-Ripka and I have 20 years of experience in Digital C…" at bounding box center [701, 314] width 492 height 299
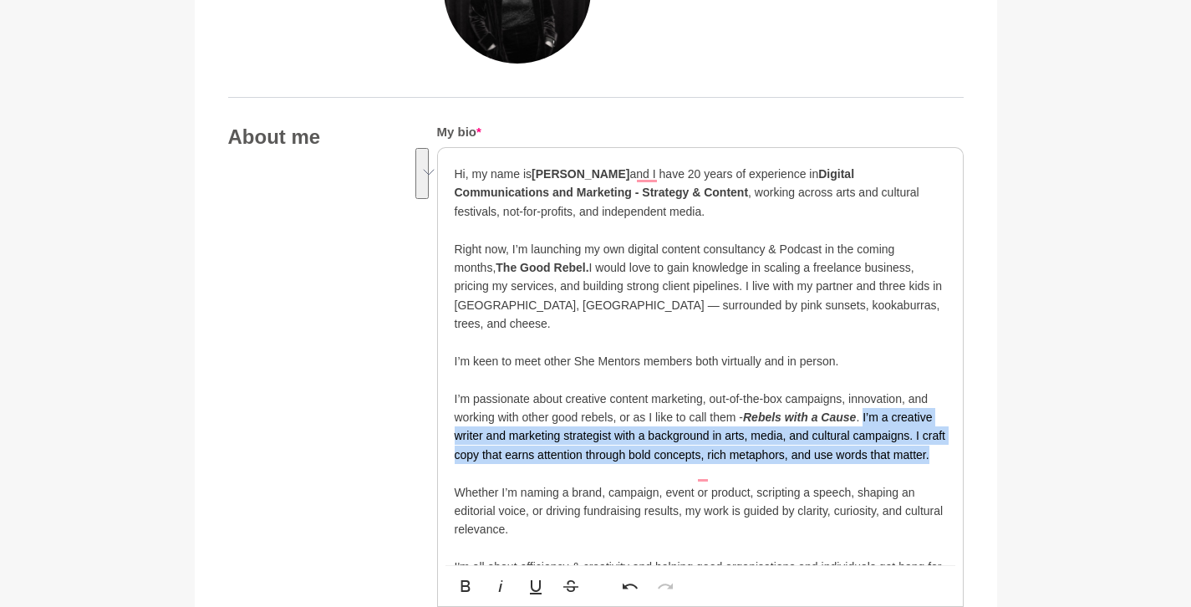
drag, startPoint x: 866, startPoint y: 398, endPoint x: 932, endPoint y: 434, distance: 75.2
click at [932, 434] on p "Hi, my name is Lior Albeck-Ripka and I have 20 years of experience in Digital C…" at bounding box center [701, 314] width 492 height 299
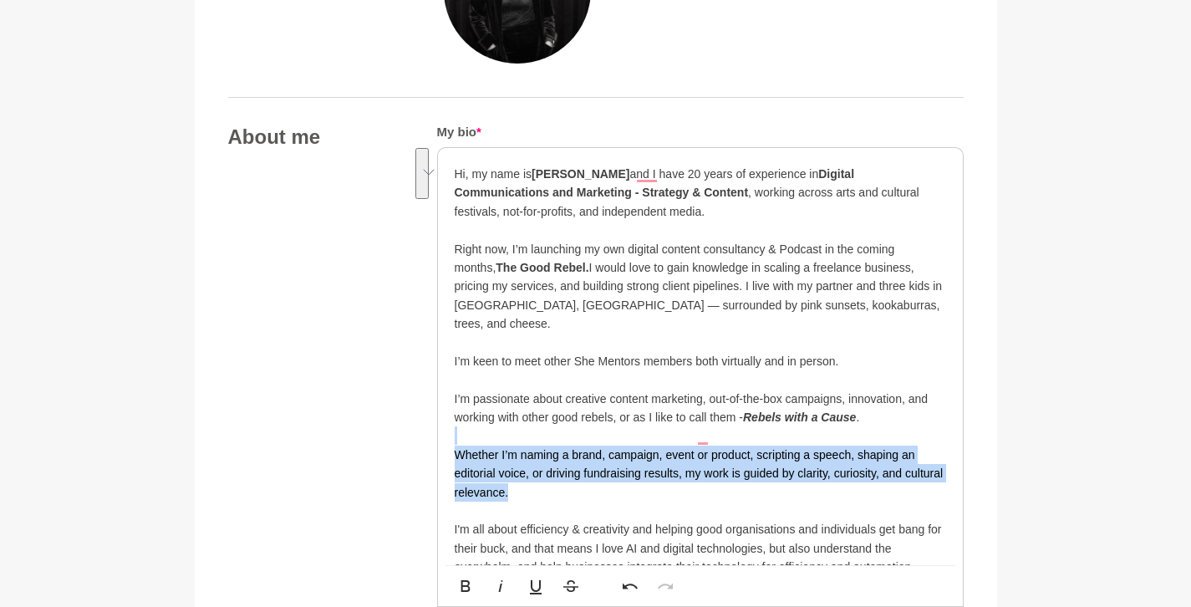
drag, startPoint x: 554, startPoint y: 475, endPoint x: 433, endPoint y: 420, distance: 133.2
click at [433, 420] on div "About me My bio * Hi, my name is Lior Albeck-Ripka and I have 20 years of exper…" at bounding box center [596, 617] width 736 height 985
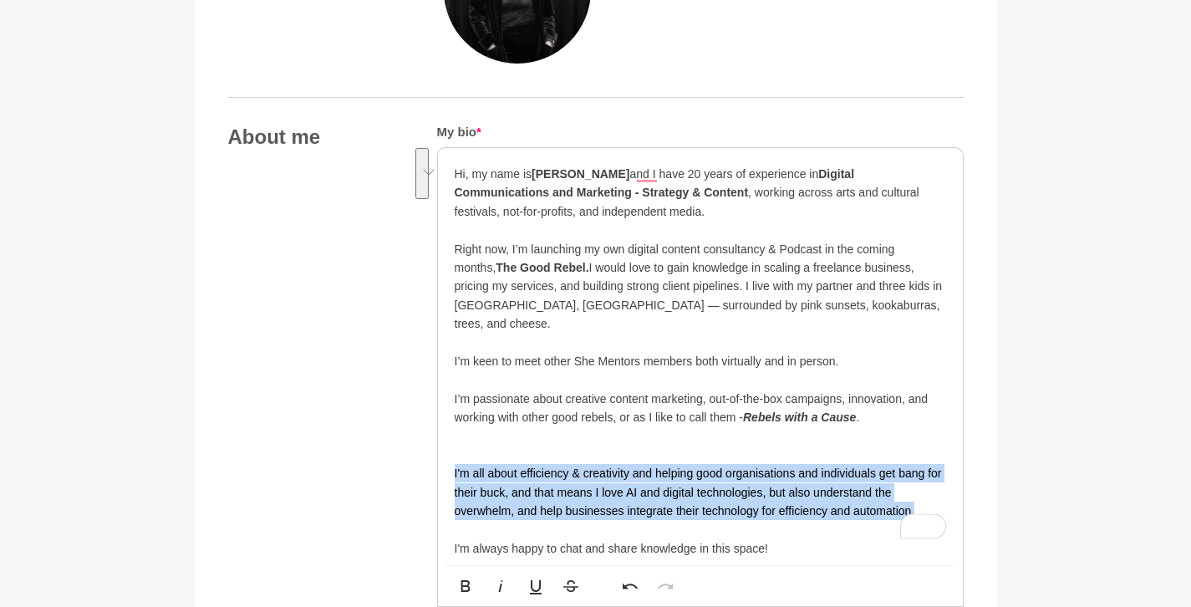
drag, startPoint x: 930, startPoint y: 494, endPoint x: 447, endPoint y: 453, distance: 484.9
click at [447, 453] on div "Hi, my name is Lior Albeck-Ripka and I have 20 years of experience in Digital C…" at bounding box center [700, 361] width 525 height 426
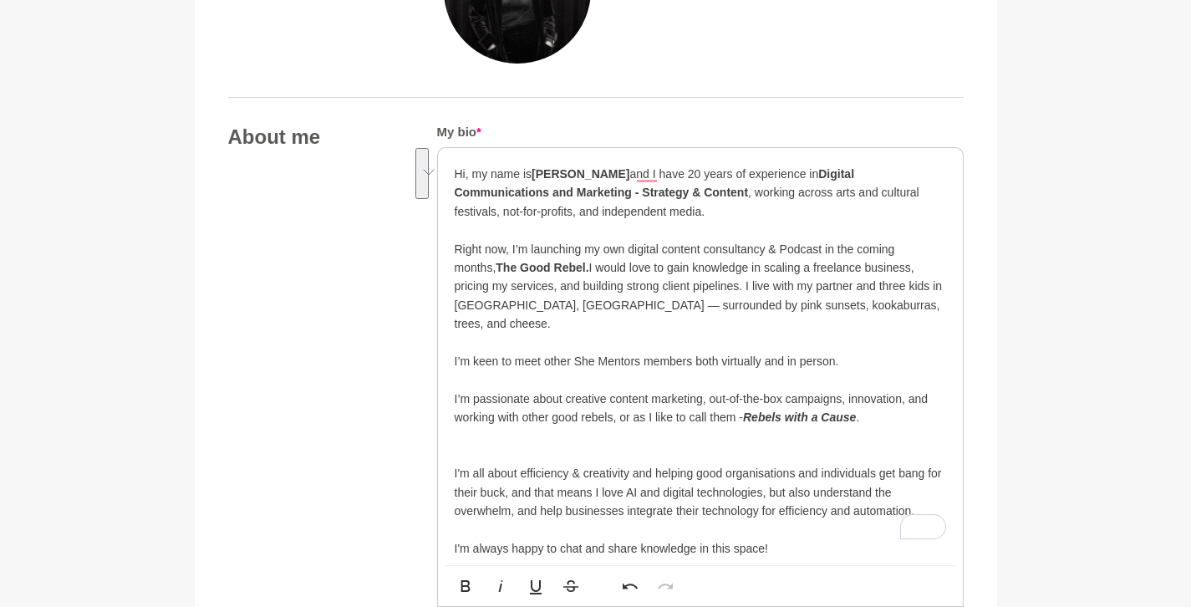
click at [544, 426] on p "To enrich screen reader interactions, please activate Accessibility in Grammarl…" at bounding box center [701, 435] width 492 height 18
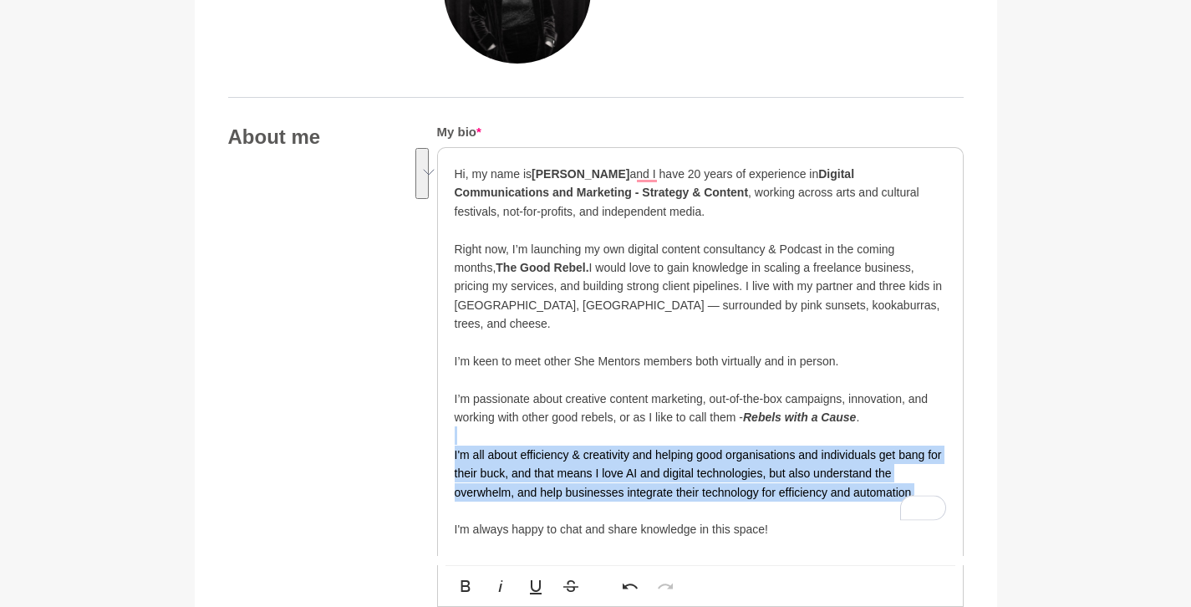
drag, startPoint x: 935, startPoint y: 475, endPoint x: 489, endPoint y: 423, distance: 449.4
click at [489, 423] on div "Hi, my name is Lior Albeck-Ripka and I have 20 years of experience in Digital C…" at bounding box center [701, 352] width 492 height 375
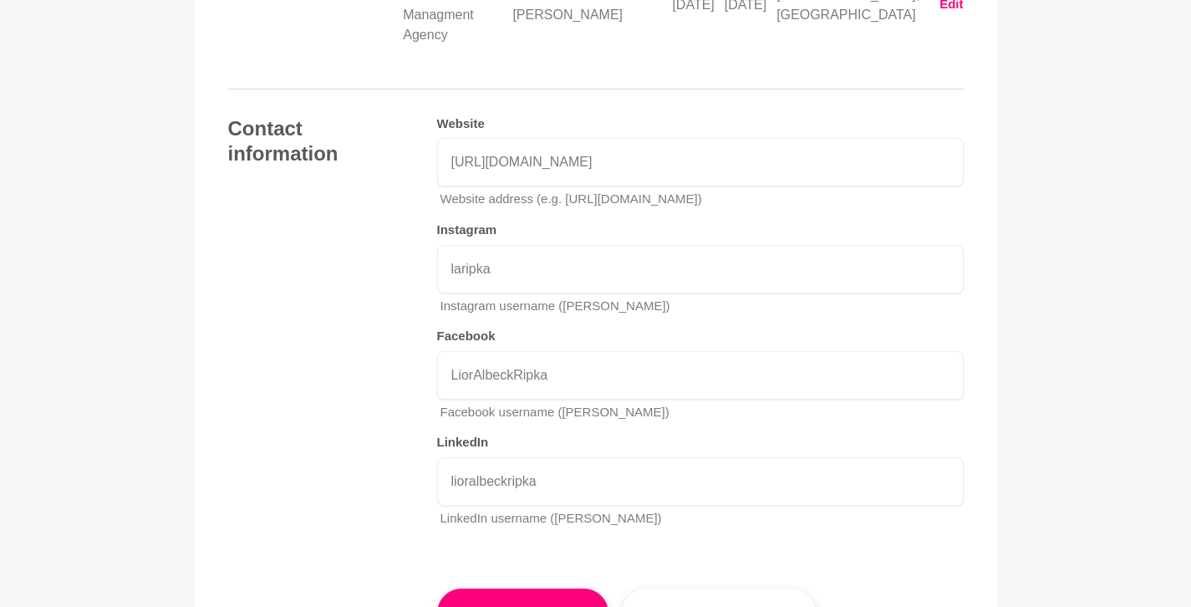
scroll to position [3383, 0]
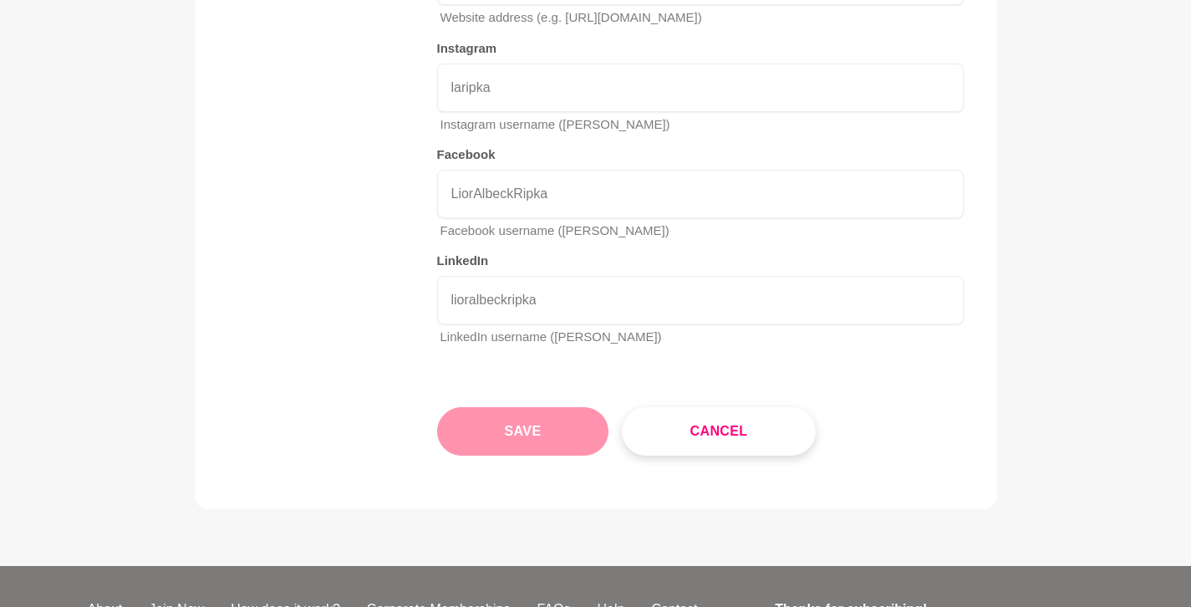
click at [481, 407] on button "Save" at bounding box center [523, 431] width 172 height 48
